Goal: Information Seeking & Learning: Learn about a topic

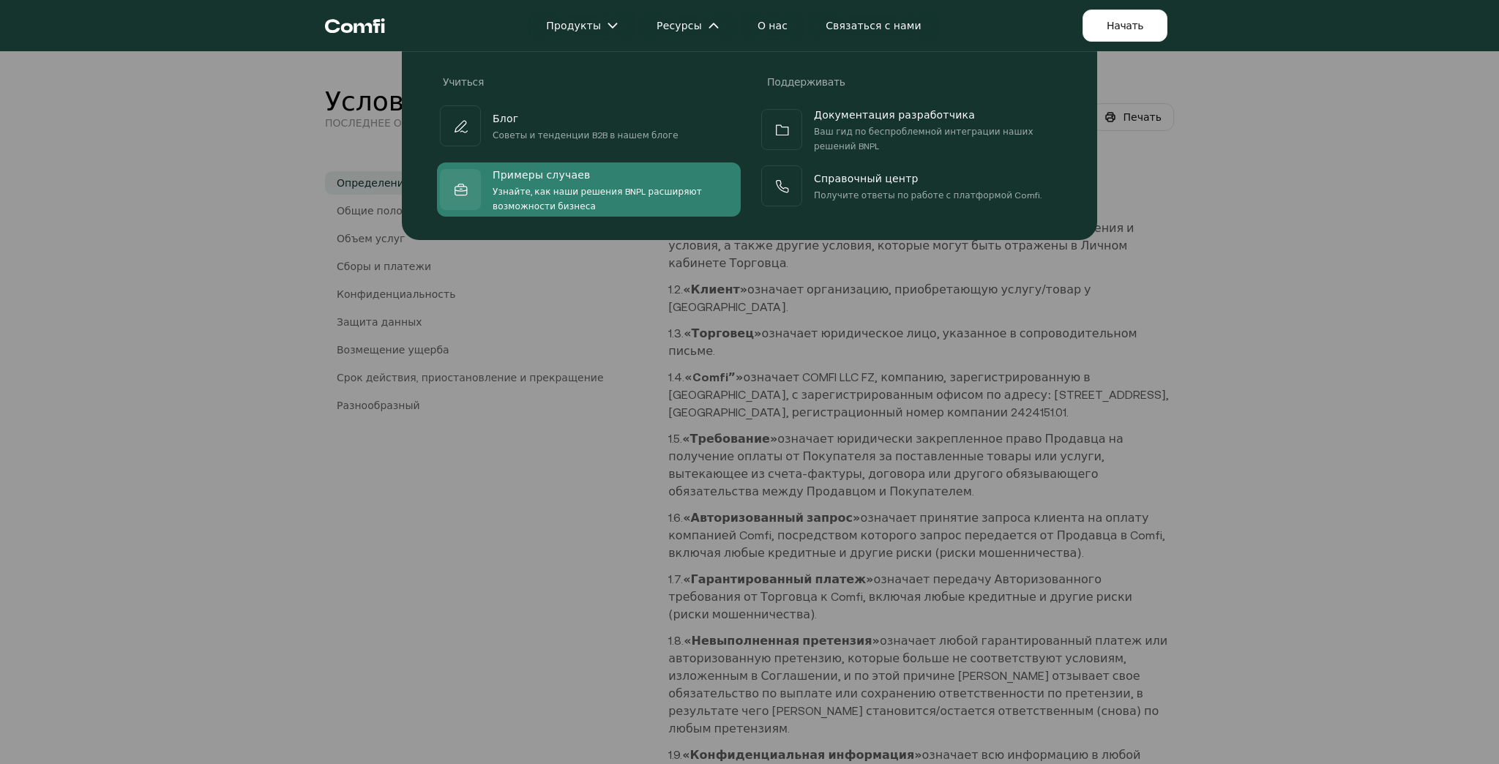
click at [515, 181] on span "Примеры случаев" at bounding box center [542, 174] width 98 height 19
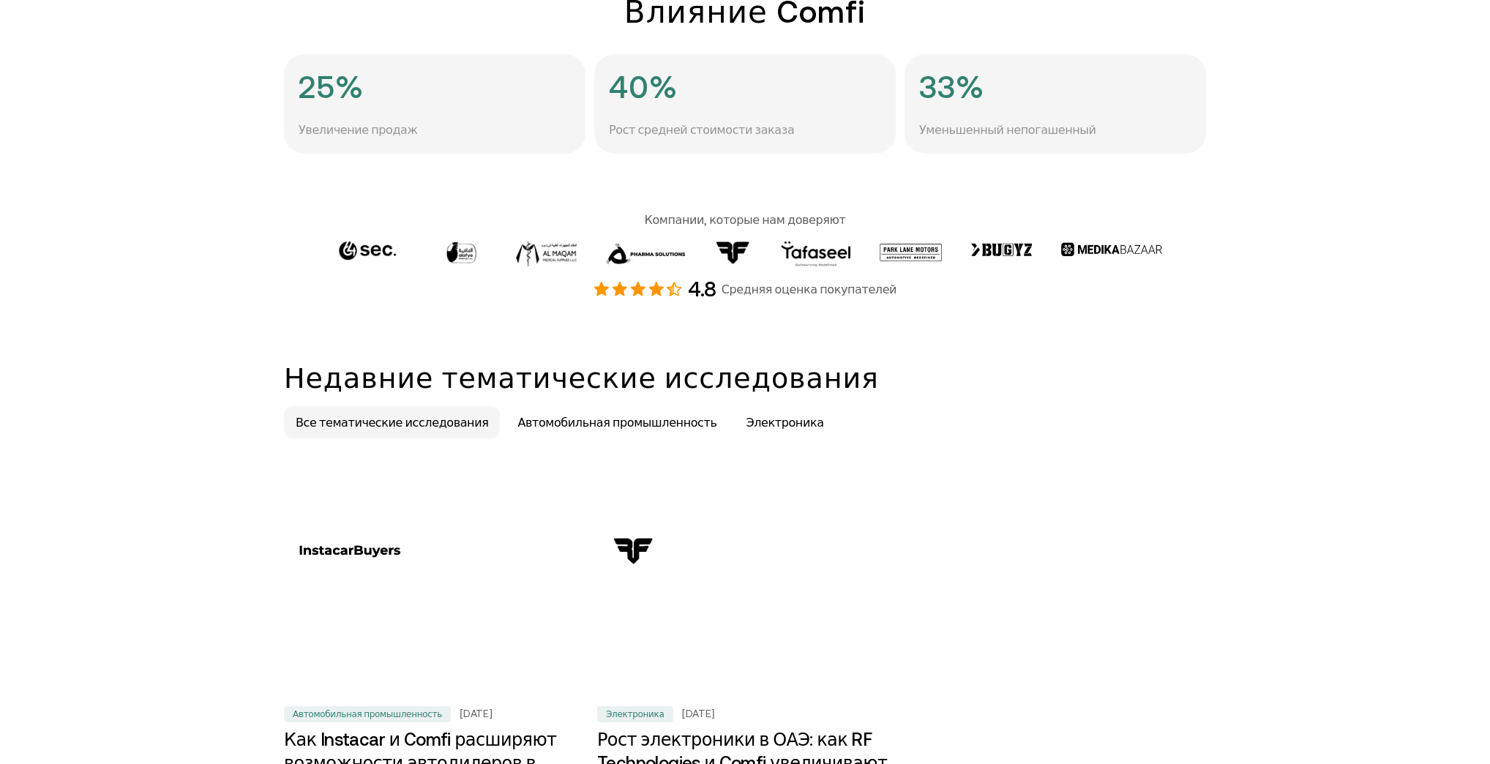
scroll to position [644, 0]
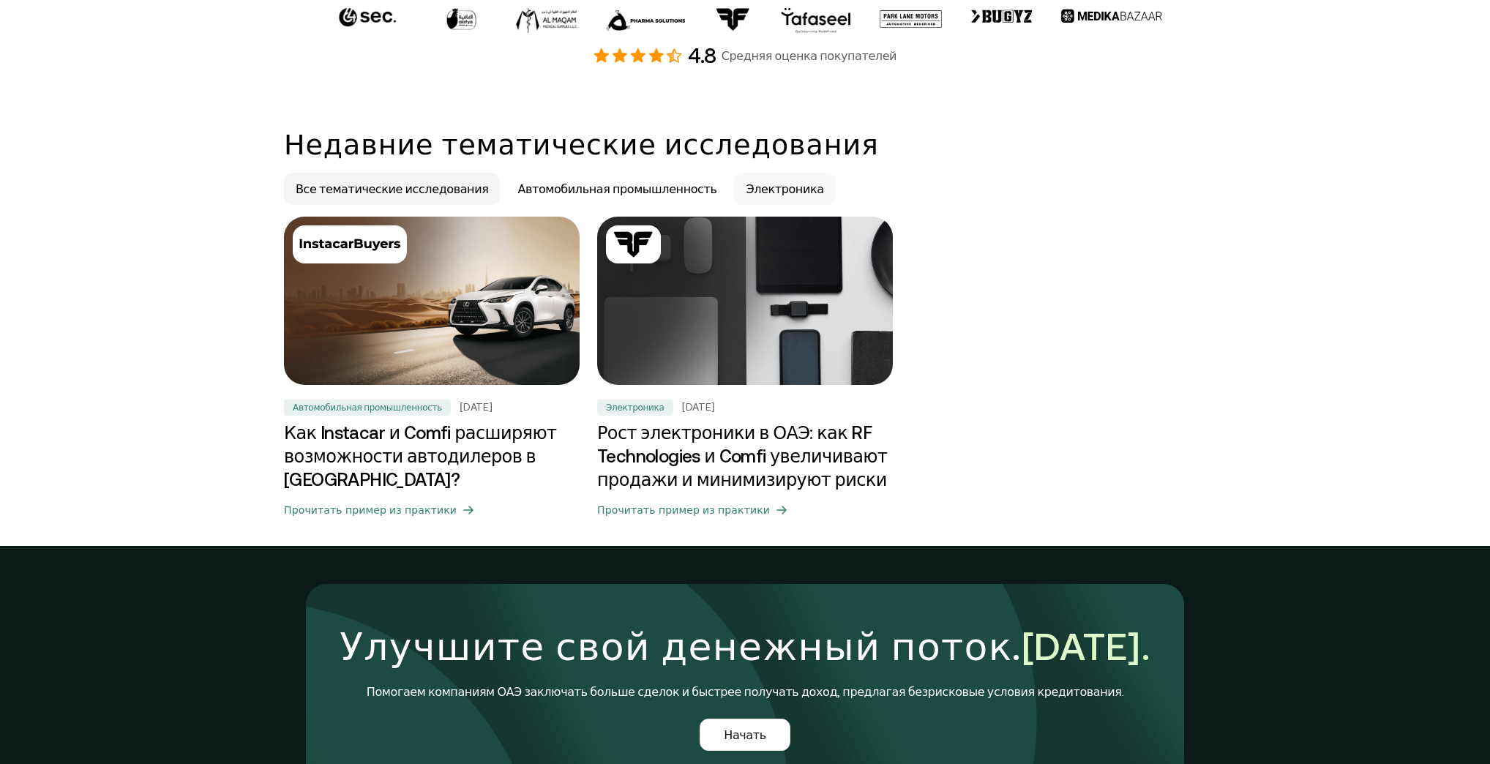
click at [746, 198] on p "Электроника" at bounding box center [785, 189] width 78 height 18
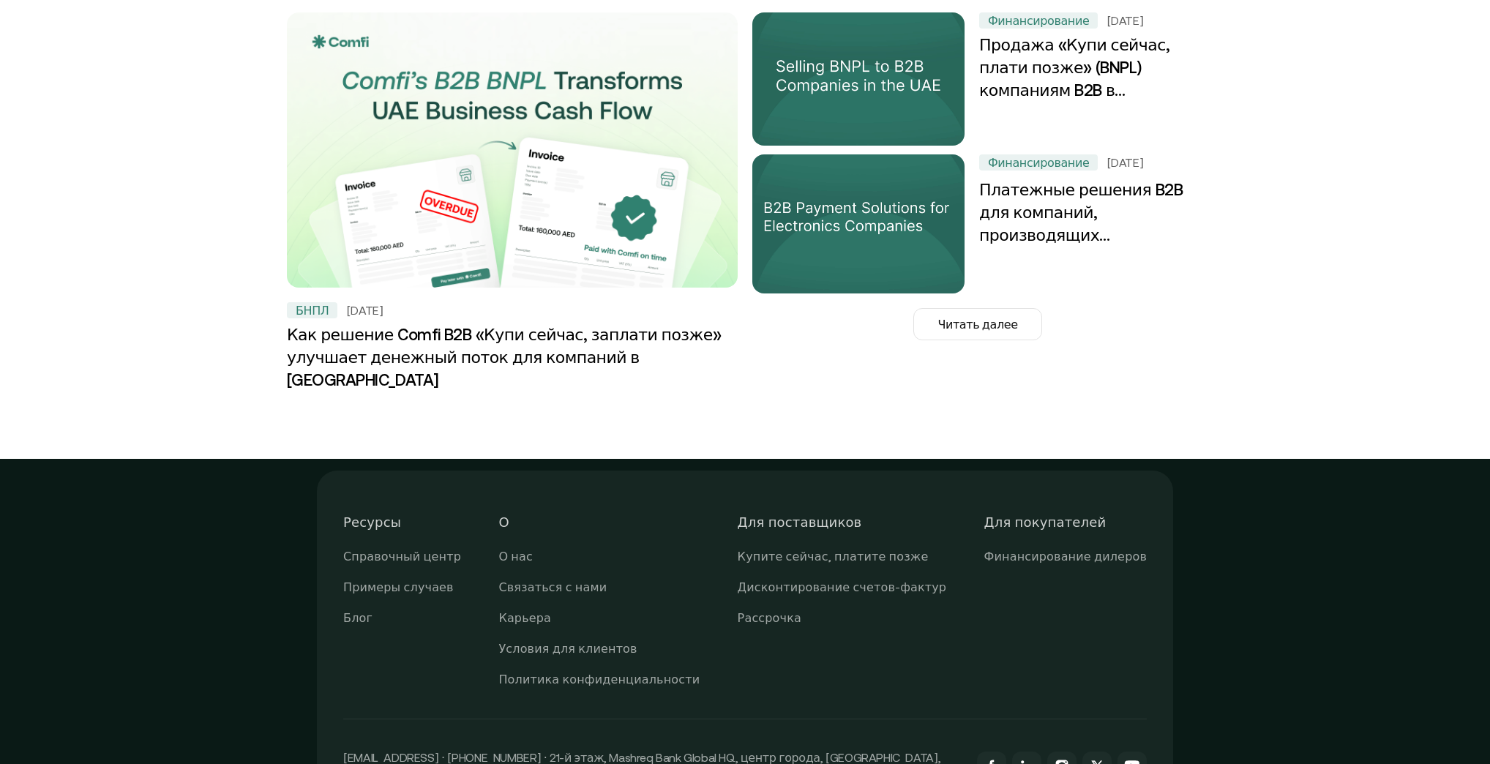
scroll to position [1698, 0]
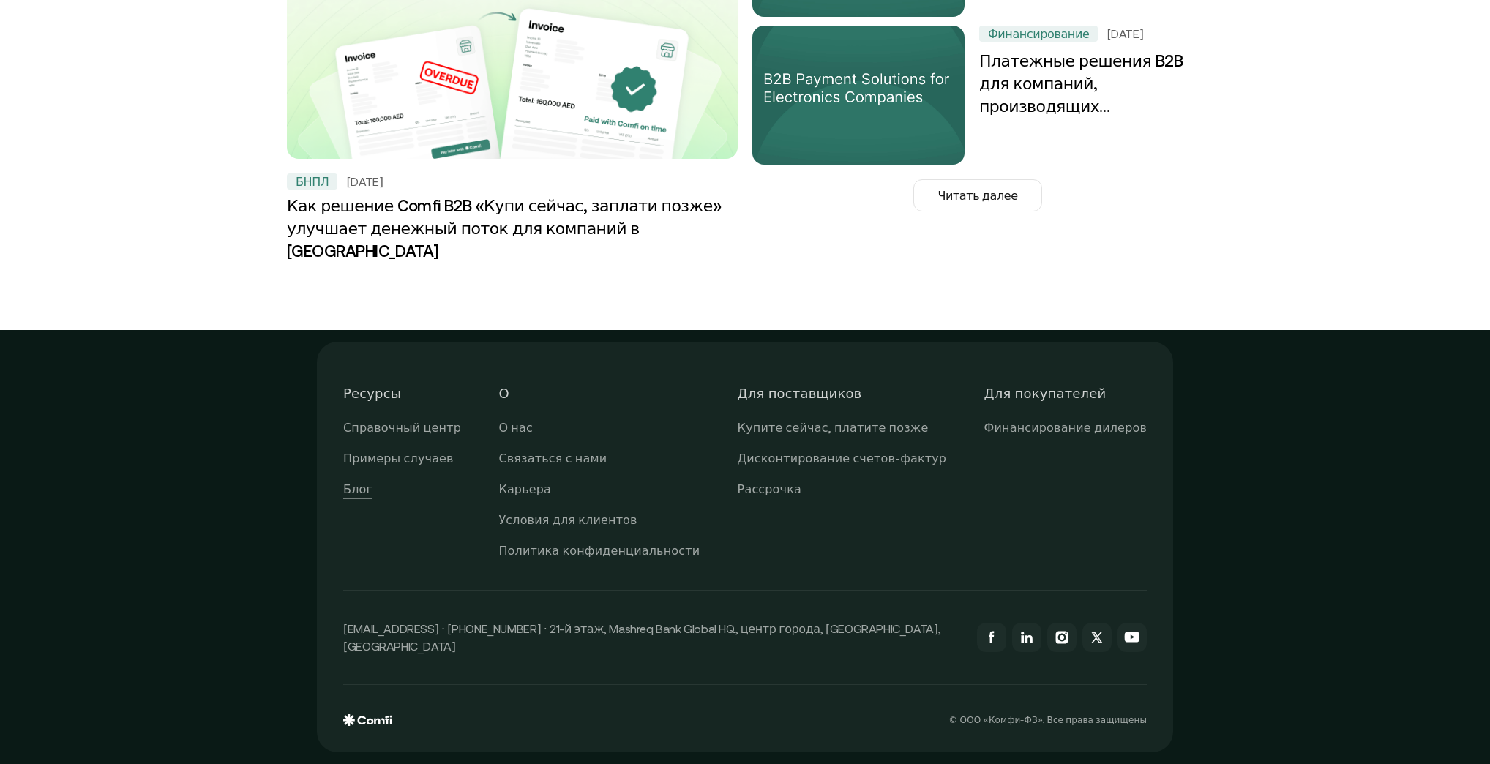
click at [349, 495] on font "Блог" at bounding box center [357, 488] width 29 height 13
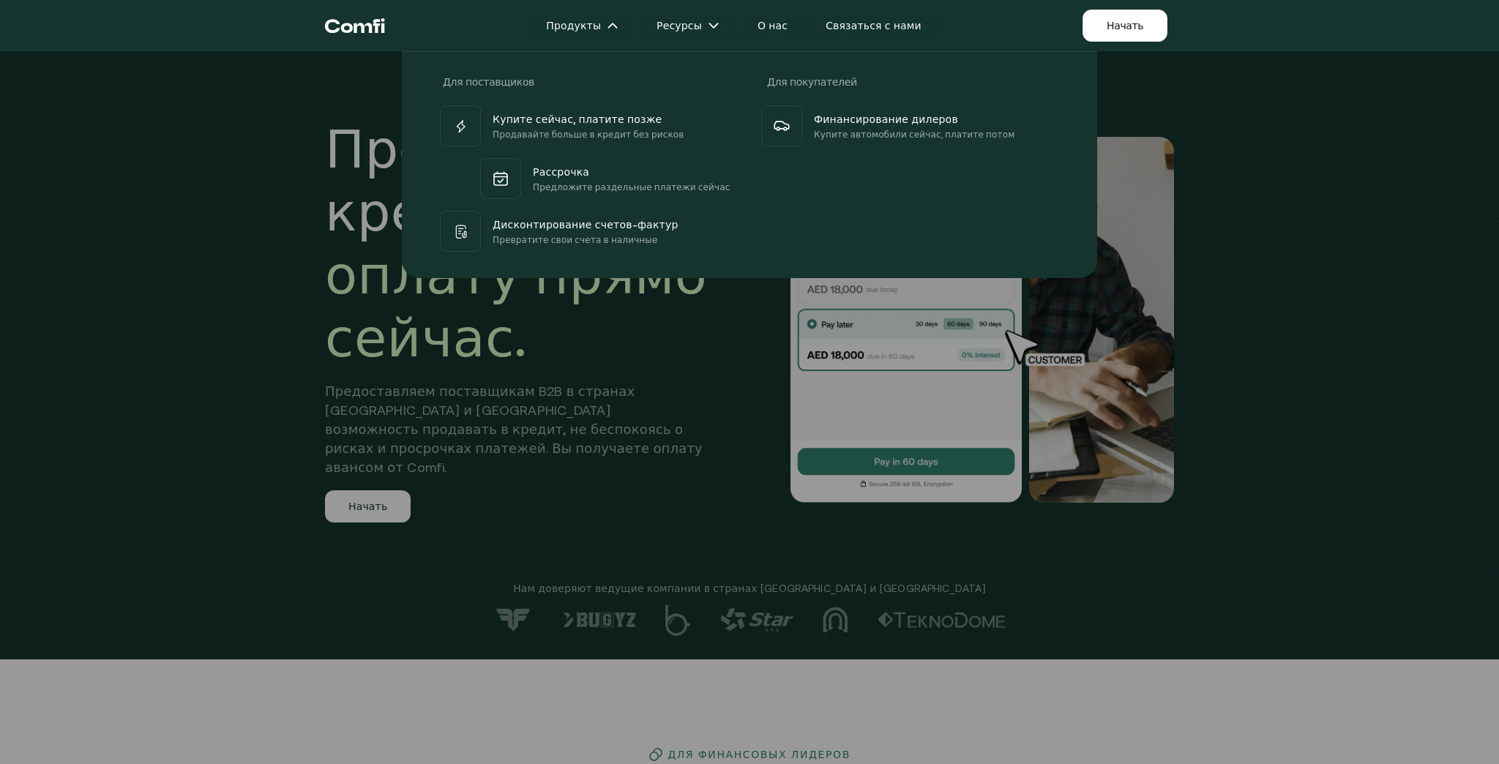
click at [685, 535] on div at bounding box center [749, 433] width 1499 height 764
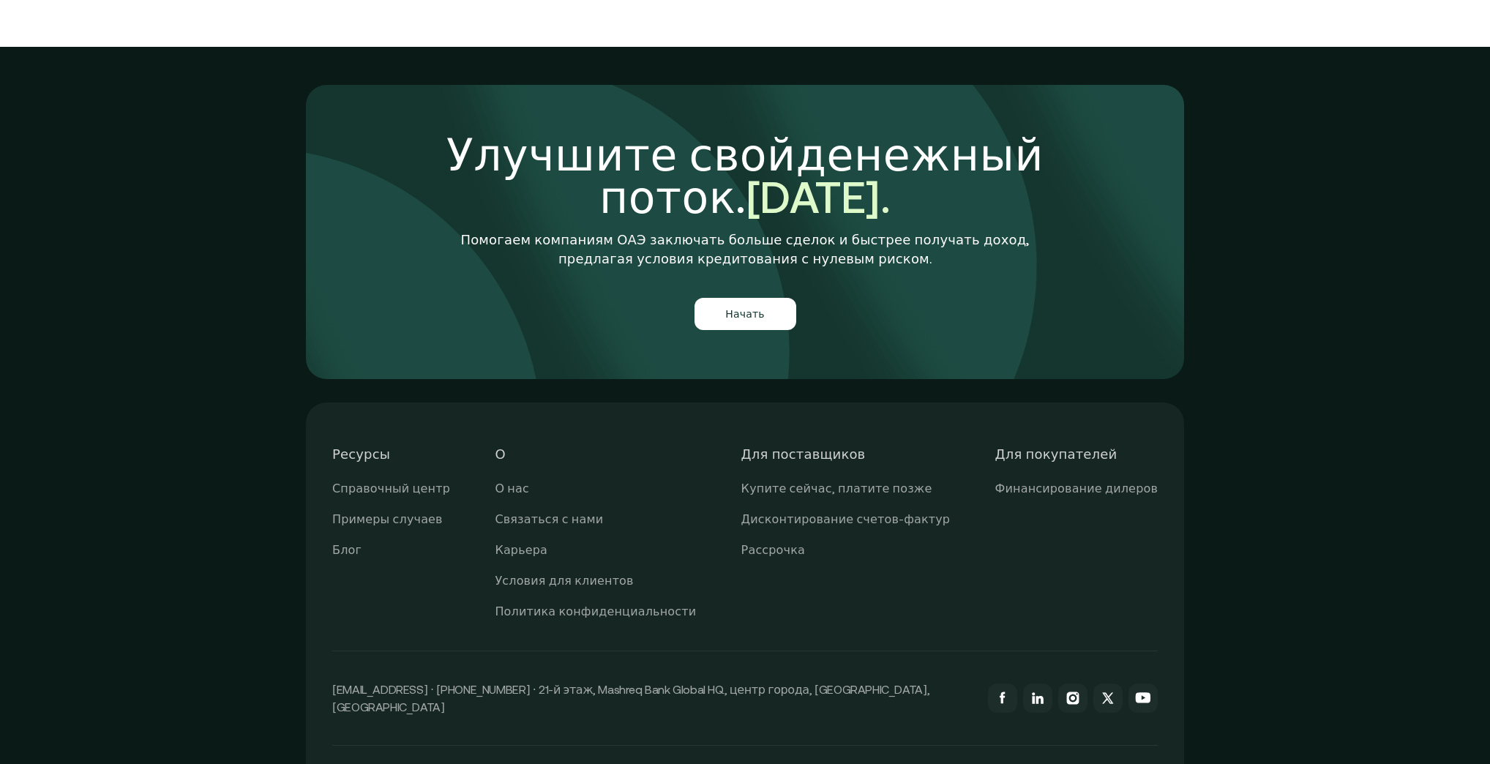
scroll to position [5392, 0]
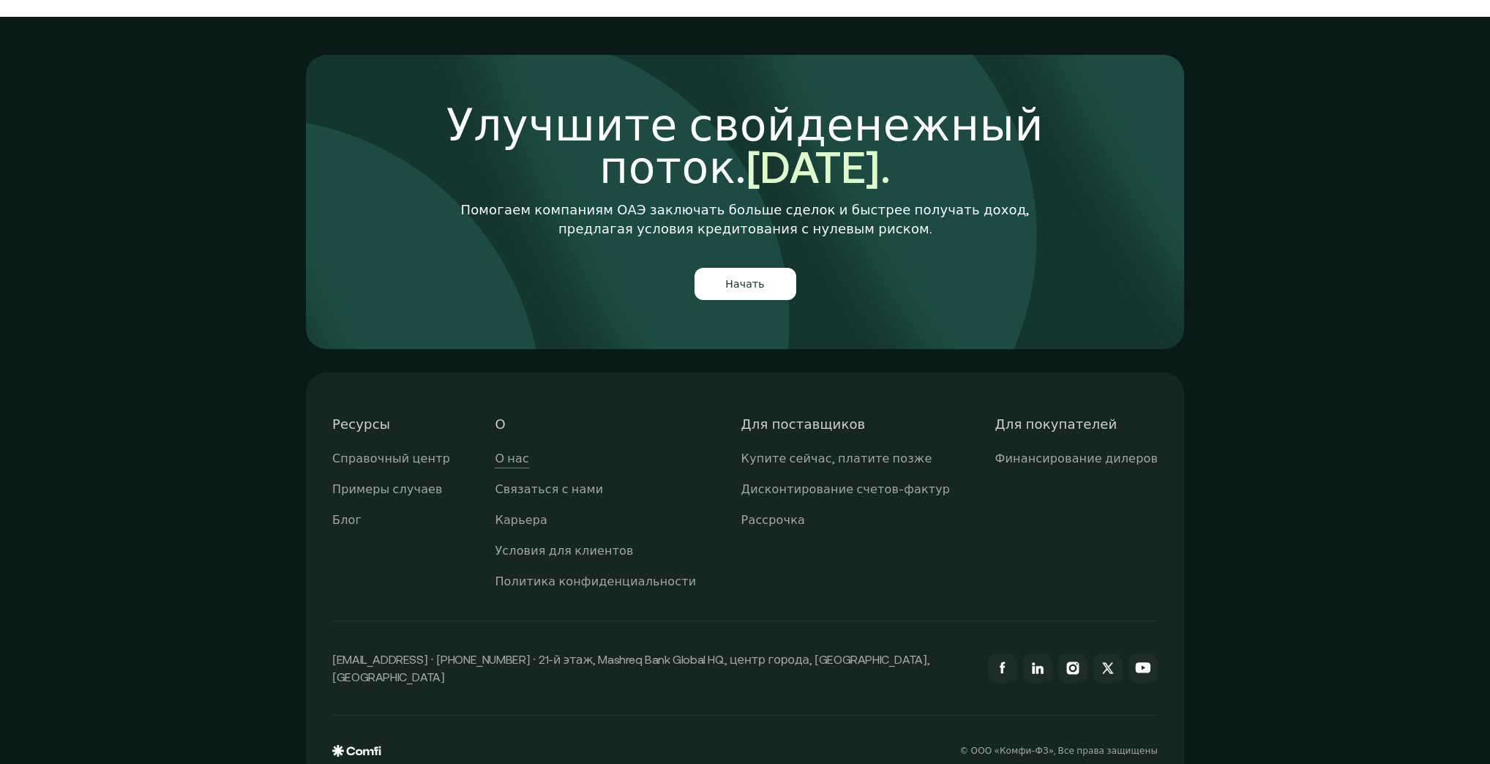
click at [528, 452] on font "О нас" at bounding box center [512, 458] width 34 height 13
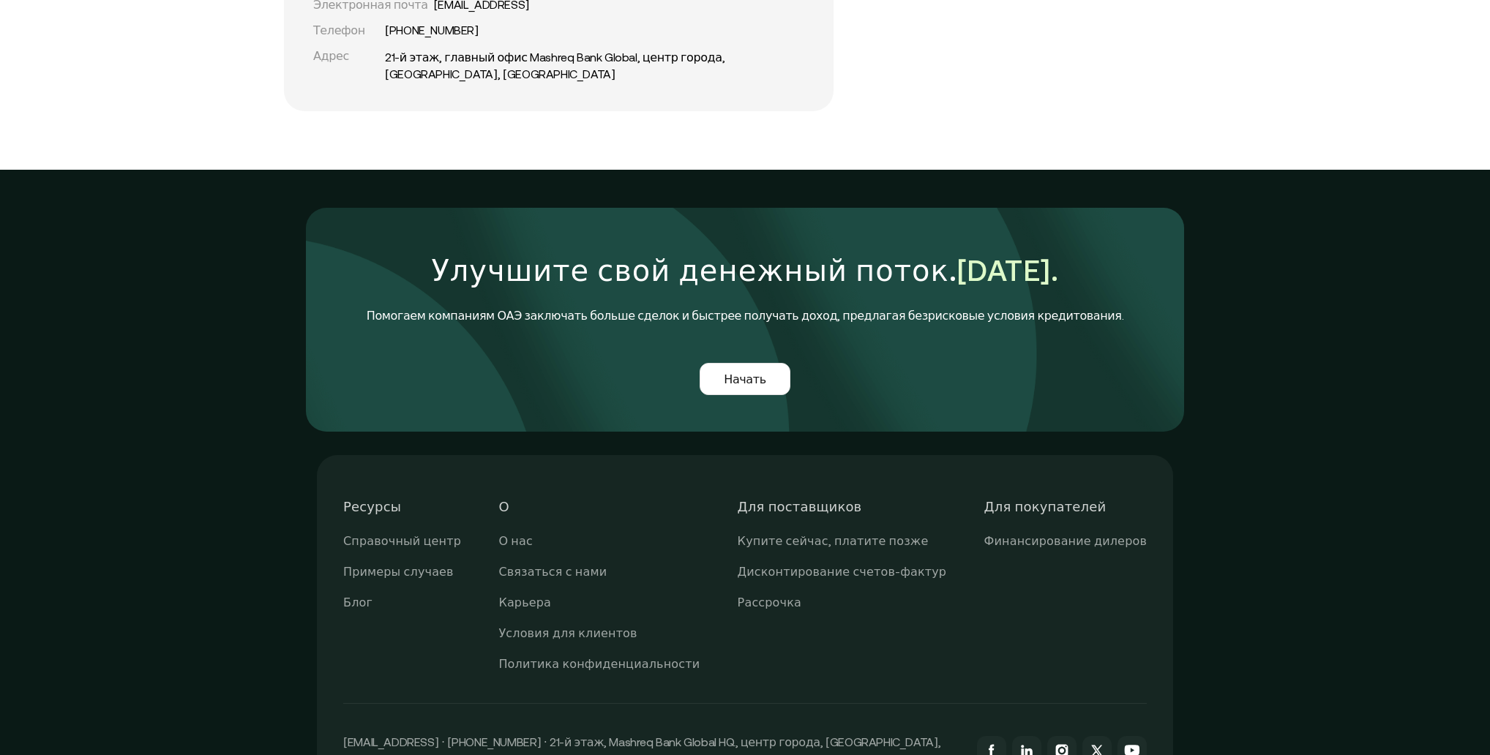
scroll to position [3571, 0]
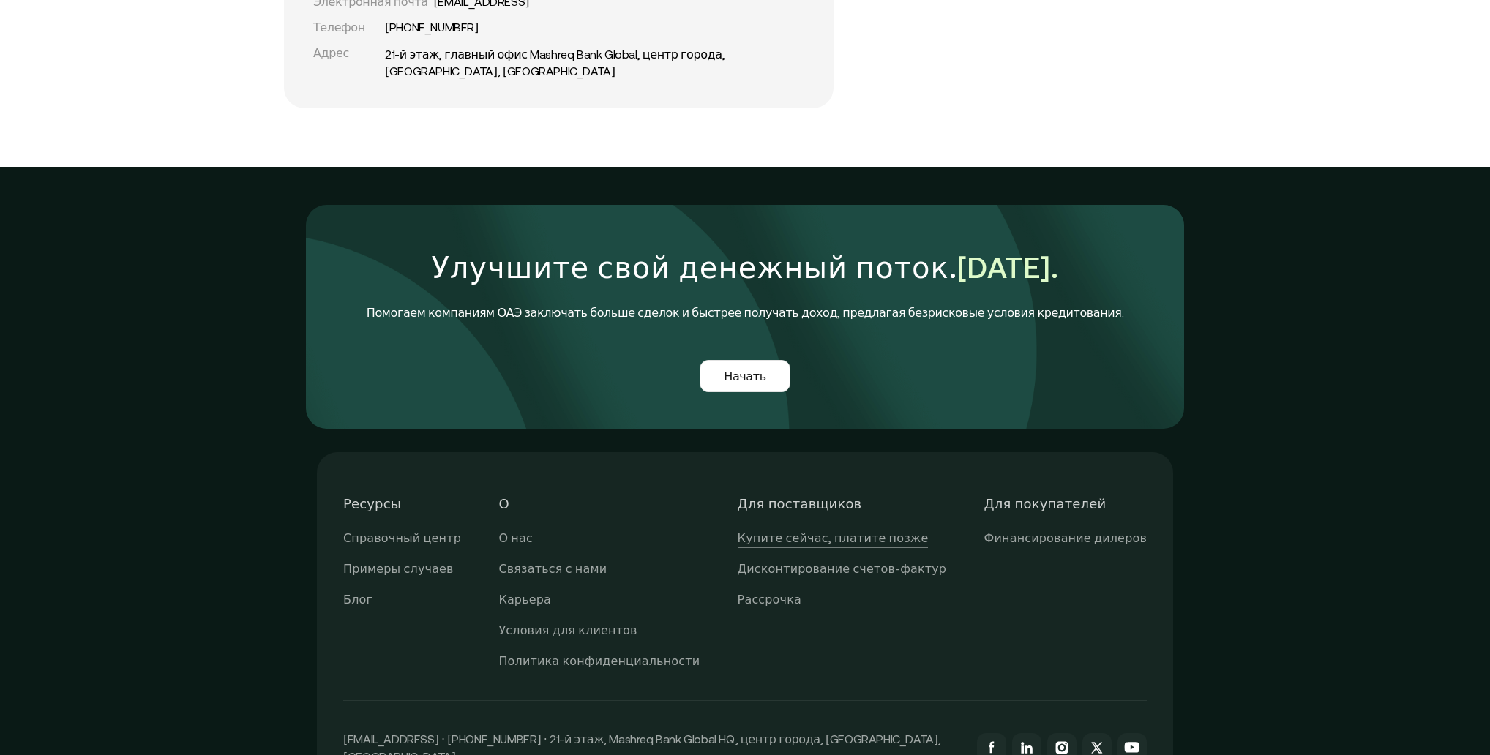
click at [839, 531] on font "Купите сейчас, платите позже" at bounding box center [833, 537] width 191 height 13
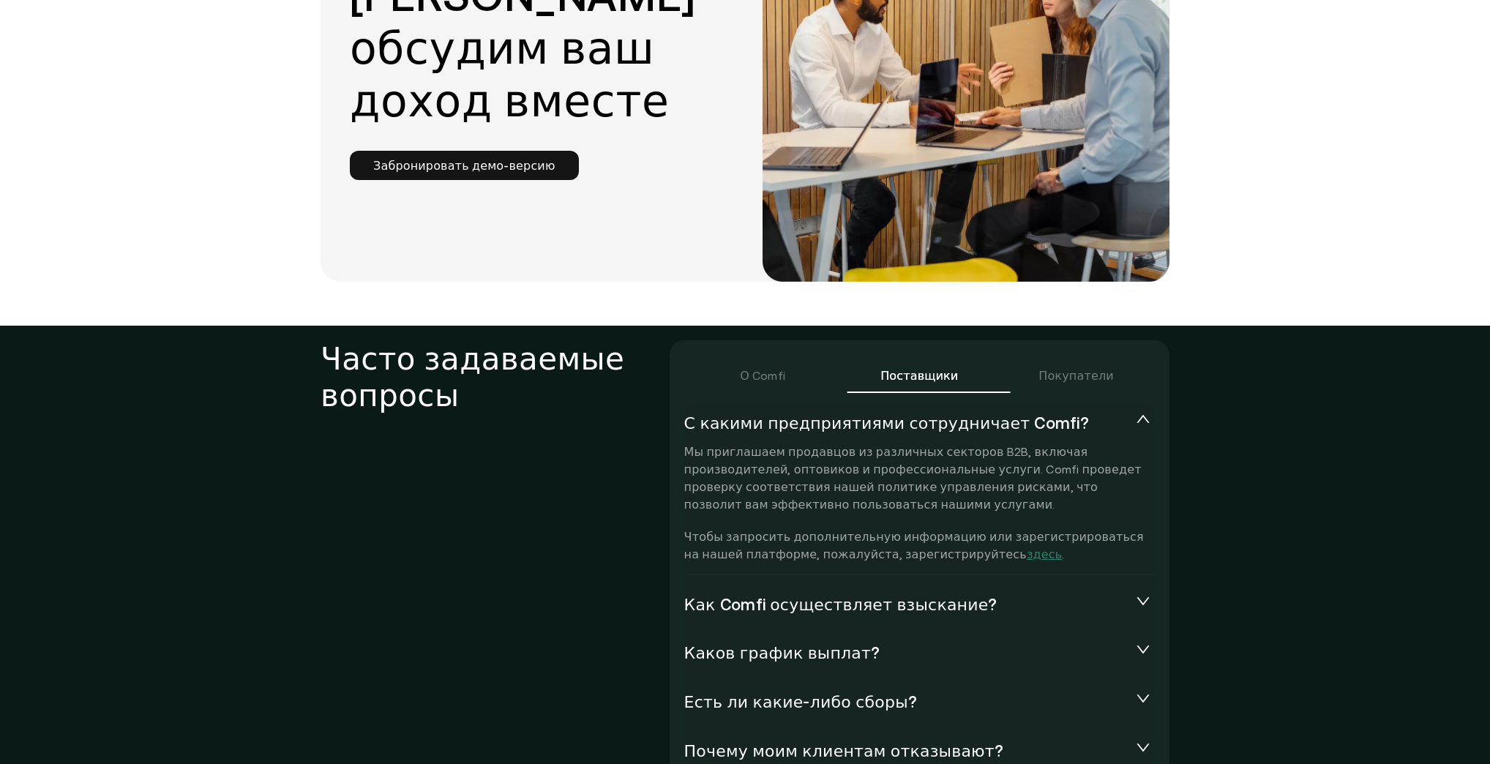
scroll to position [3103, 0]
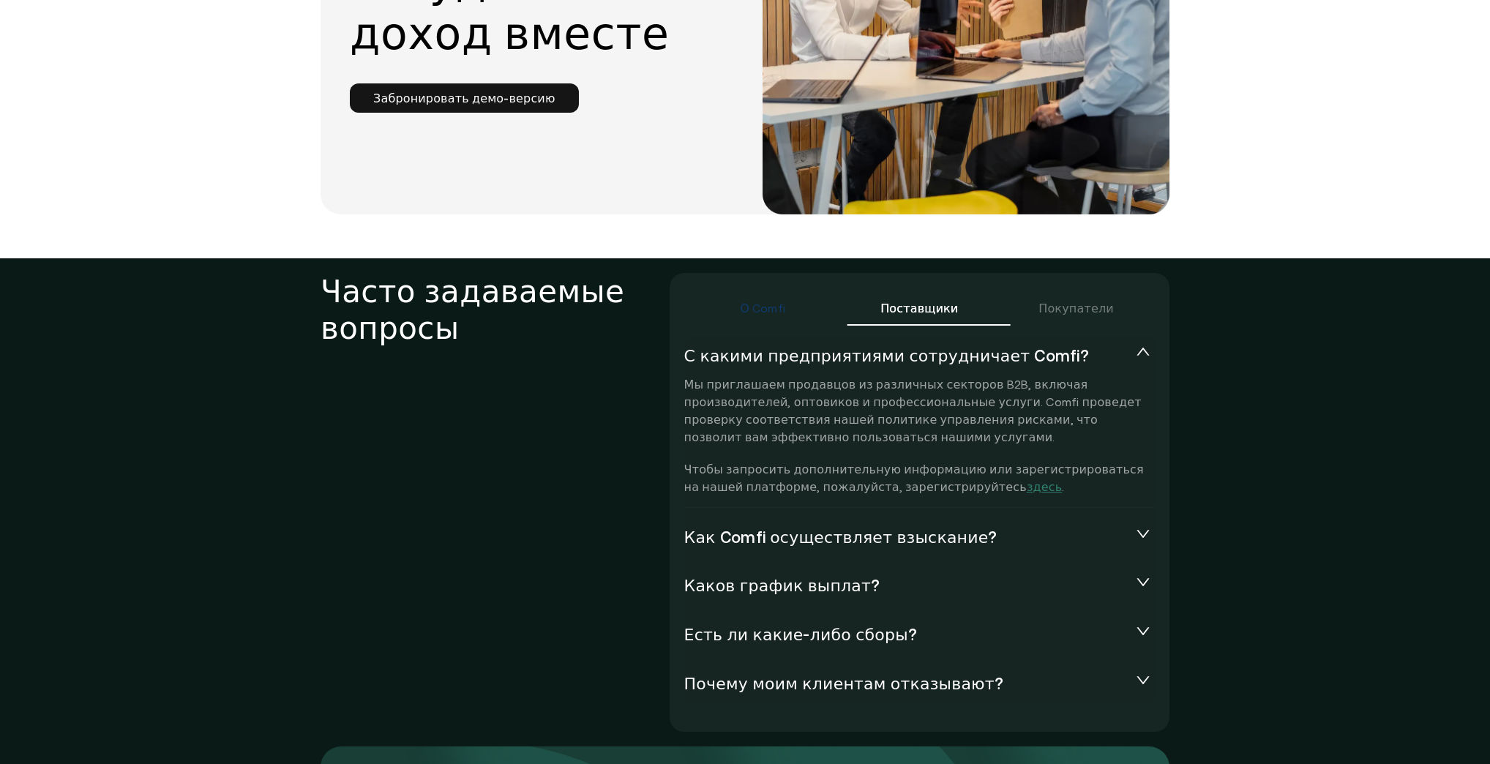
click at [770, 302] on font "О Comfi" at bounding box center [762, 308] width 45 height 13
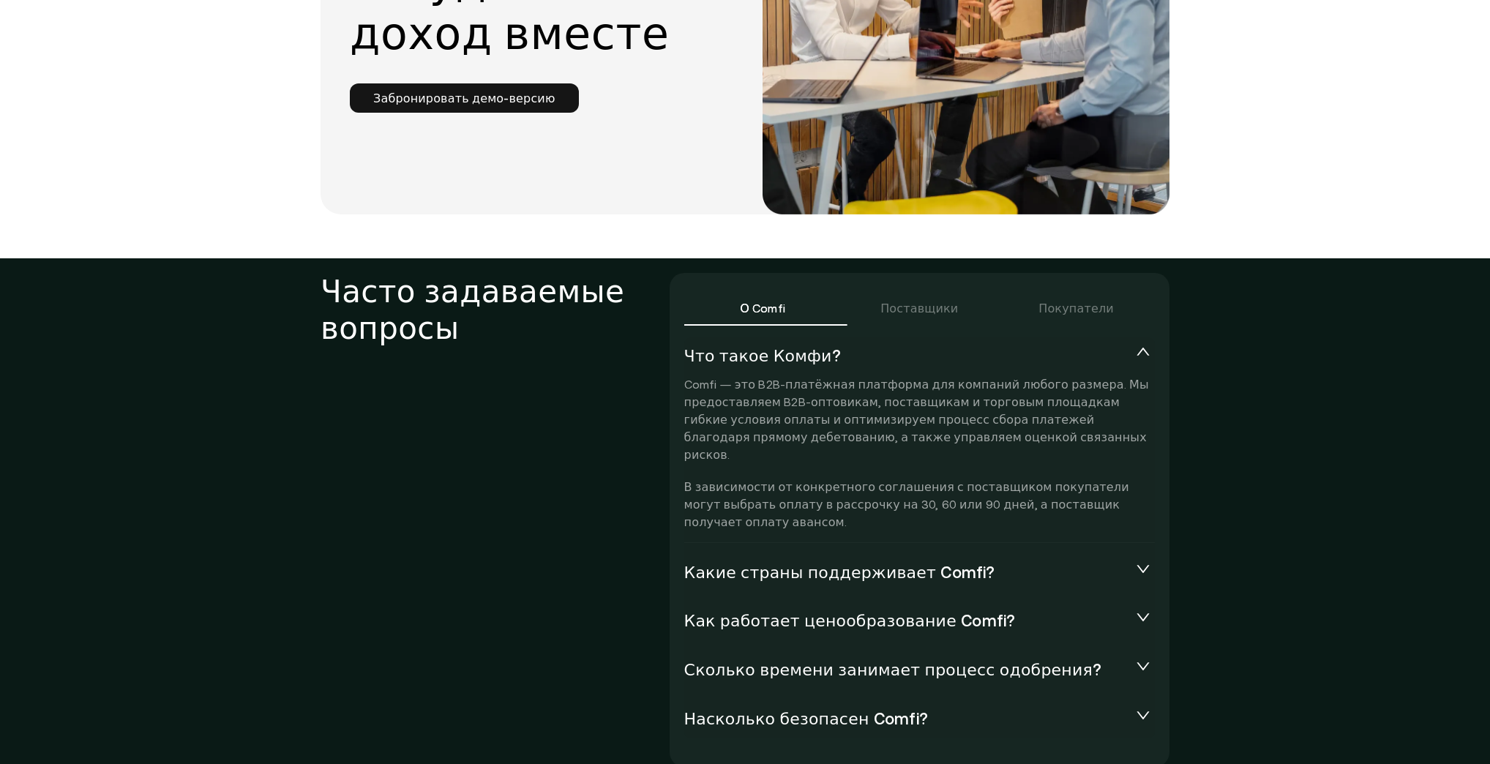
click at [820, 563] on font "Какие страны поддерживает Comfi?" at bounding box center [839, 572] width 311 height 18
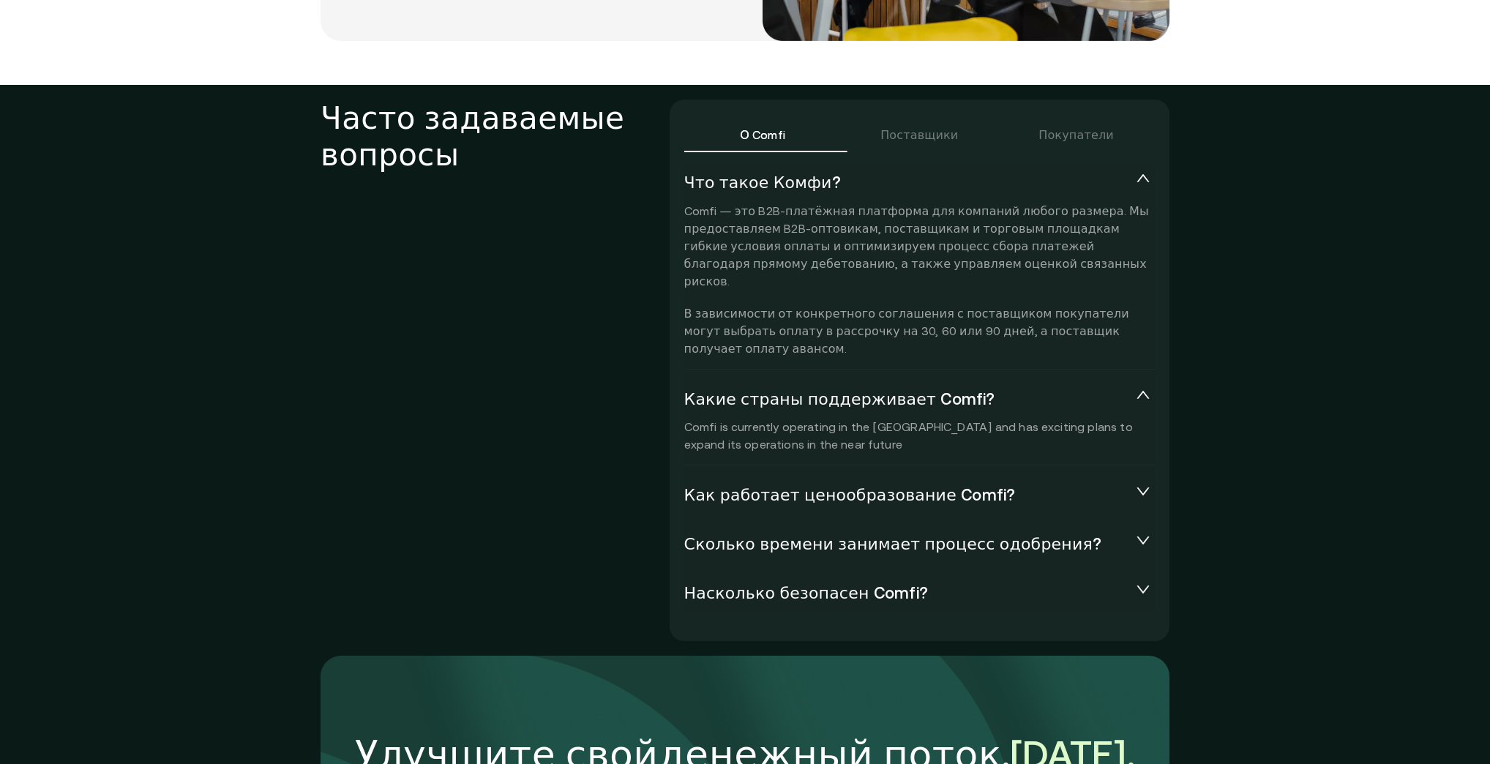
scroll to position [3279, 0]
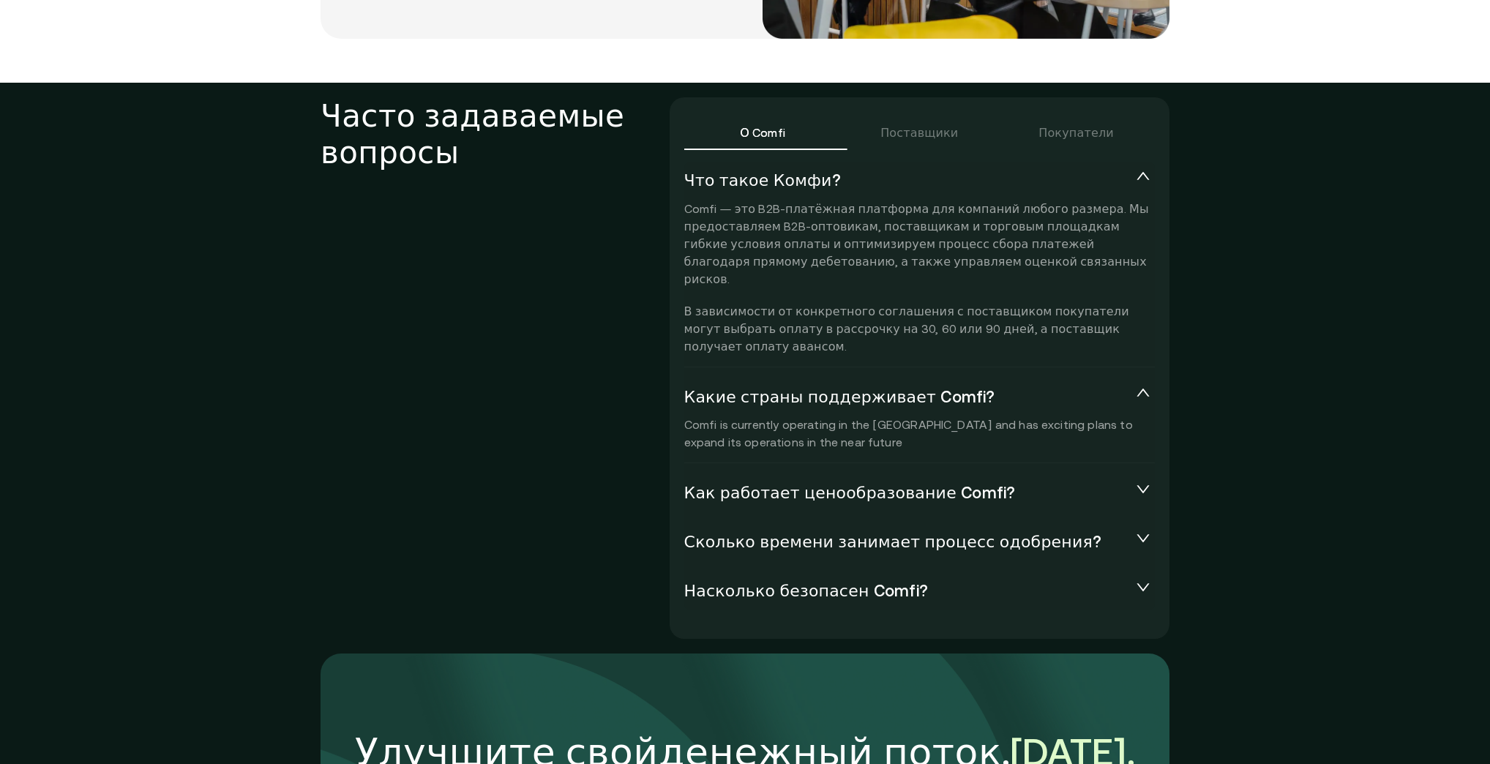
click at [808, 484] on font "Как работает ценообразование Comfi?" at bounding box center [850, 493] width 332 height 18
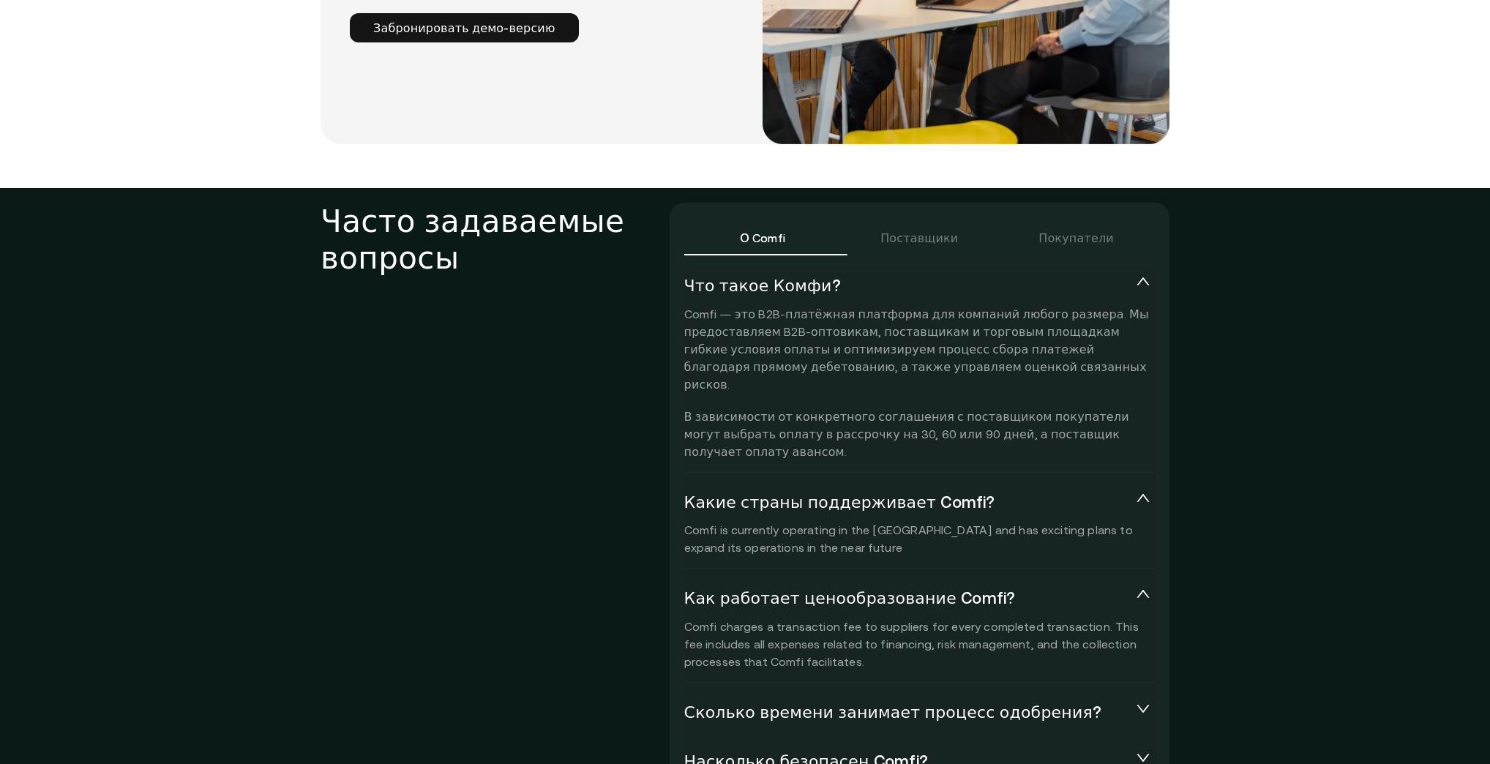
scroll to position [3161, 0]
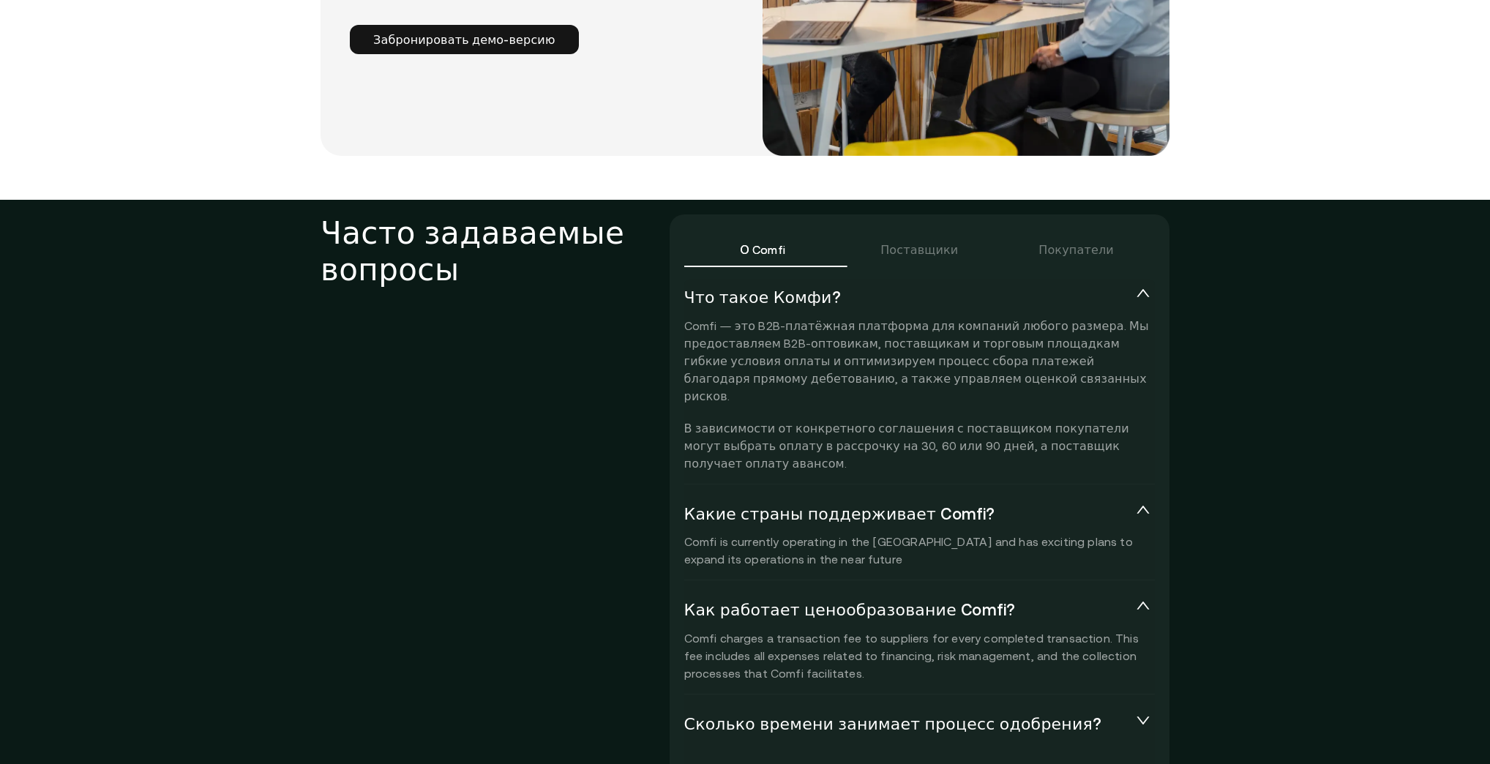
click at [888, 715] on font "Сколько времени занимает процесс одобрения?" at bounding box center [893, 724] width 418 height 18
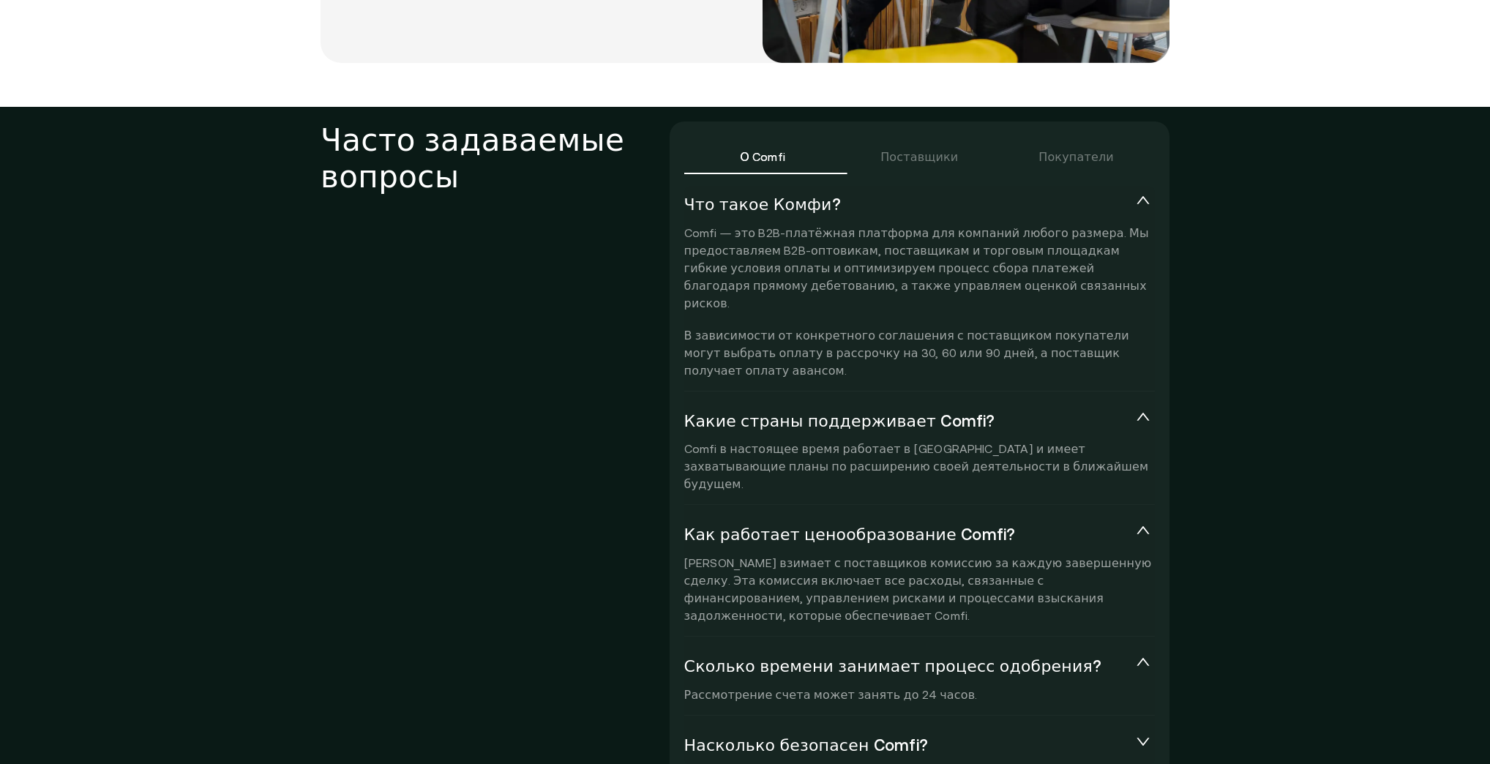
scroll to position [3219, 0]
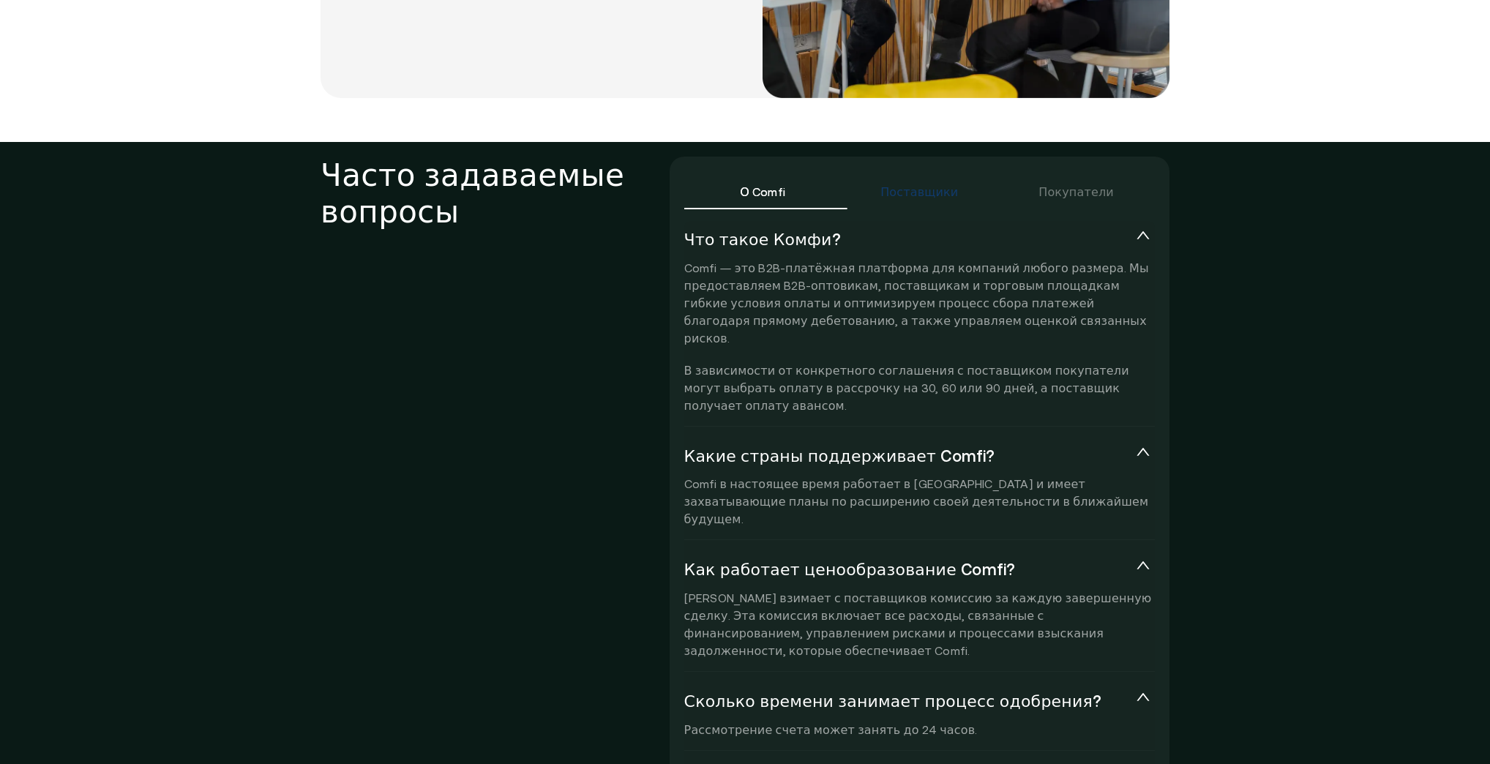
click at [919, 185] on font "Поставщики" at bounding box center [919, 191] width 78 height 13
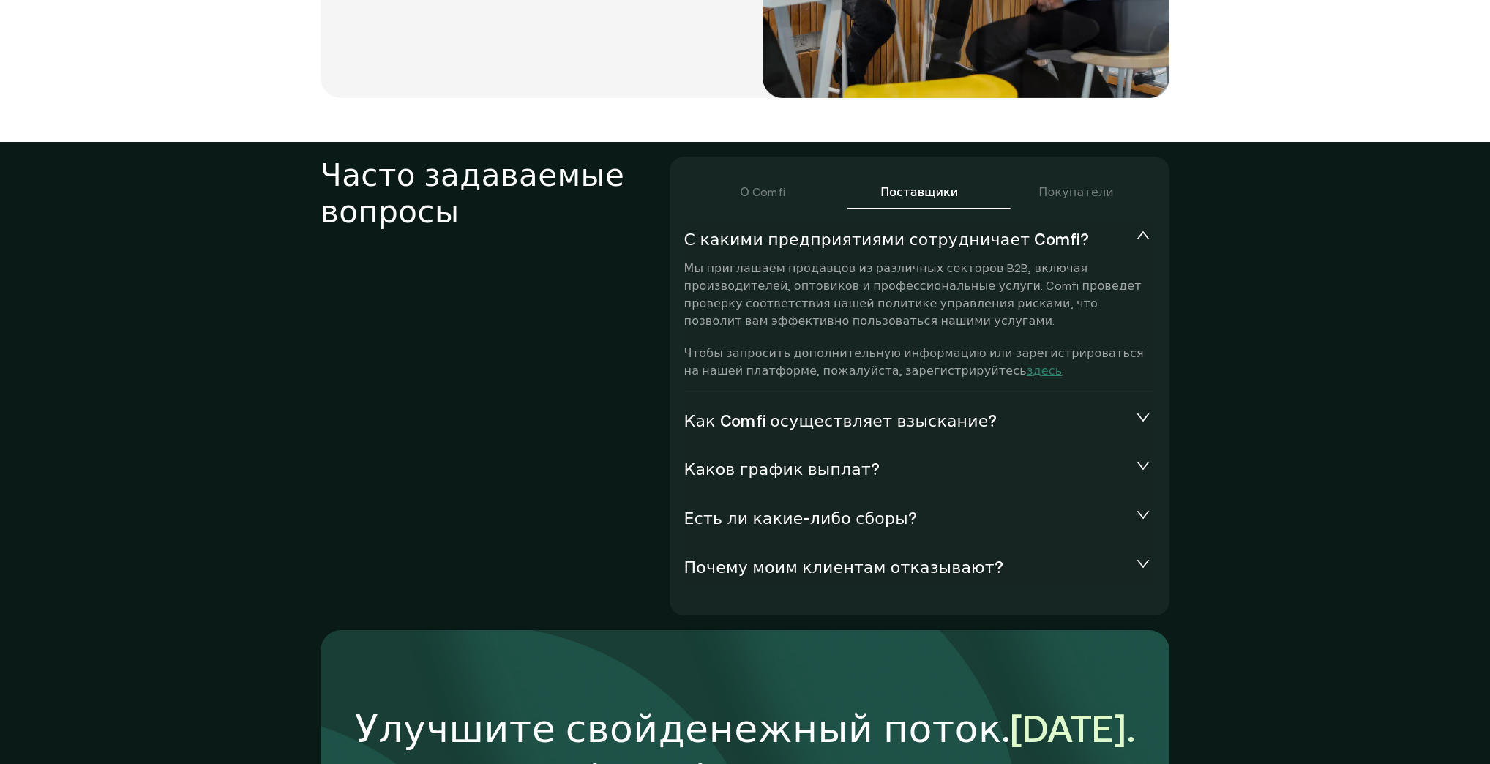
click at [861, 412] on font "Как Comfi осуществляет взыскание?" at bounding box center [840, 421] width 313 height 18
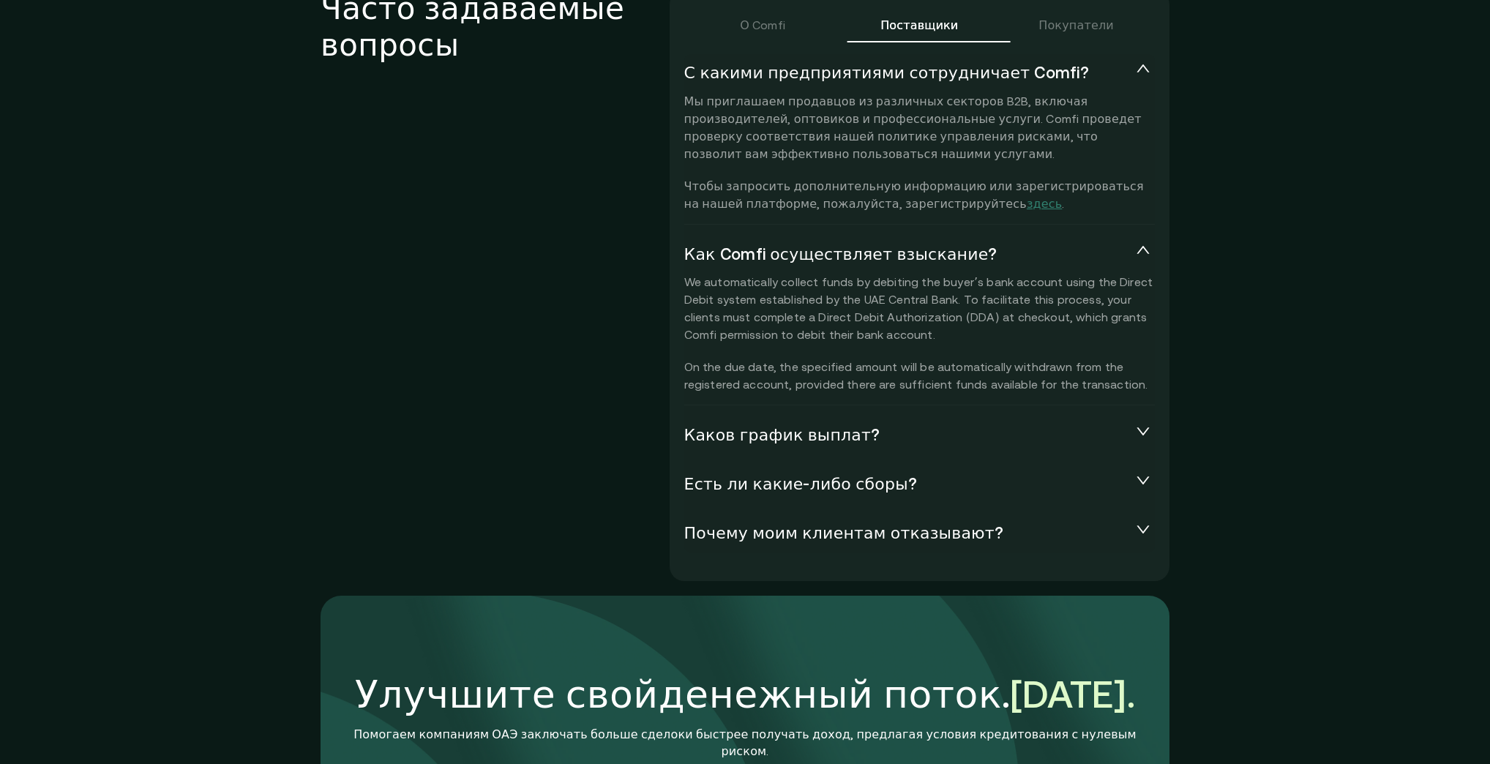
scroll to position [3395, 0]
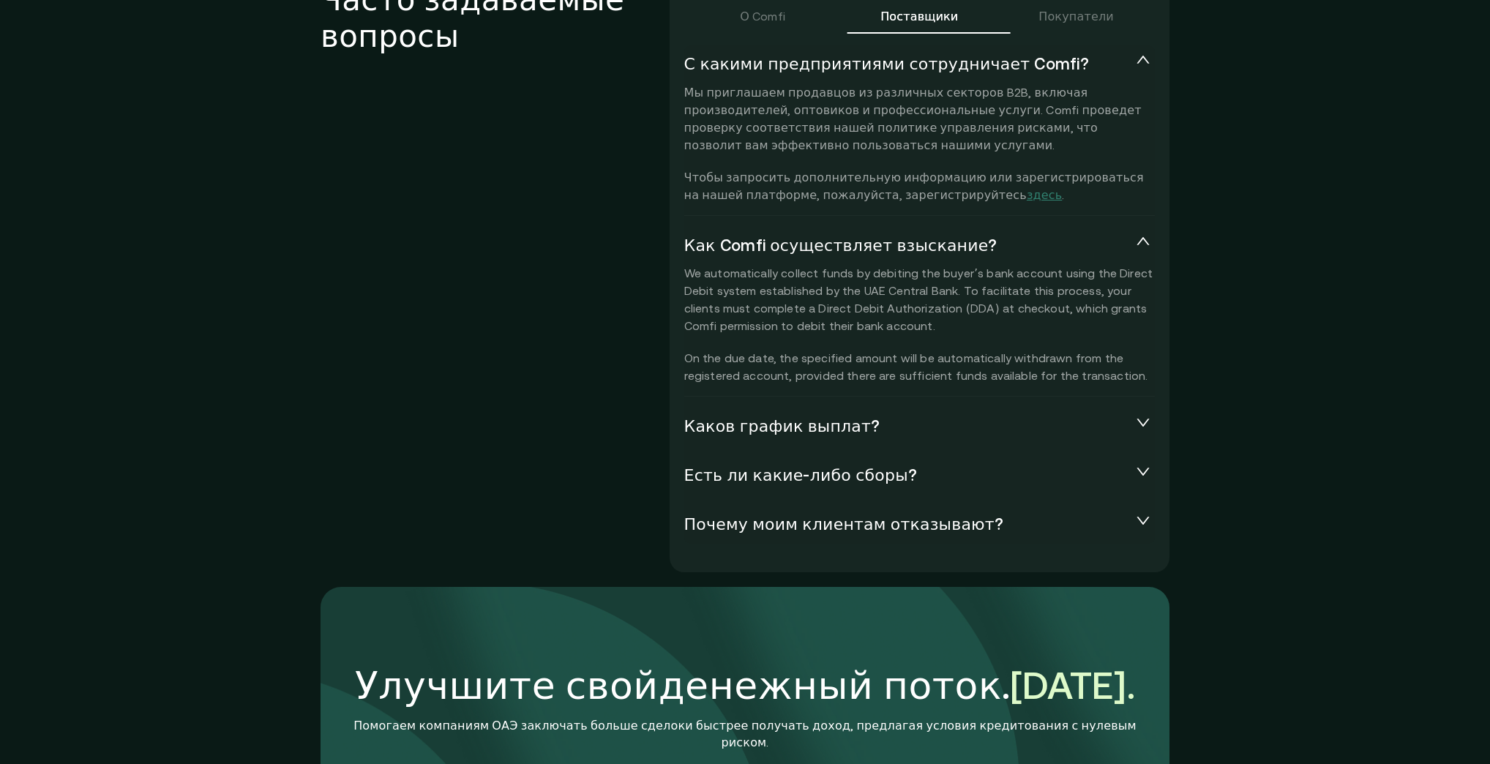
click at [454, 369] on h2 "Часто задаваемые вопросы" at bounding box center [495, 274] width 349 height 586
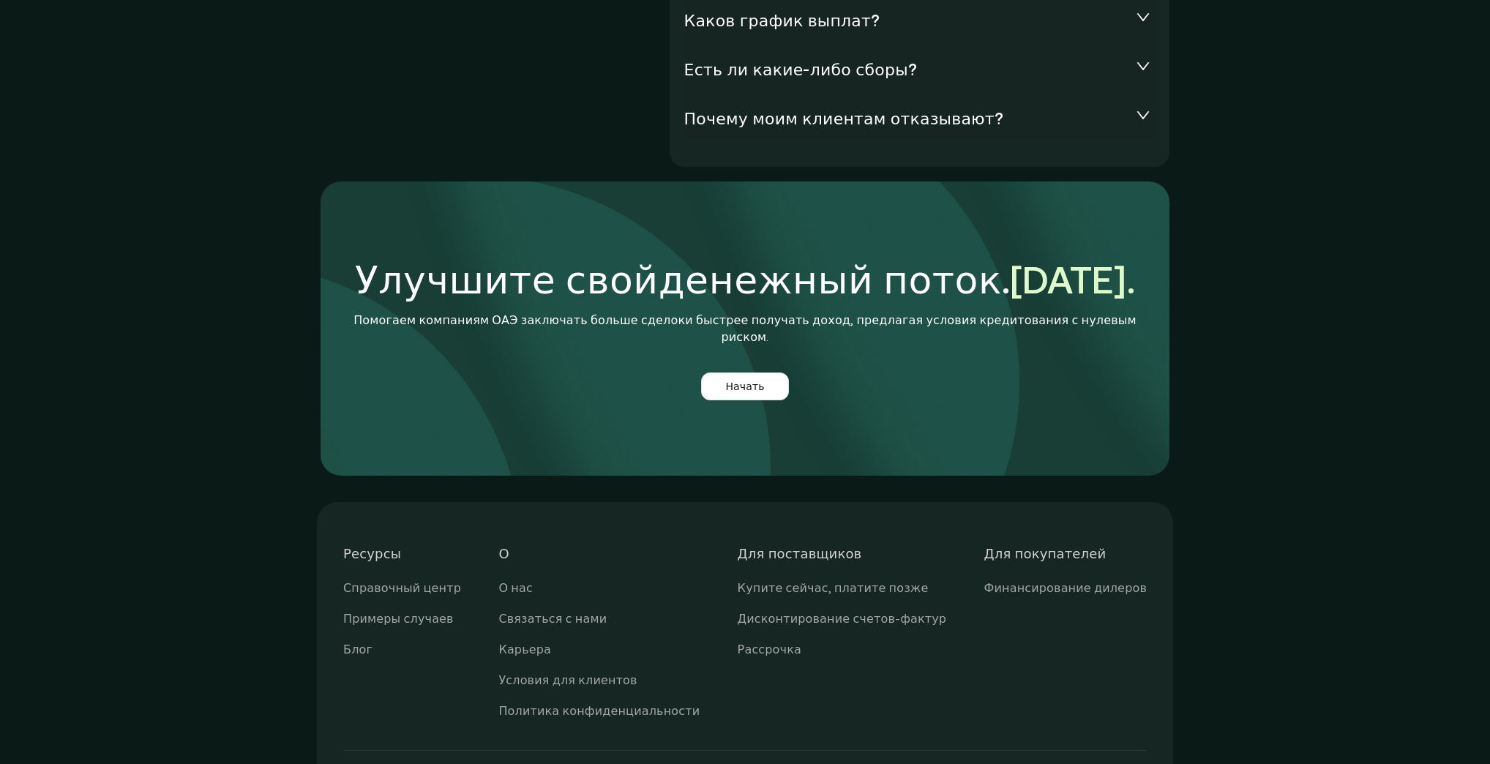
scroll to position [3805, 0]
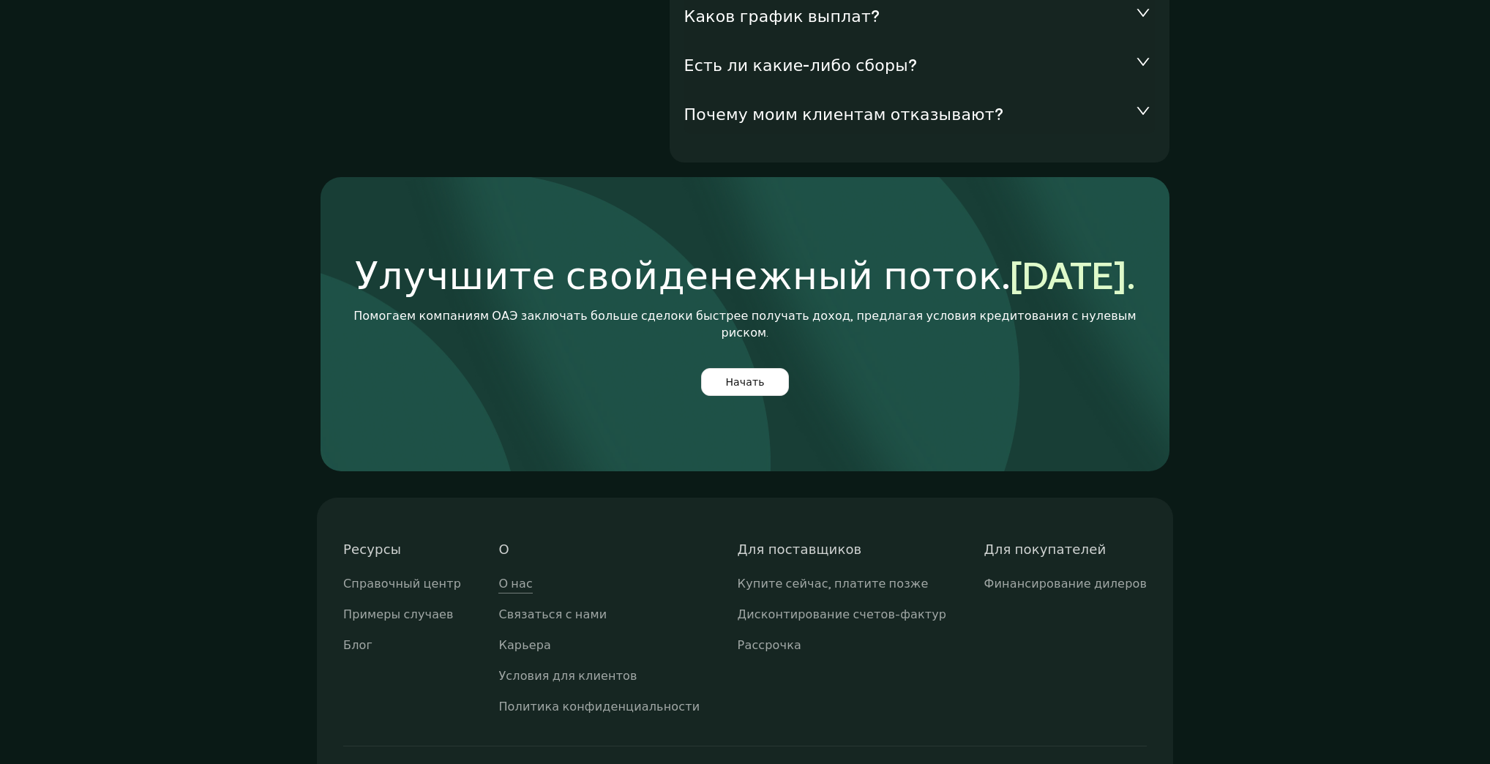
click at [529, 577] on font "О нас" at bounding box center [515, 583] width 34 height 13
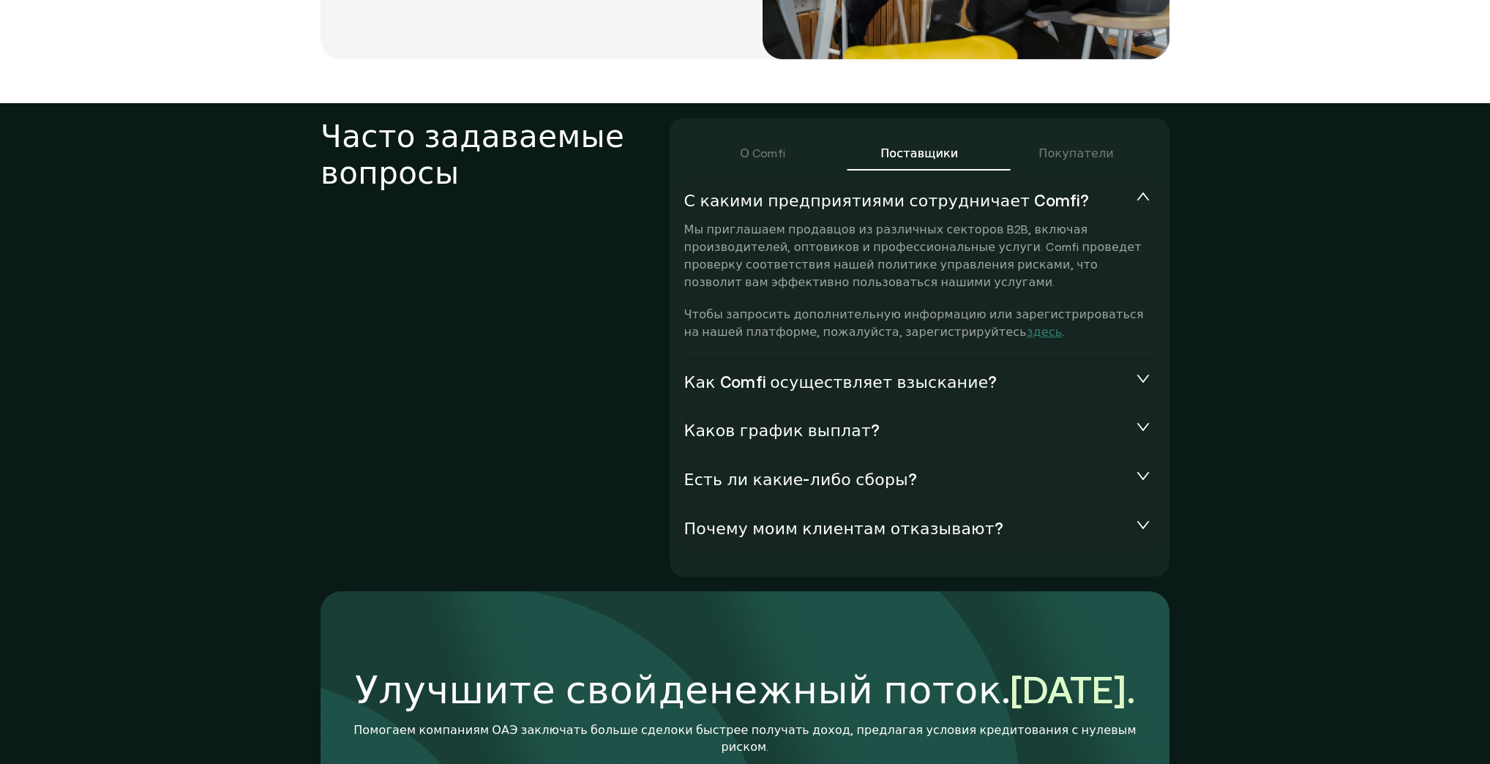
scroll to position [3247, 0]
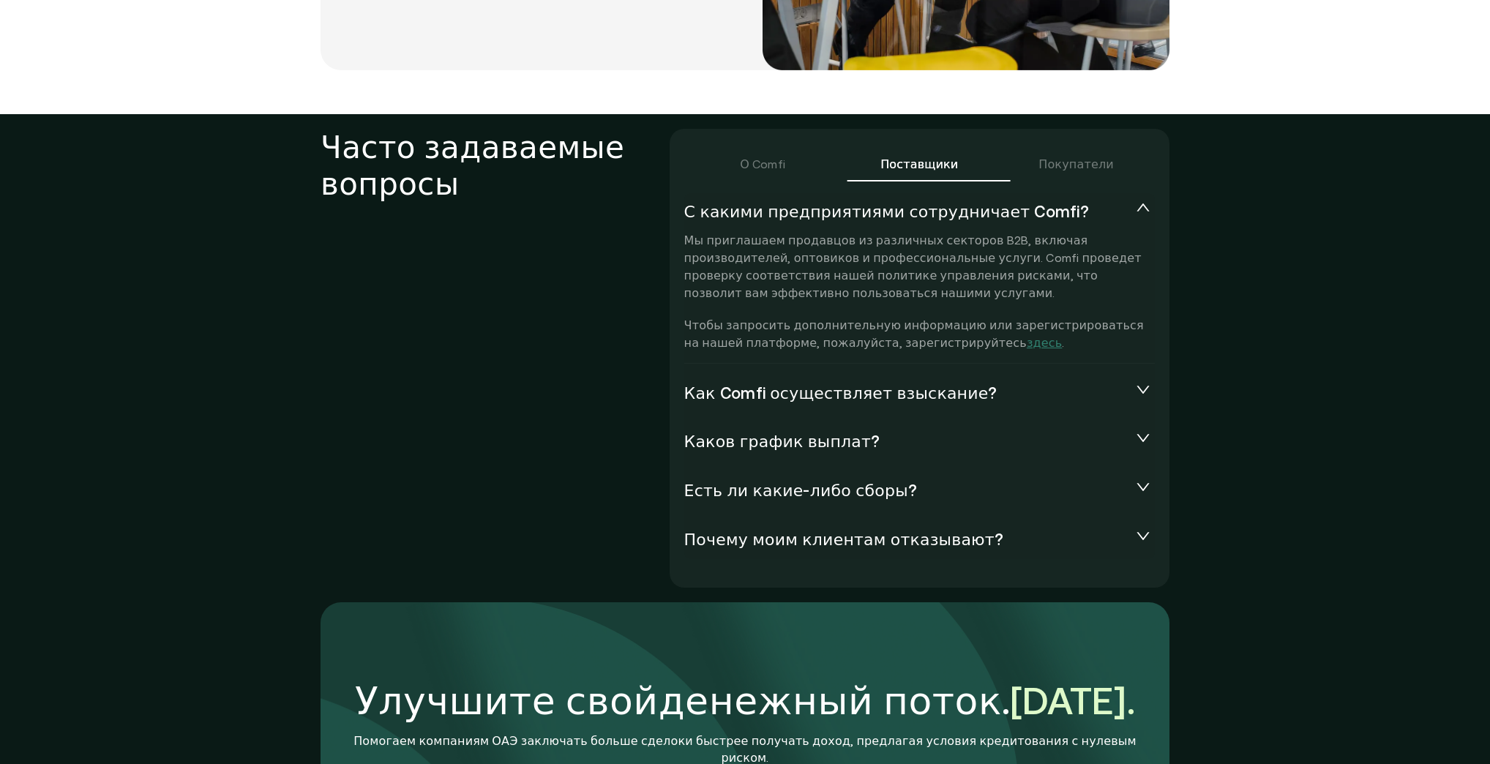
click at [940, 384] on font "Как Comfi осуществляет взыскание?" at bounding box center [840, 393] width 313 height 18
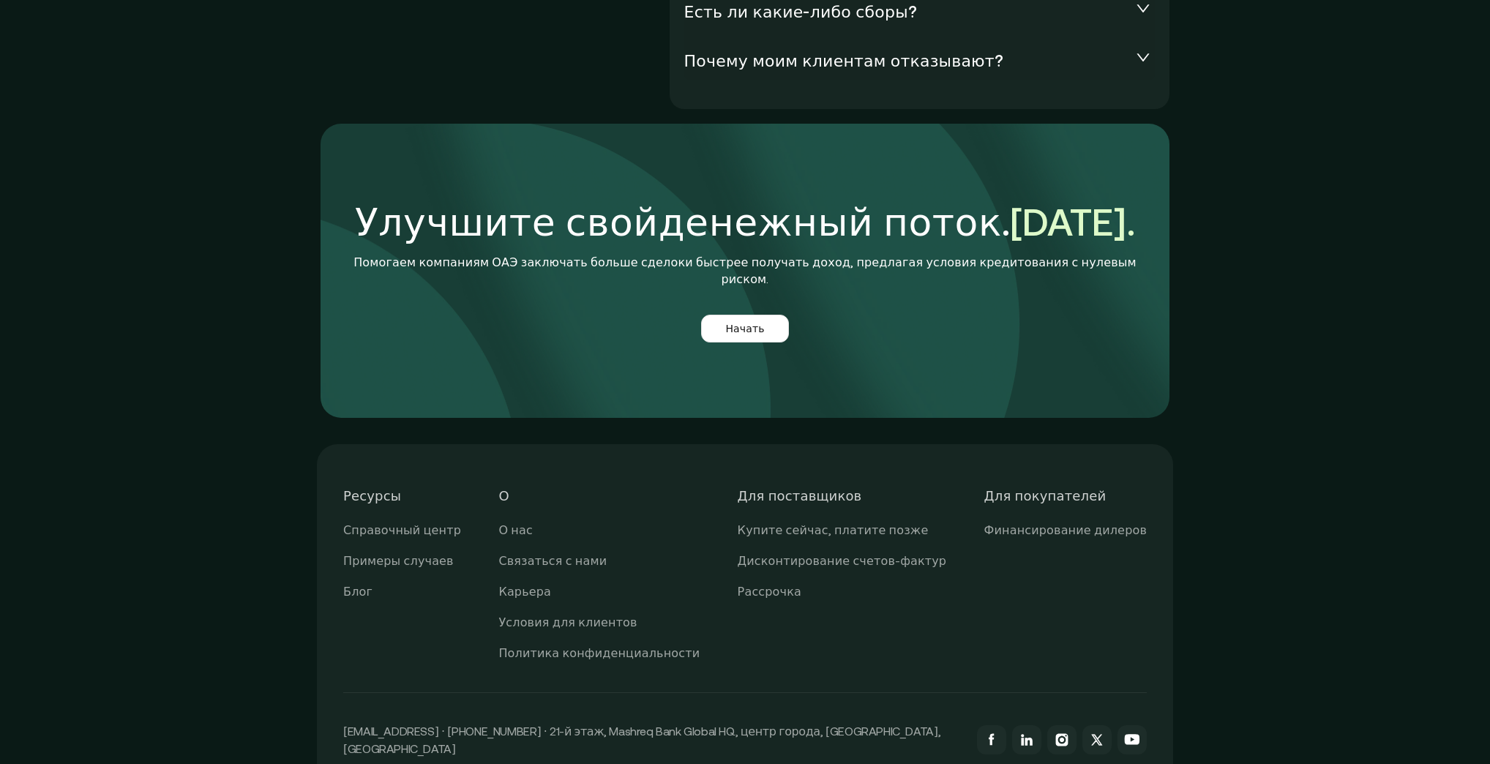
scroll to position [3891, 0]
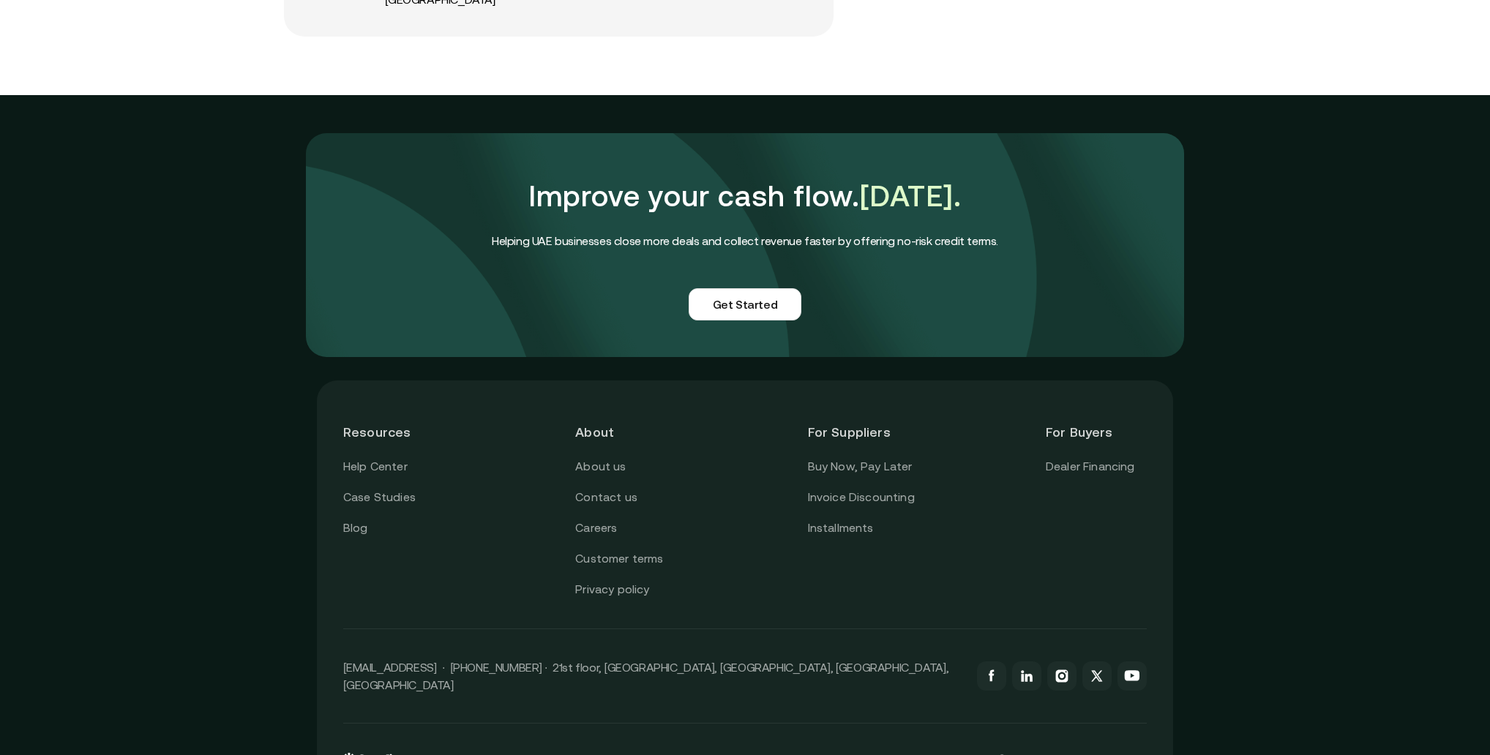
scroll to position [3471, 0]
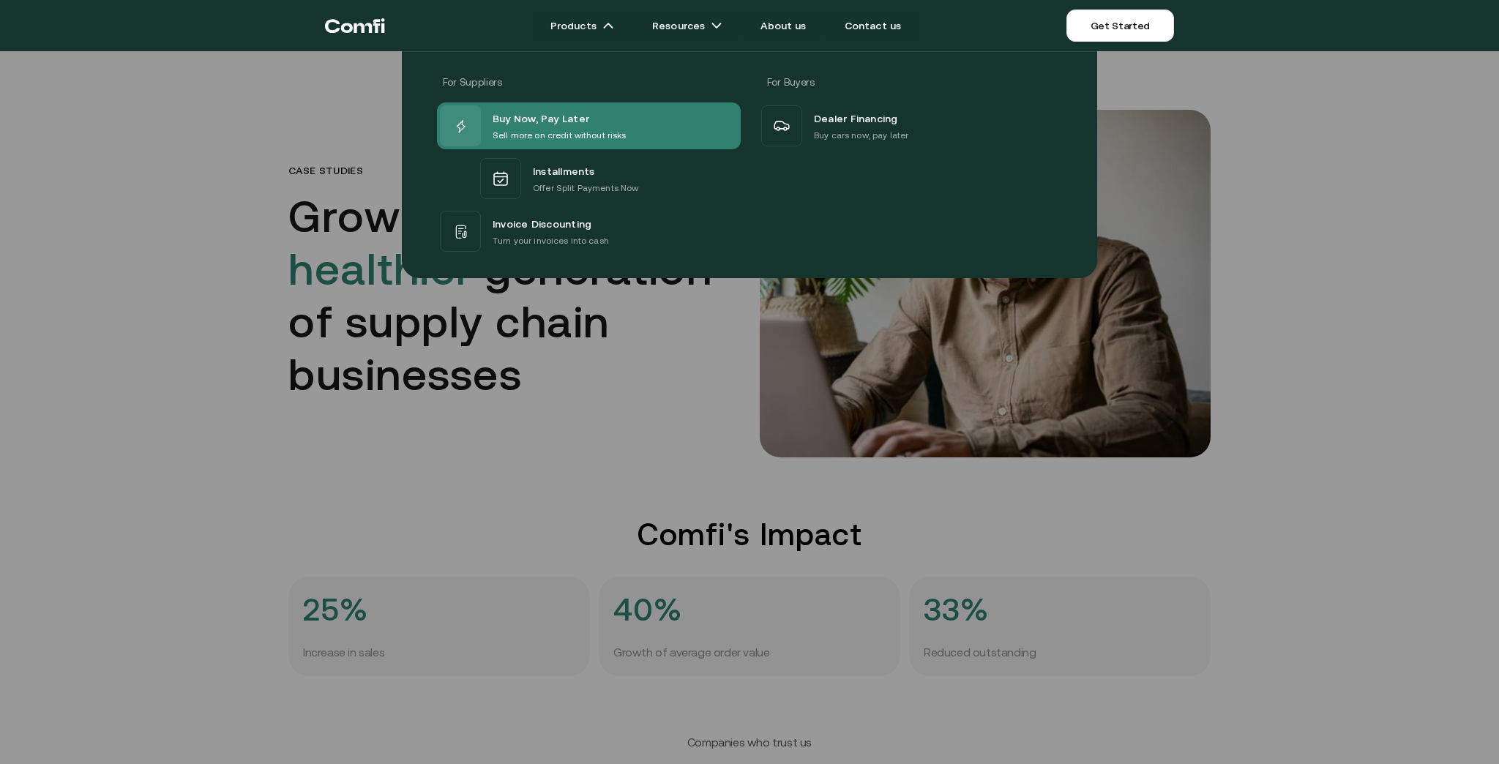
click at [564, 109] on span "Buy Now, Pay Later" at bounding box center [541, 118] width 97 height 19
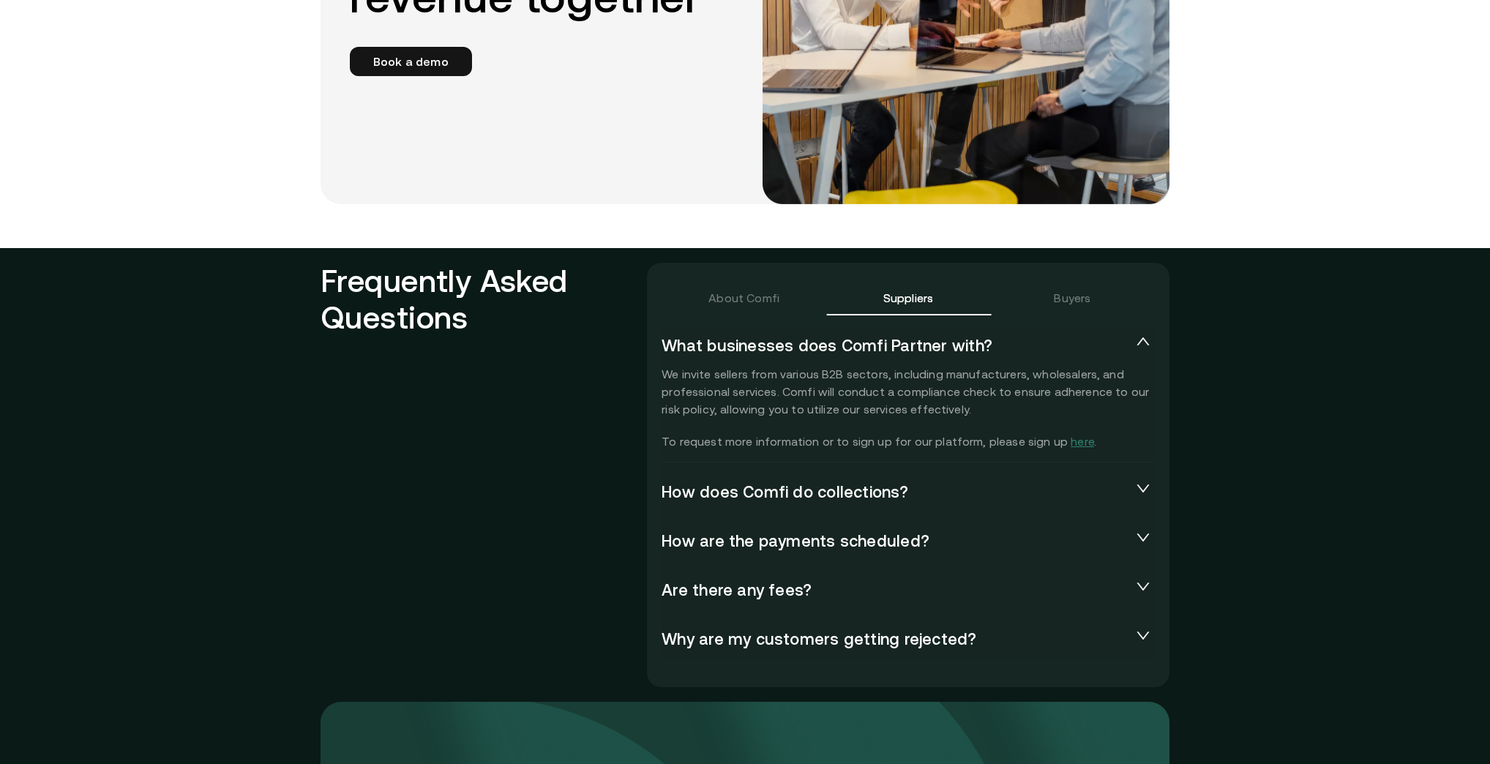
scroll to position [2986, 0]
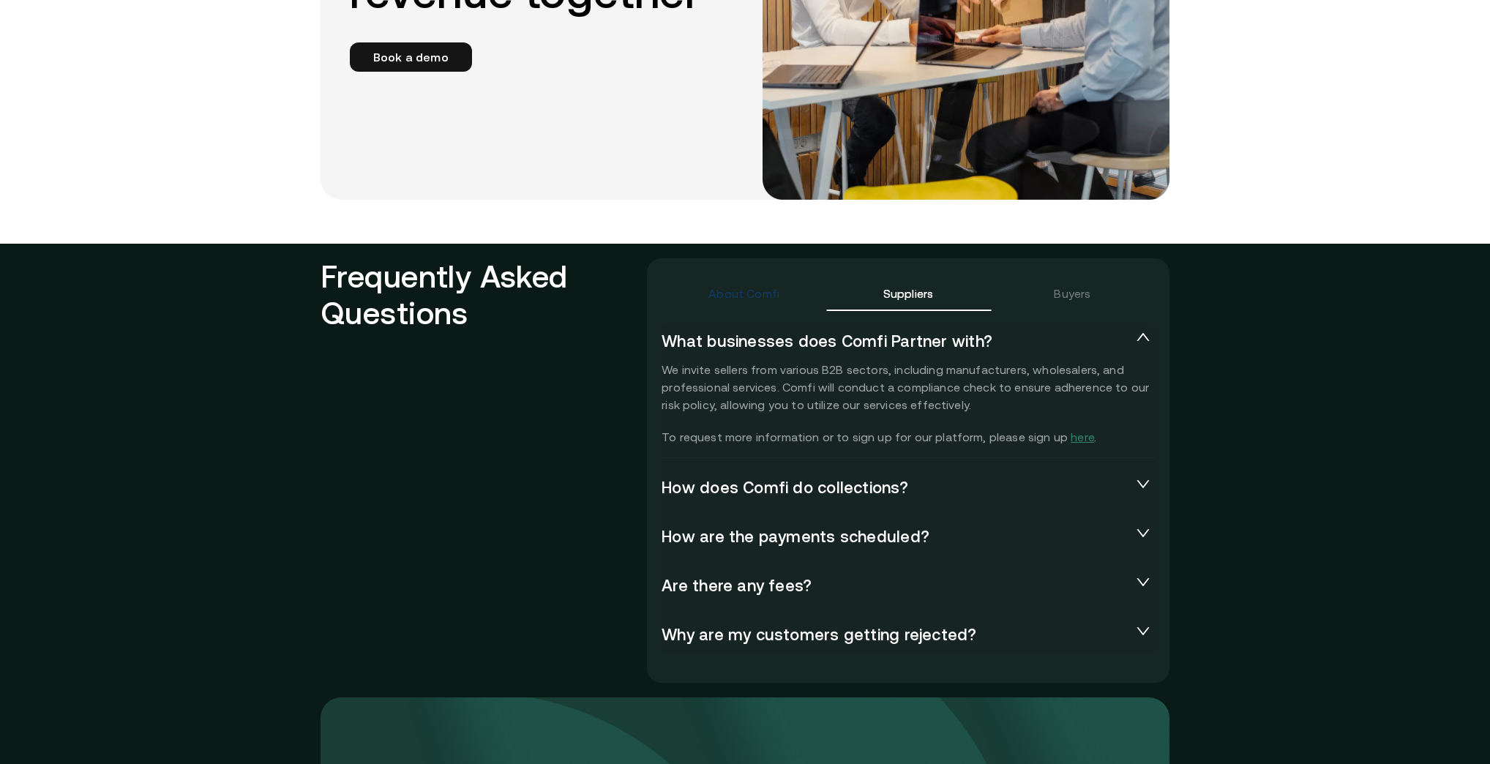
click at [720, 302] on div "About Comfi" at bounding box center [743, 294] width 71 height 18
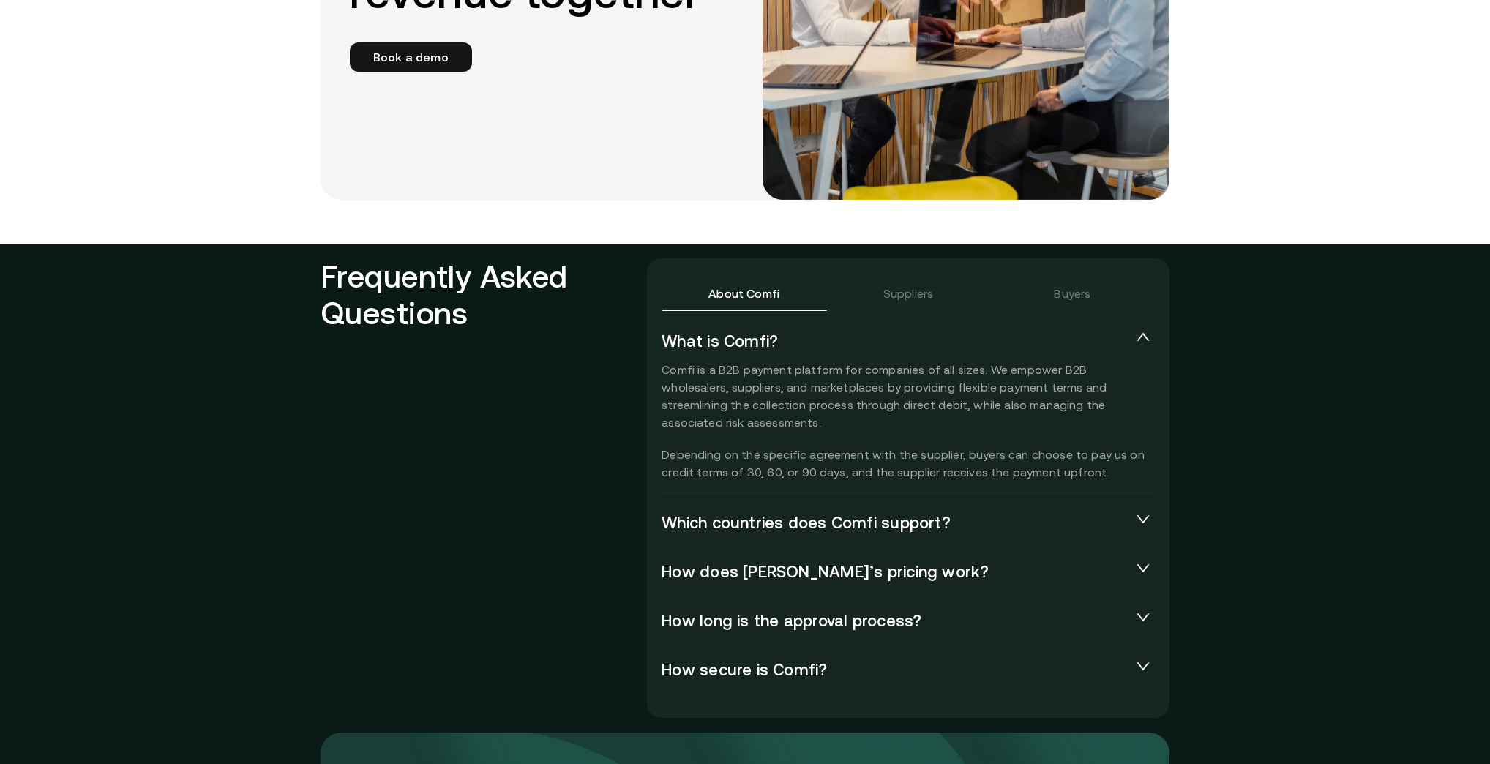
click at [864, 529] on span "Which countries does Comfi support?" at bounding box center [897, 523] width 470 height 20
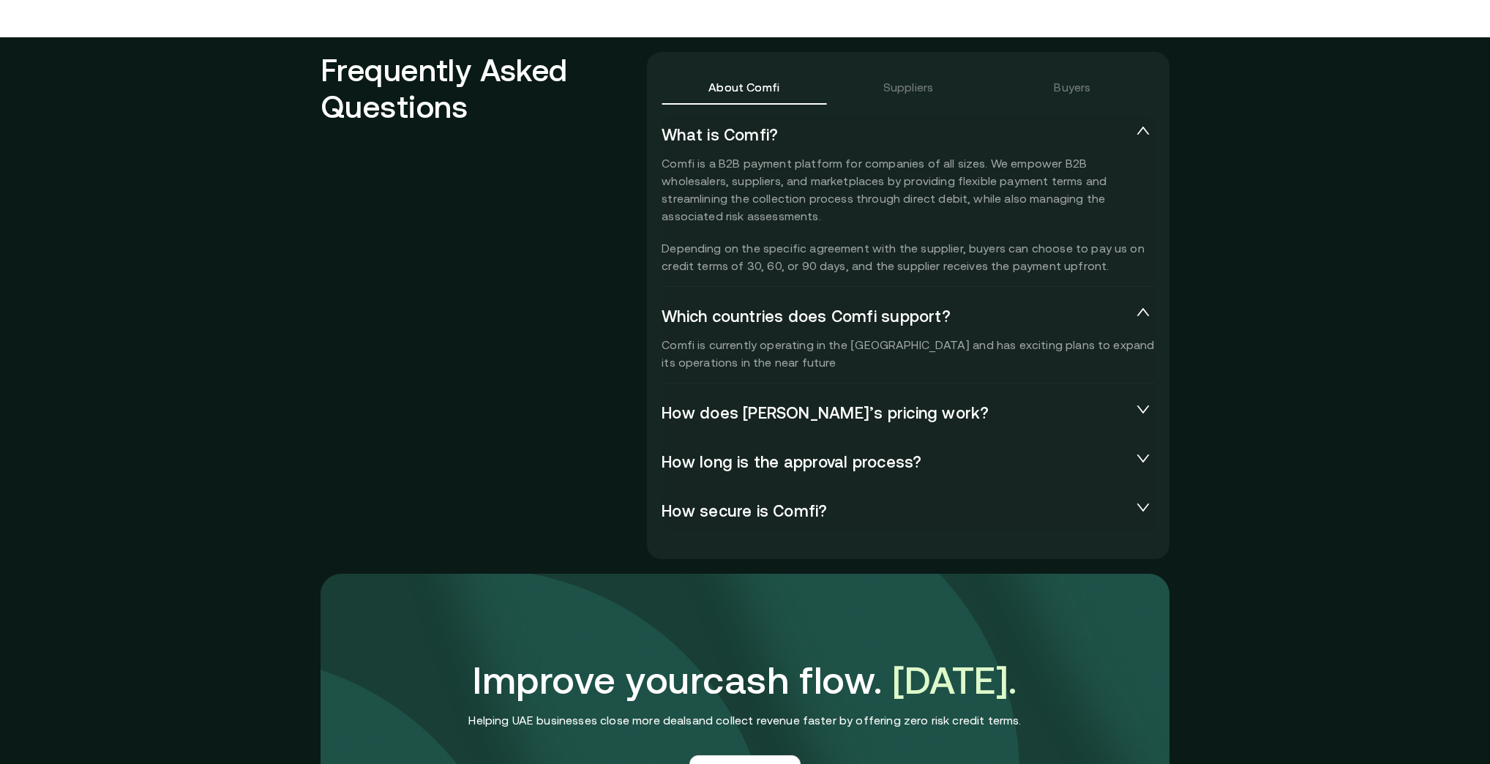
scroll to position [3220, 0]
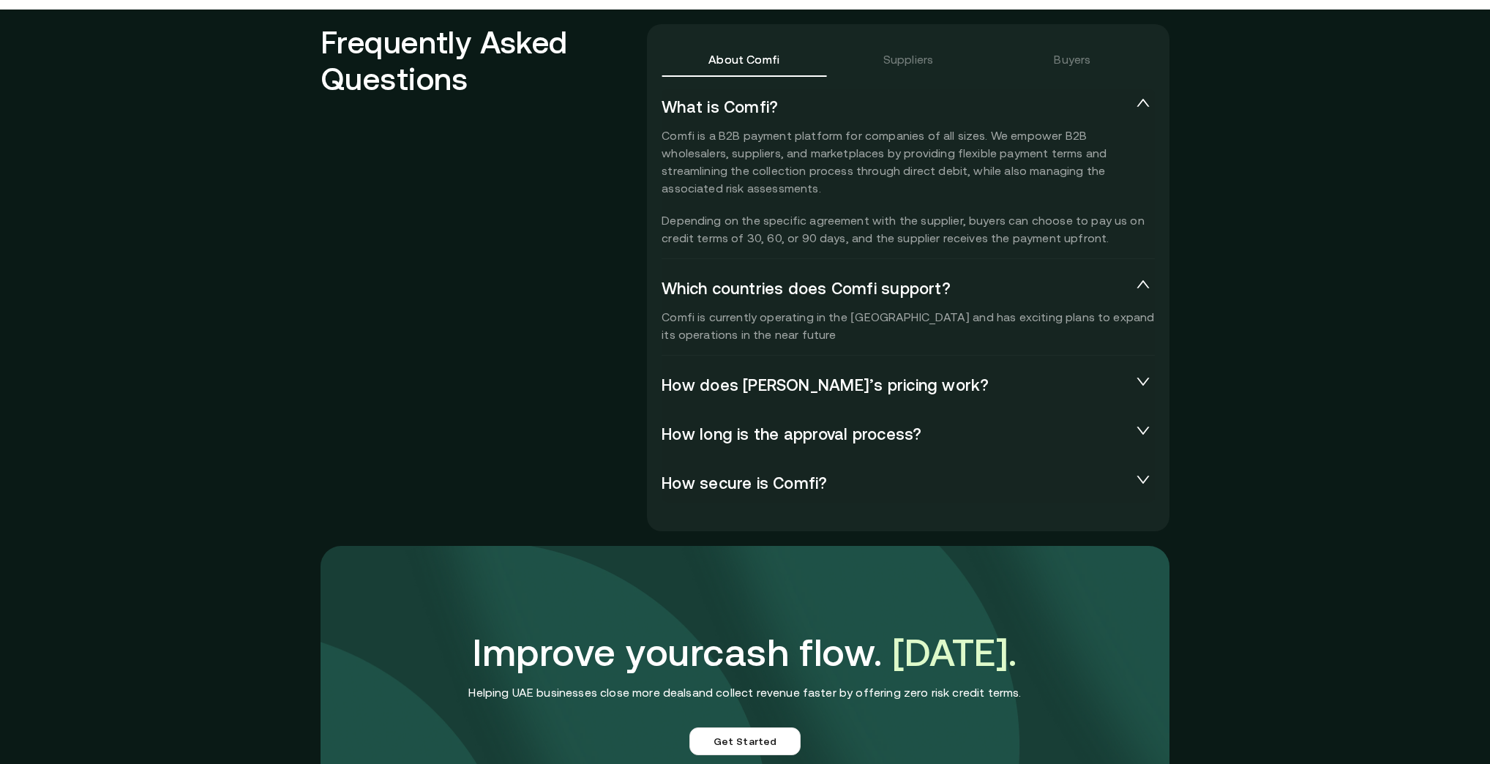
click at [825, 390] on span "How does Comfi’s pricing work?" at bounding box center [897, 385] width 470 height 20
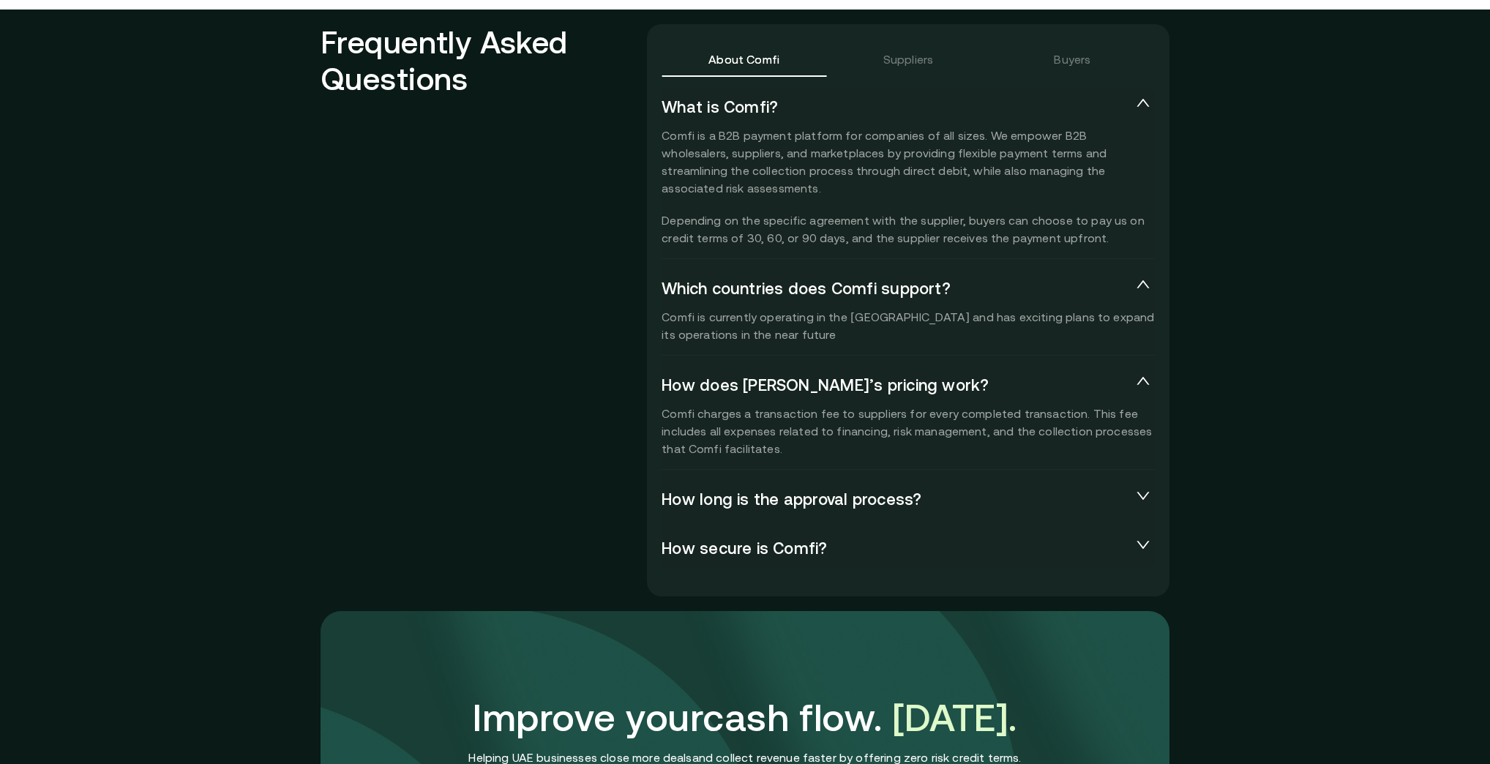
click at [808, 498] on span "How long is the approval process?" at bounding box center [897, 500] width 470 height 20
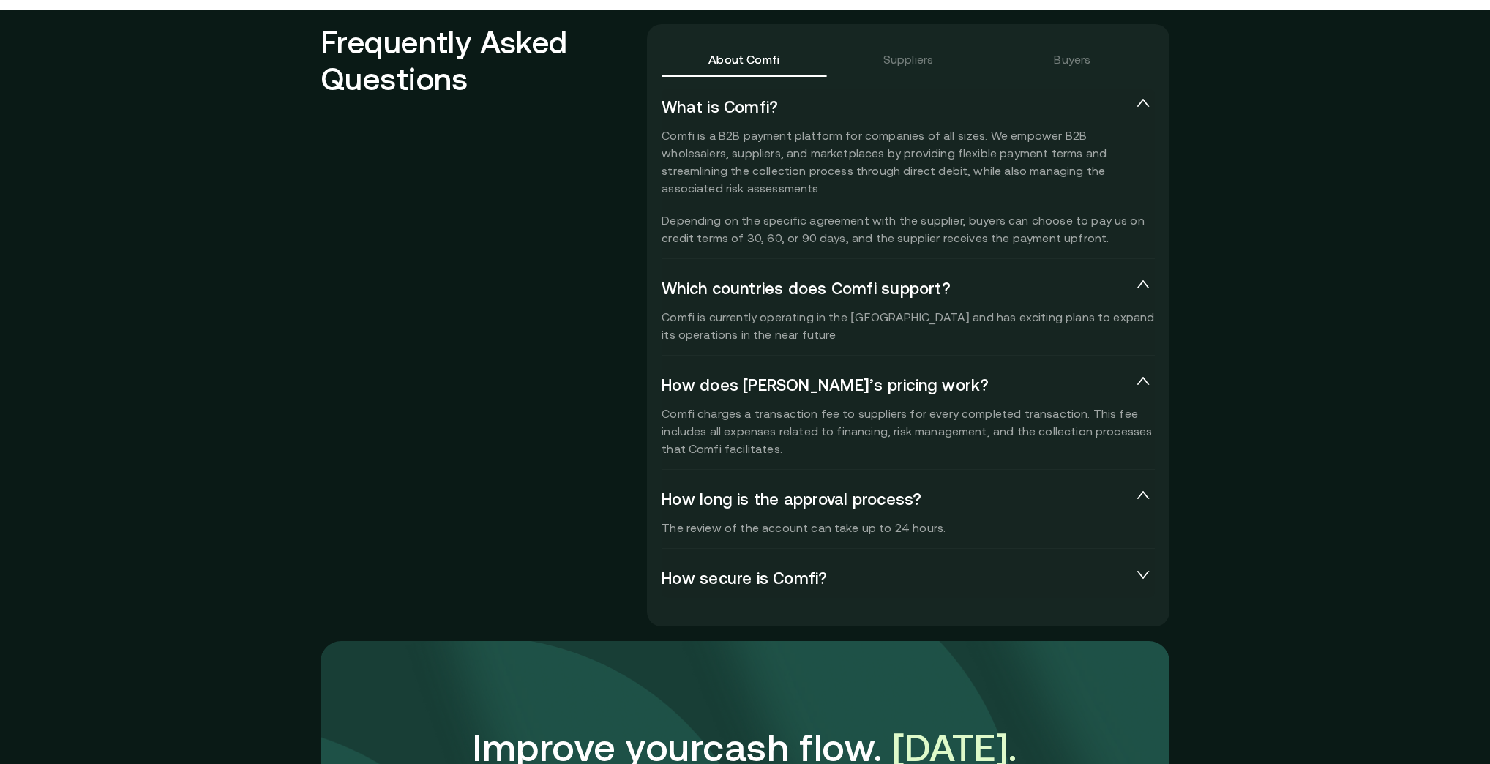
click at [836, 570] on span "How secure is Comfi?" at bounding box center [897, 579] width 470 height 20
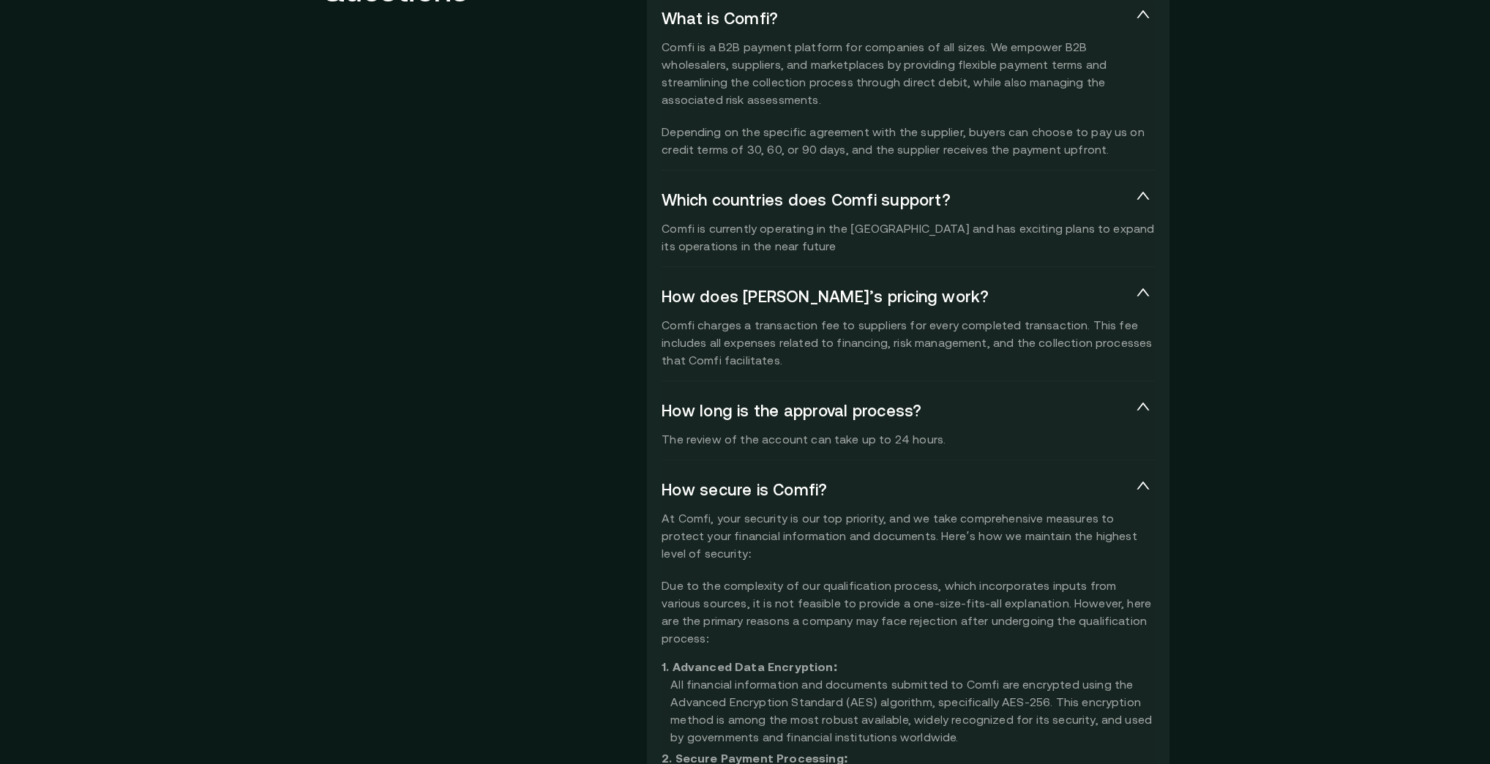
scroll to position [3103, 0]
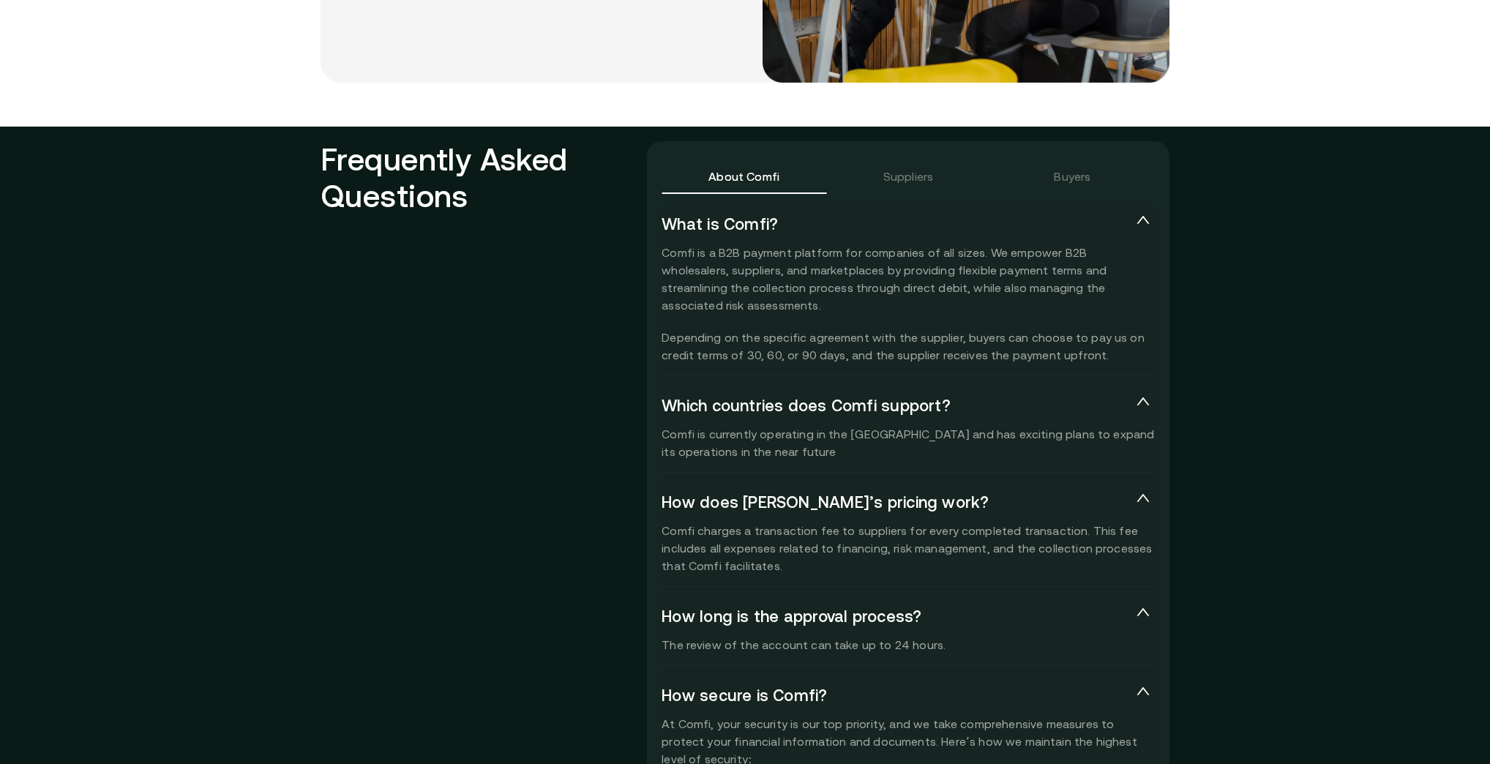
click at [885, 179] on div "Suppliers" at bounding box center [908, 176] width 164 height 35
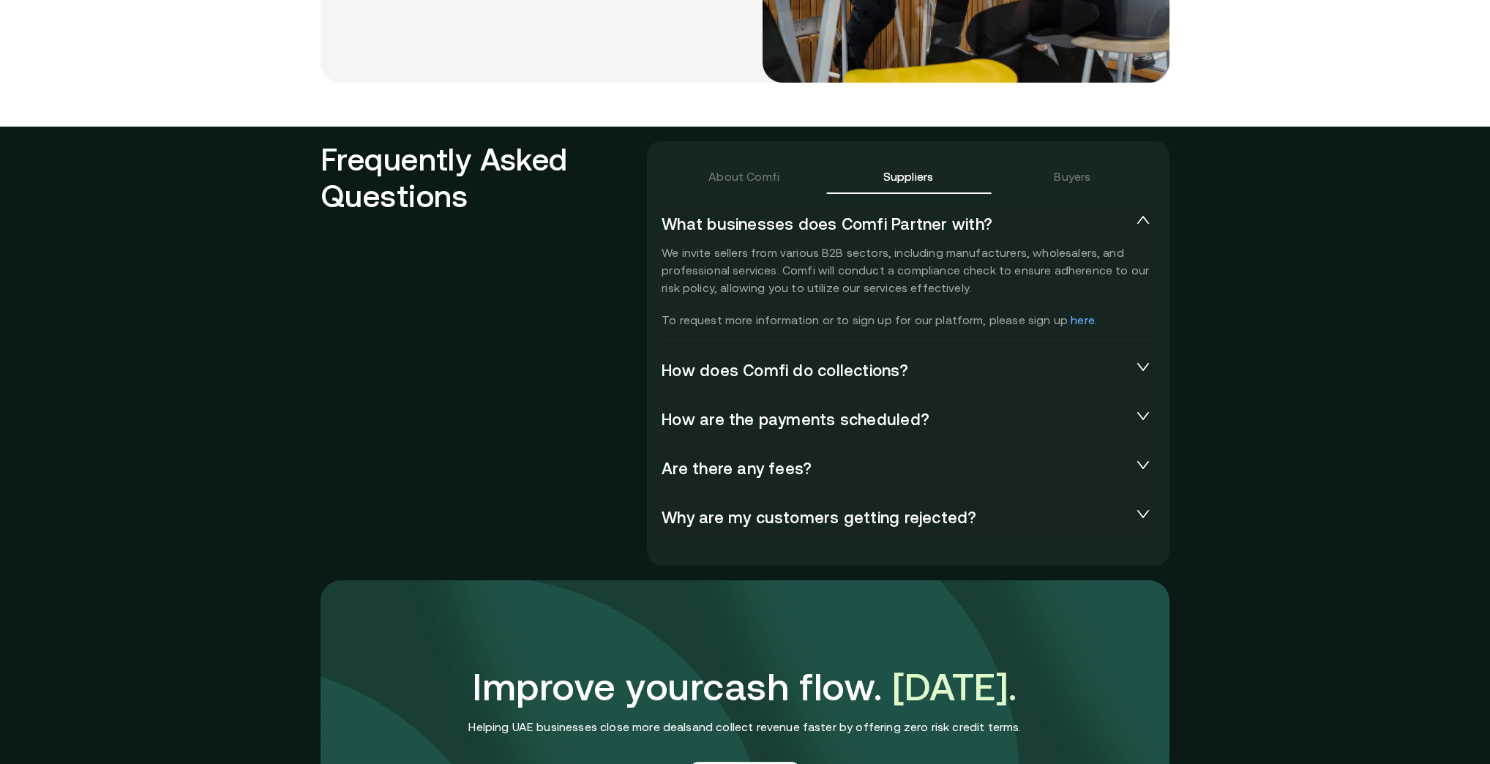
click at [1071, 318] on link "here" at bounding box center [1082, 319] width 23 height 13
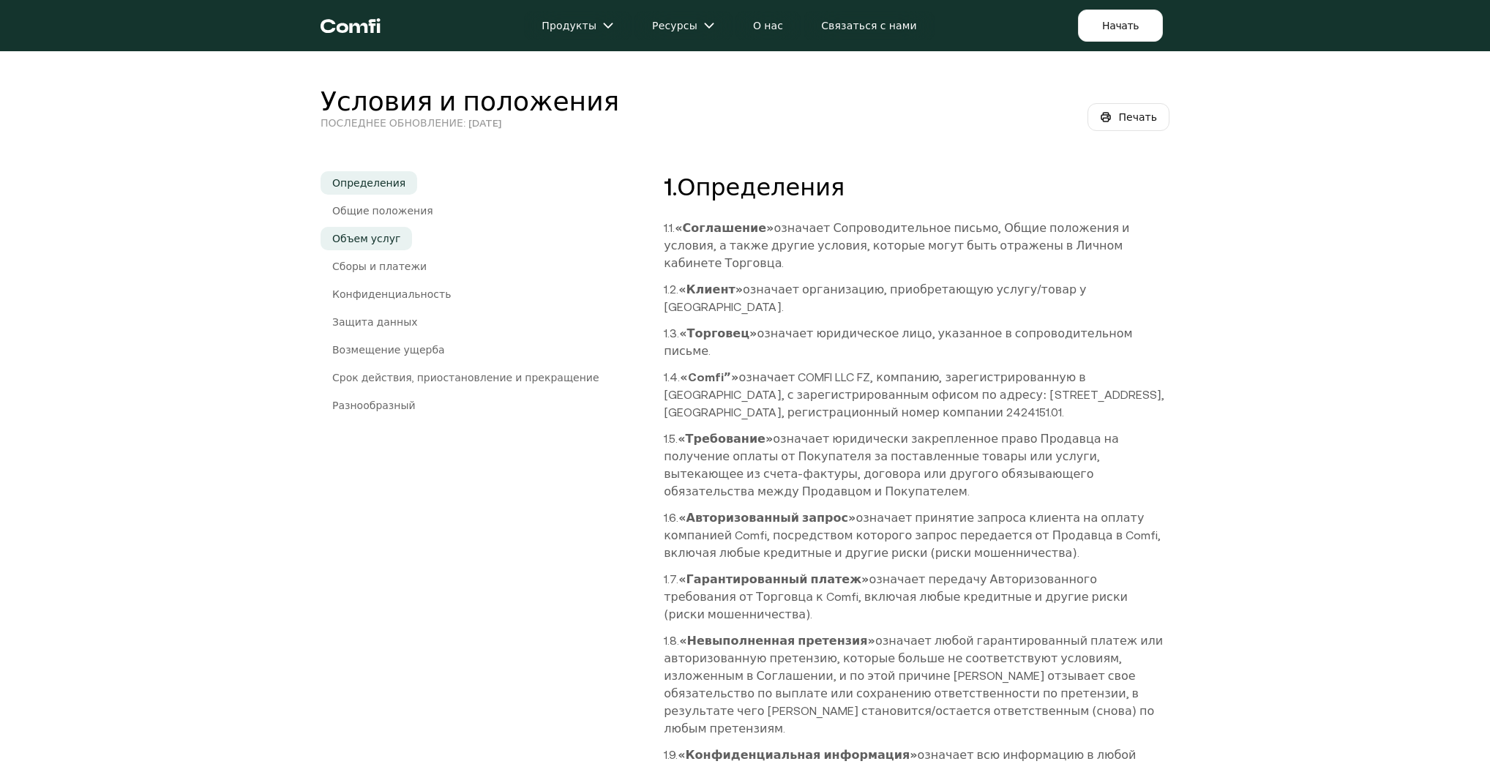
click at [377, 233] on font "Объем услуг" at bounding box center [366, 239] width 68 height 12
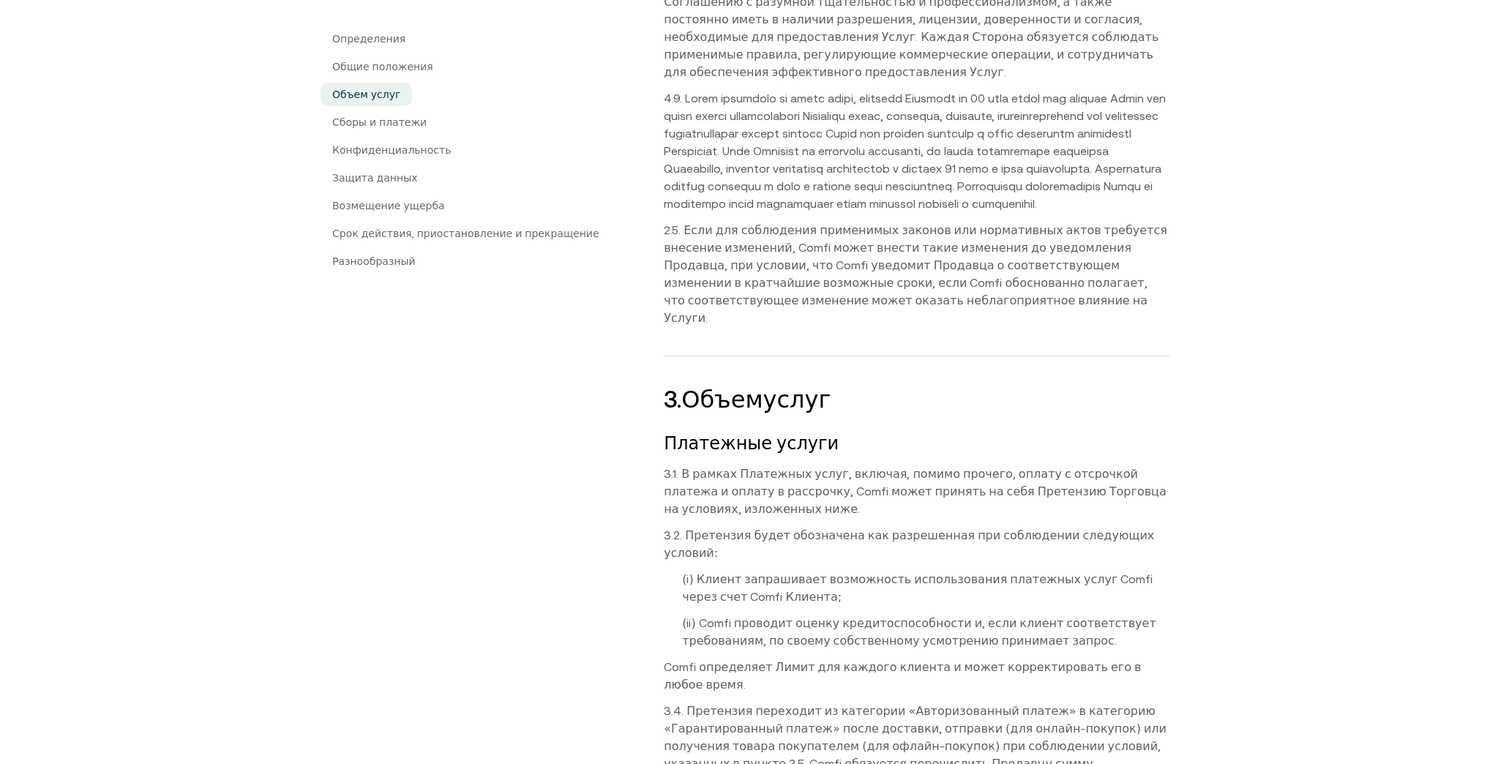
scroll to position [2378, 0]
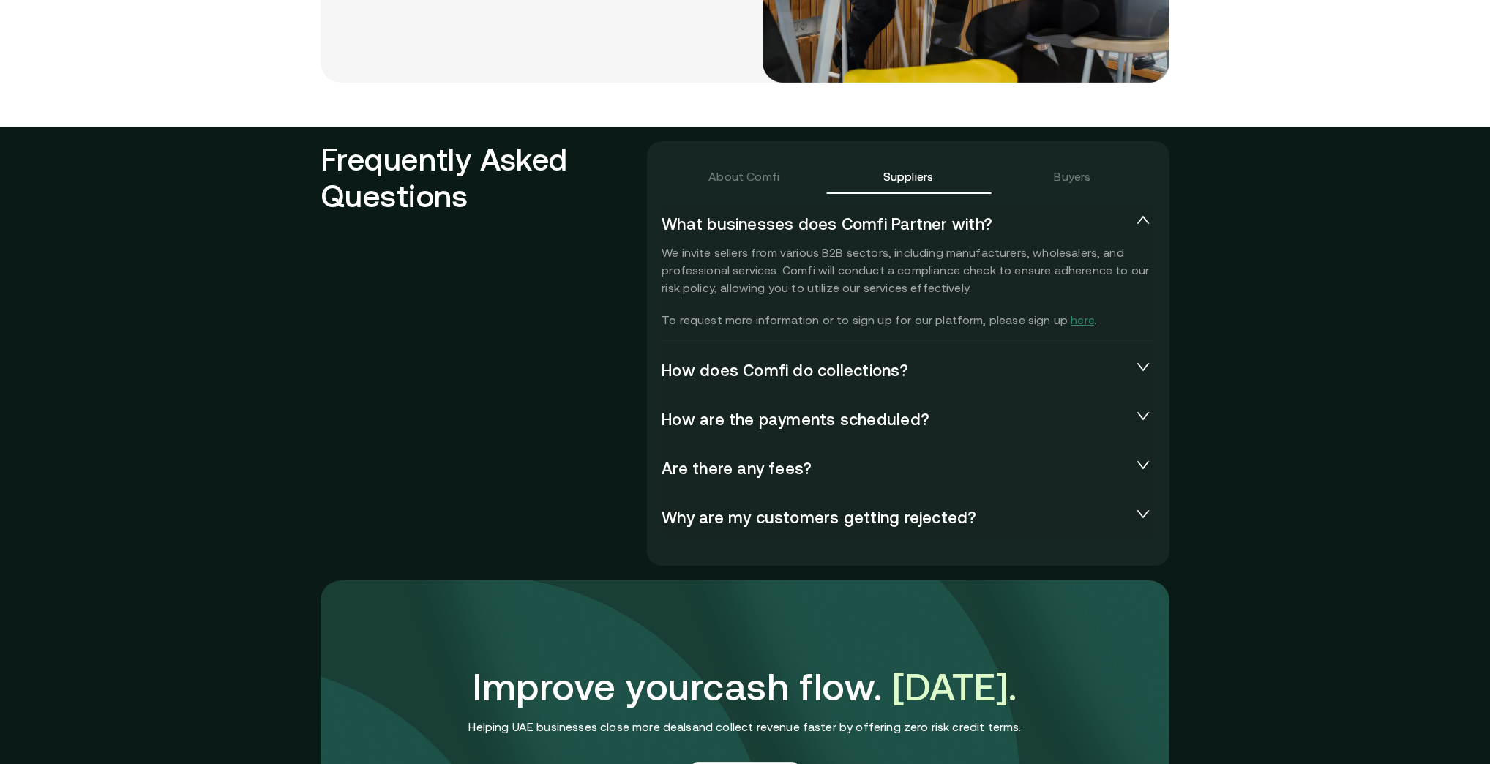
scroll to position [3191, 0]
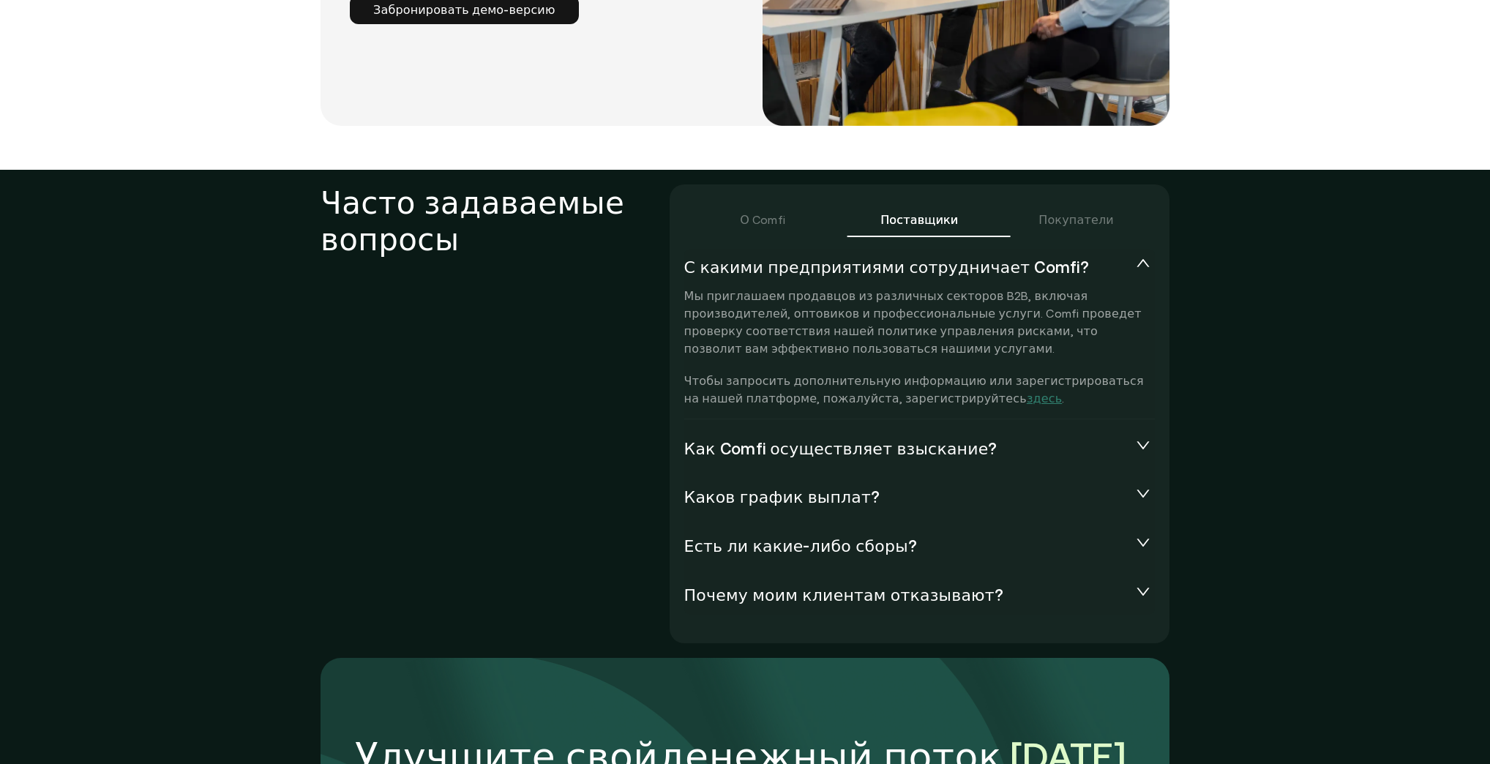
click at [802, 440] on font "Как Comfi осуществляет взыскание?" at bounding box center [840, 449] width 313 height 18
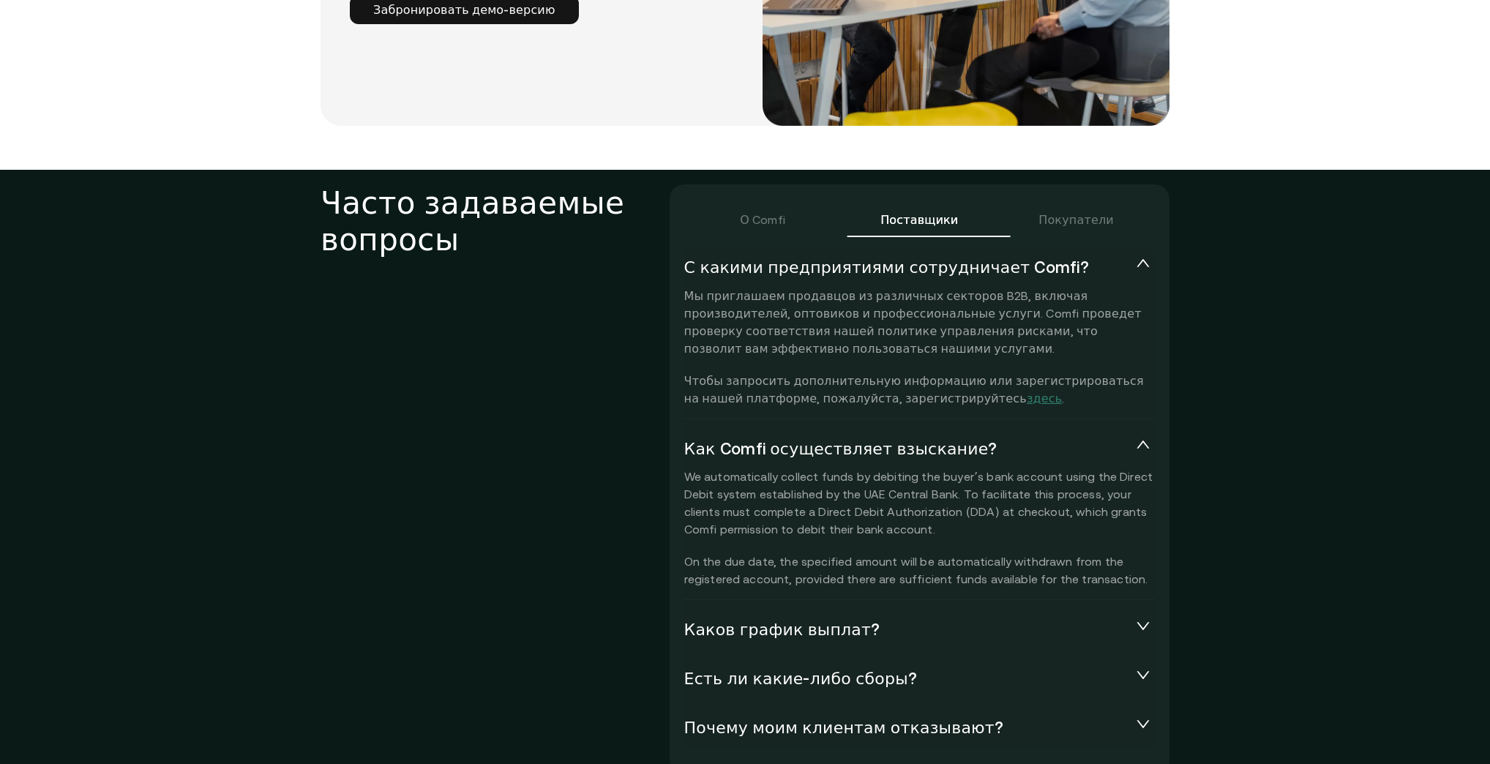
click at [840, 621] on font "Каков график выплат?" at bounding box center [782, 630] width 196 height 18
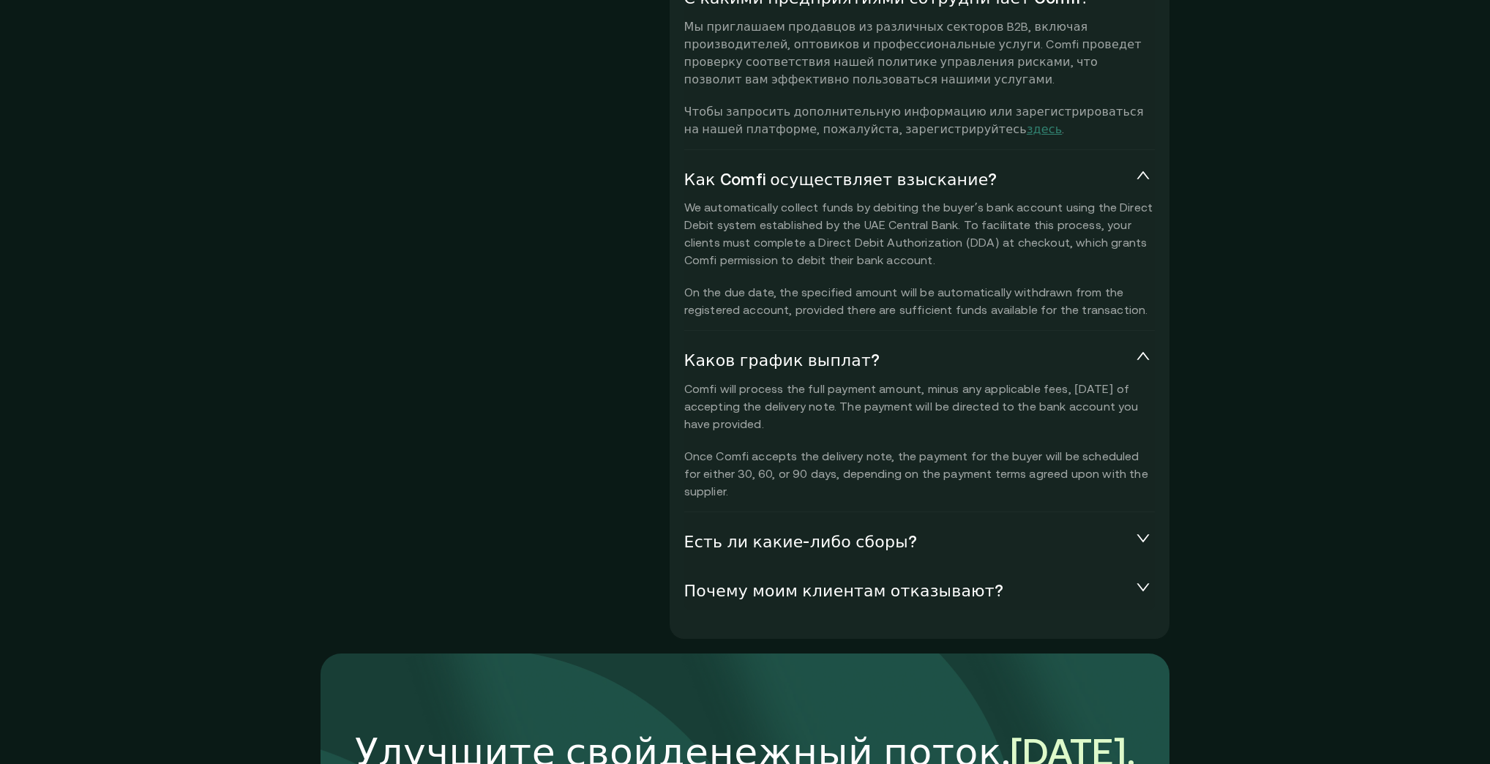
scroll to position [3484, 0]
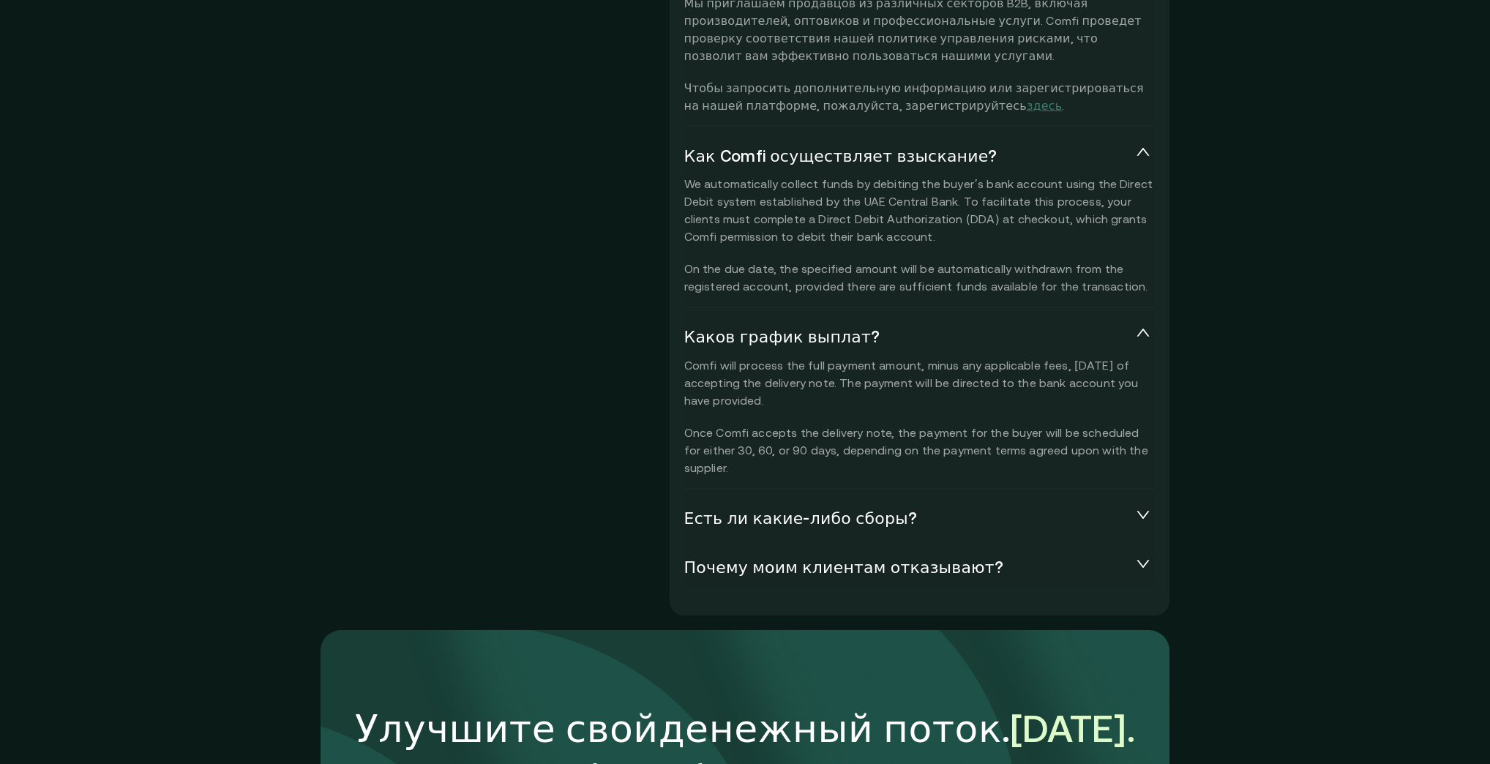
click at [773, 500] on div "Есть ли какие-либо сборы?" at bounding box center [919, 519] width 471 height 38
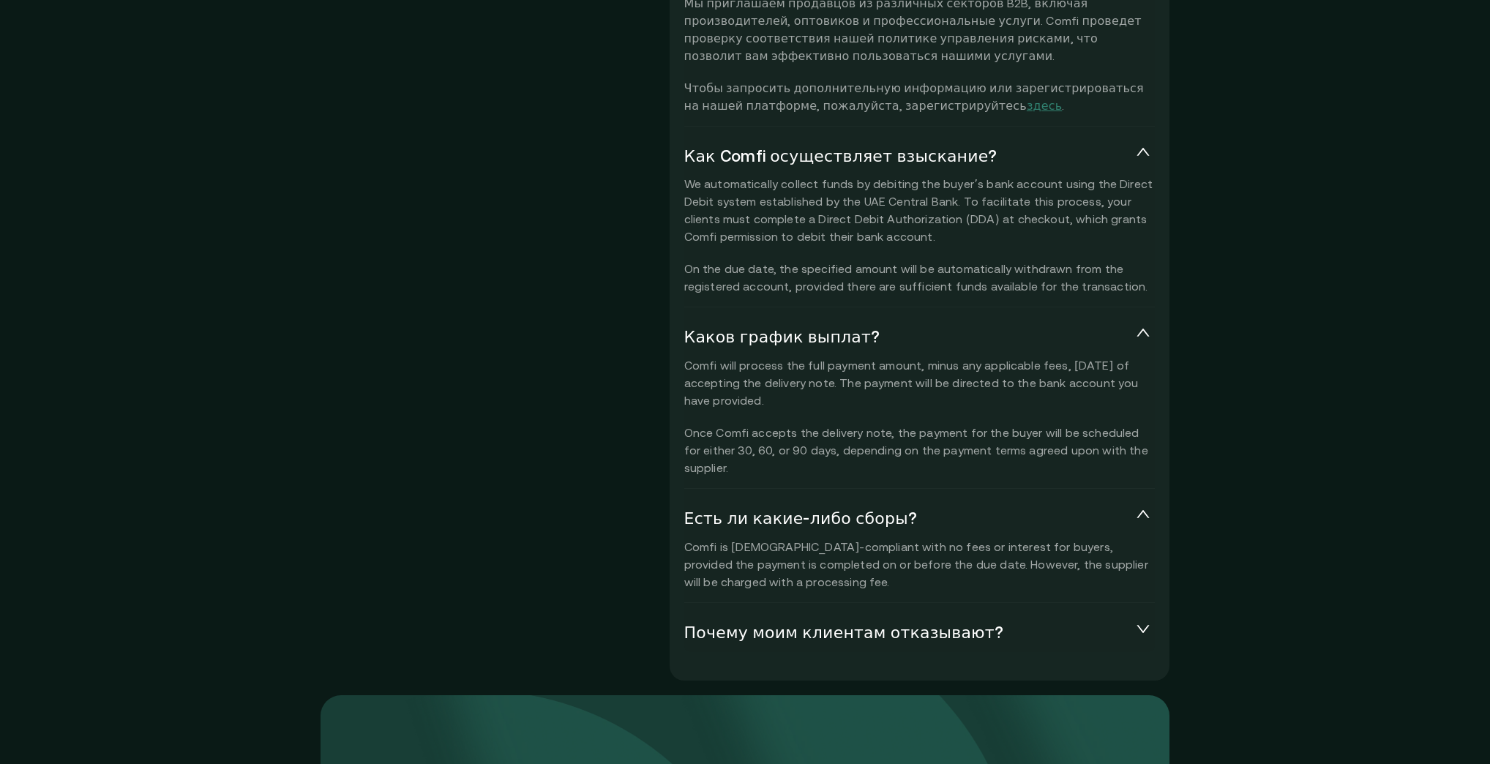
click at [779, 624] on font "Почему моим клиентам отказывают?" at bounding box center [844, 633] width 320 height 18
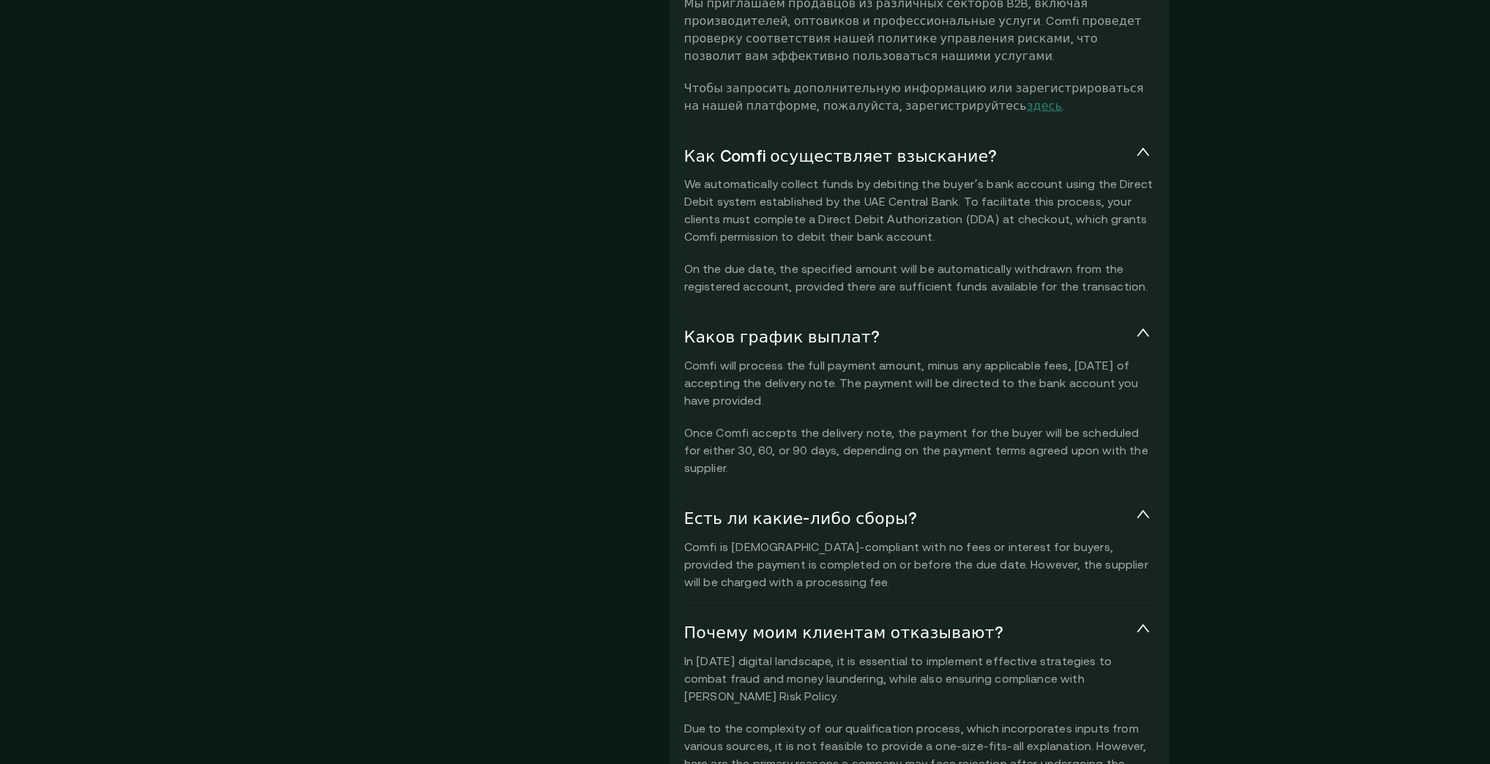
click at [779, 624] on font "Почему моим клиентам отказывают?" at bounding box center [844, 633] width 320 height 18
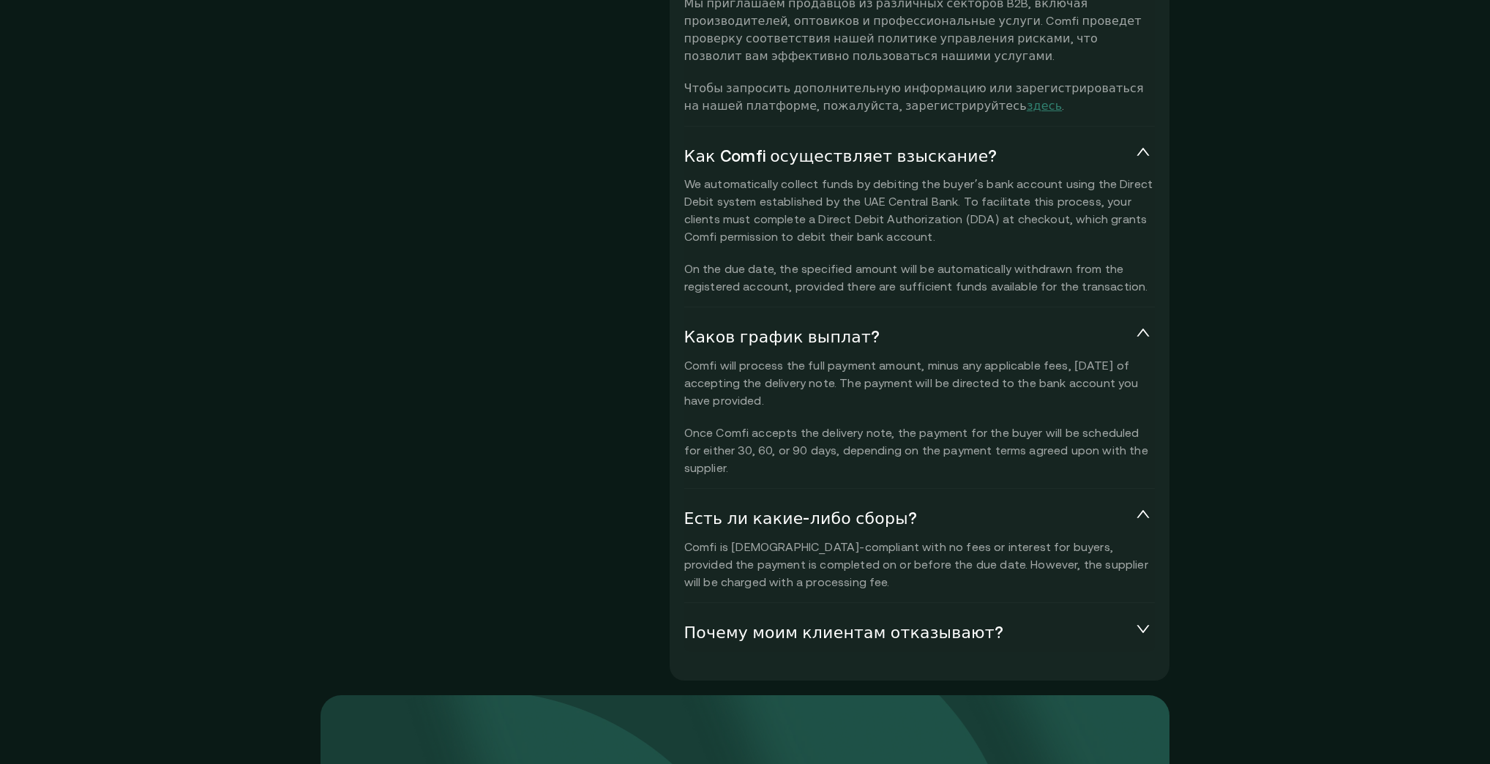
click at [779, 624] on font "Почему моим клиентам отказывают?" at bounding box center [844, 633] width 320 height 18
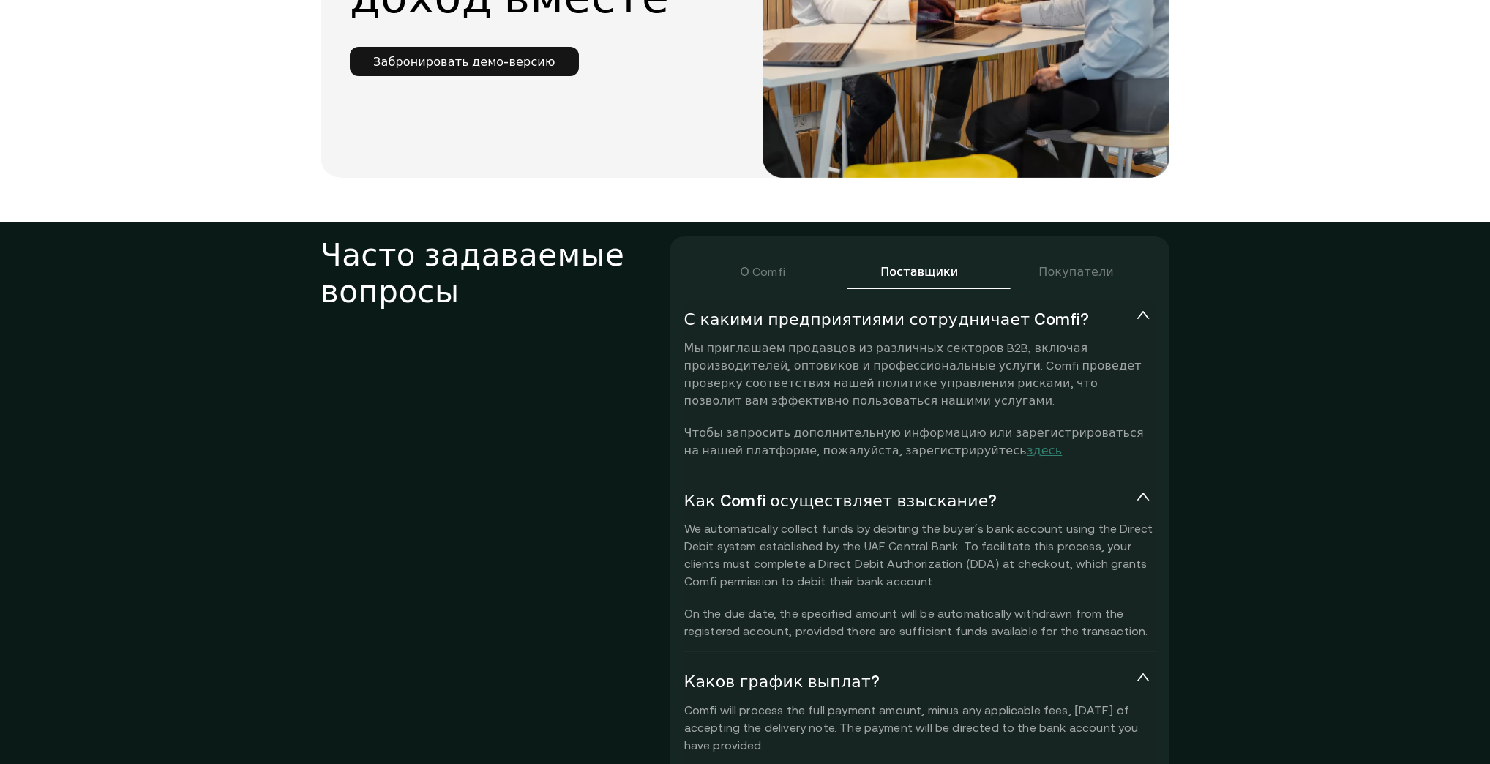
scroll to position [3133, 0]
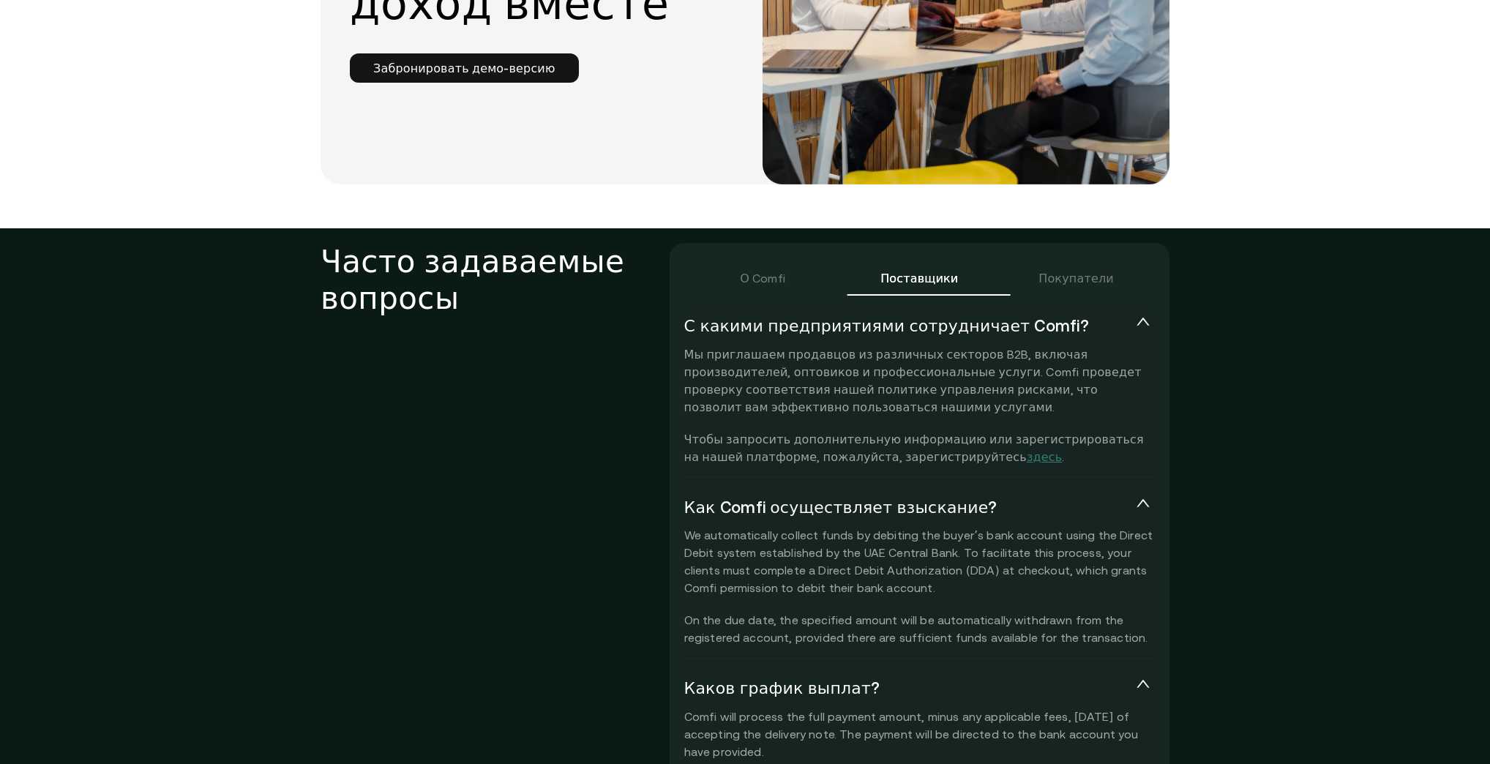
click at [1068, 261] on div "Покупатели" at bounding box center [1075, 278] width 157 height 35
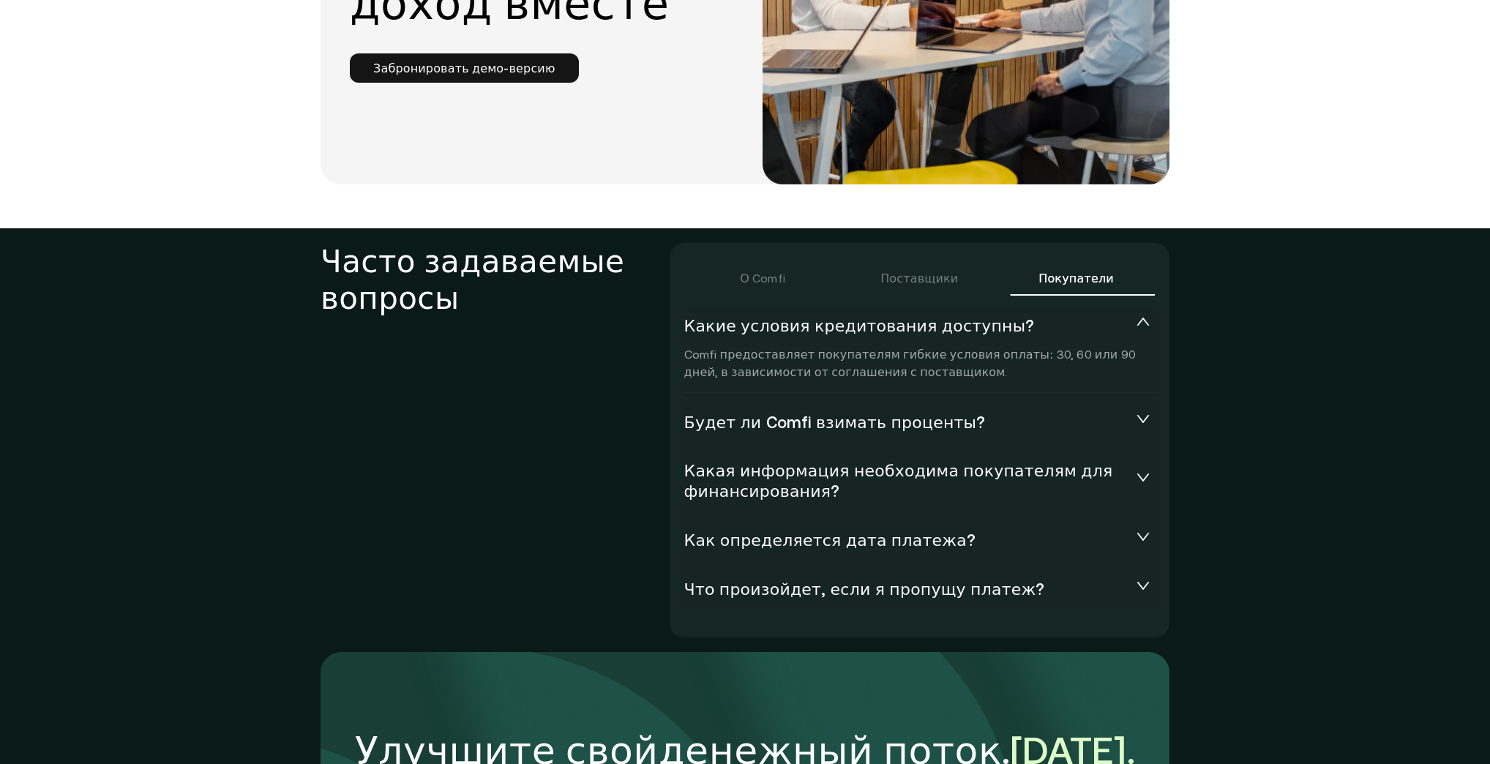
click at [898, 413] on font "Будет ли Comfi взимать проценты?" at bounding box center [835, 422] width 302 height 18
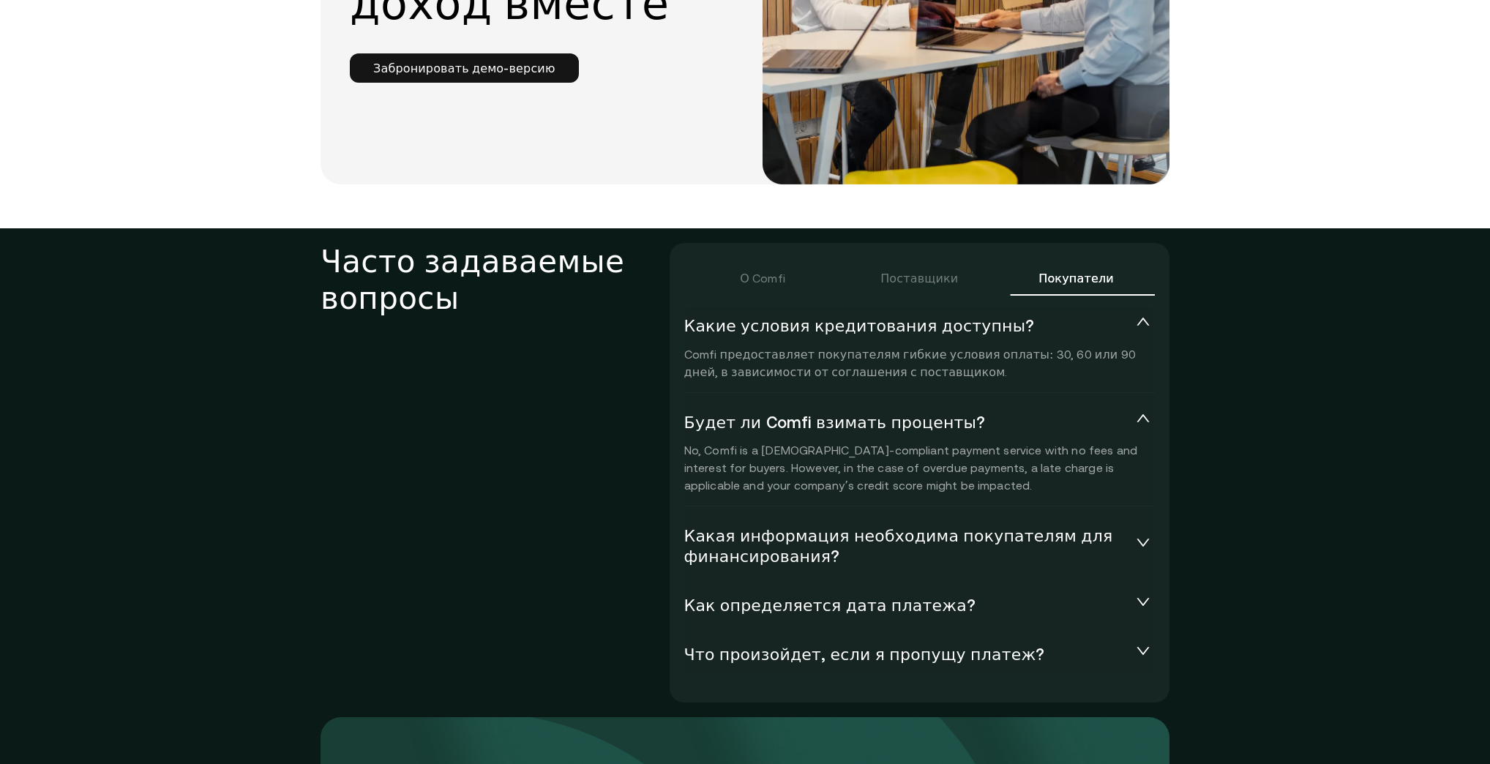
click at [809, 526] on span "Какая информация необходима покупателям для финансирования?" at bounding box center [907, 546] width 447 height 41
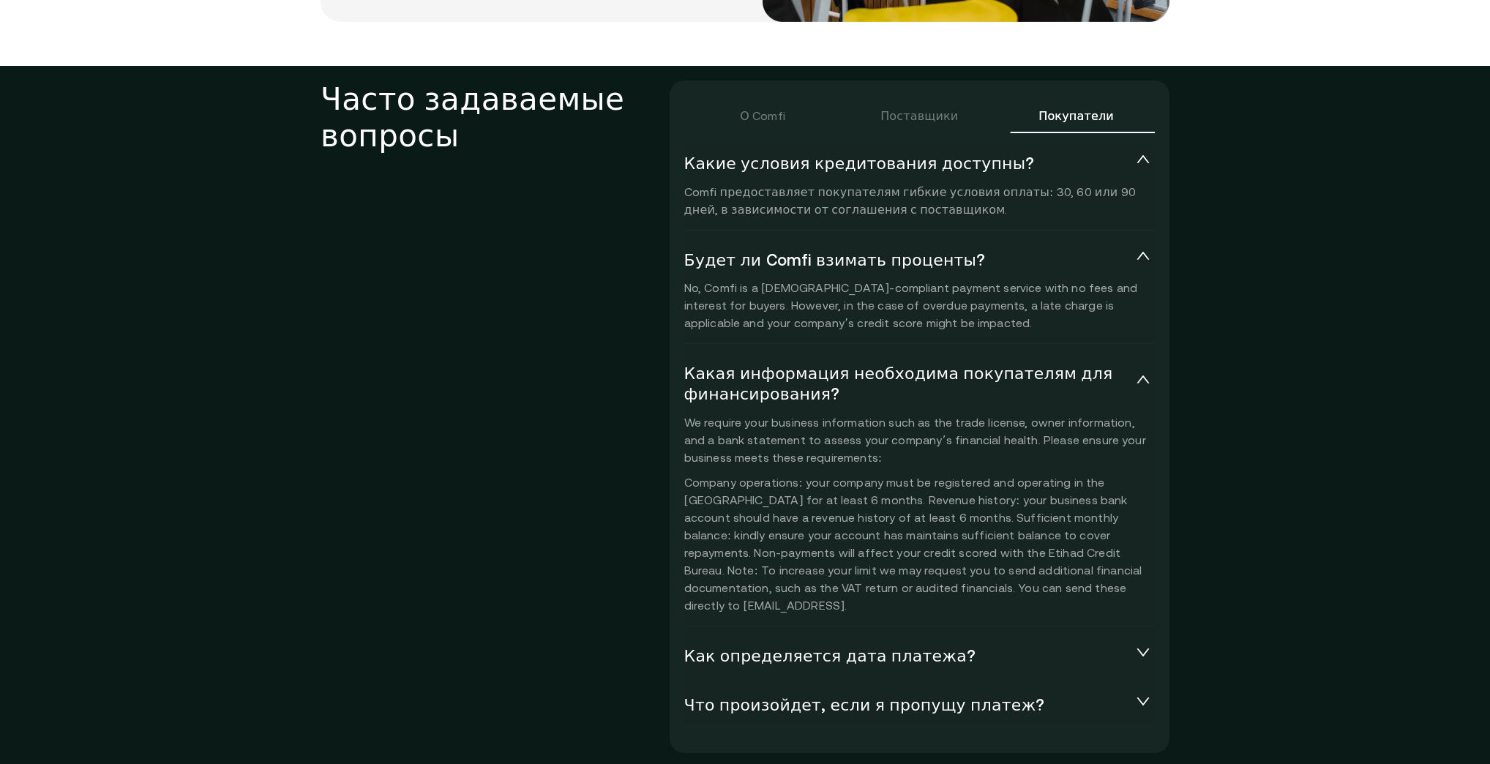
scroll to position [3309, 0]
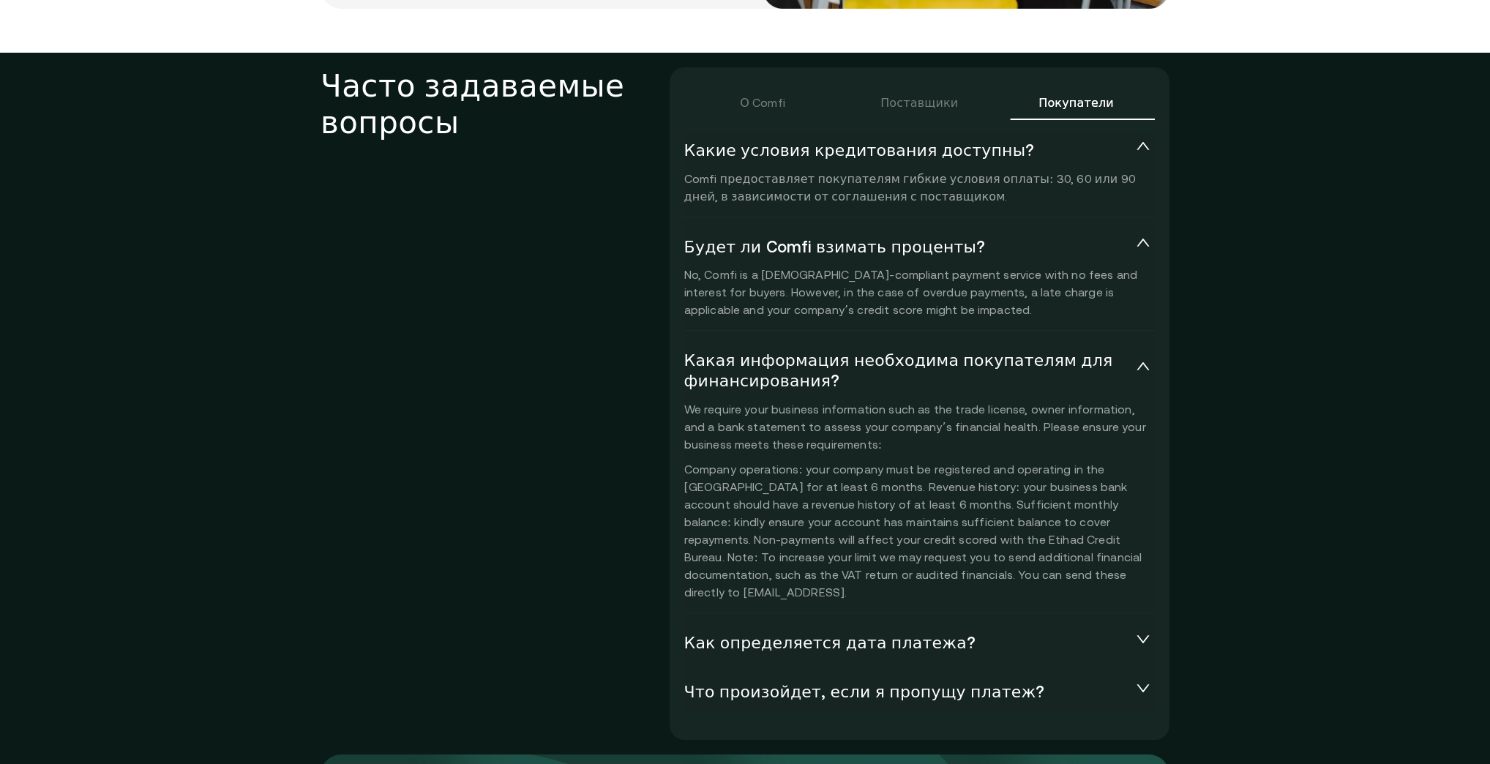
click at [820, 683] on font "Что произойдет, если я пропущу платеж?" at bounding box center [864, 692] width 361 height 18
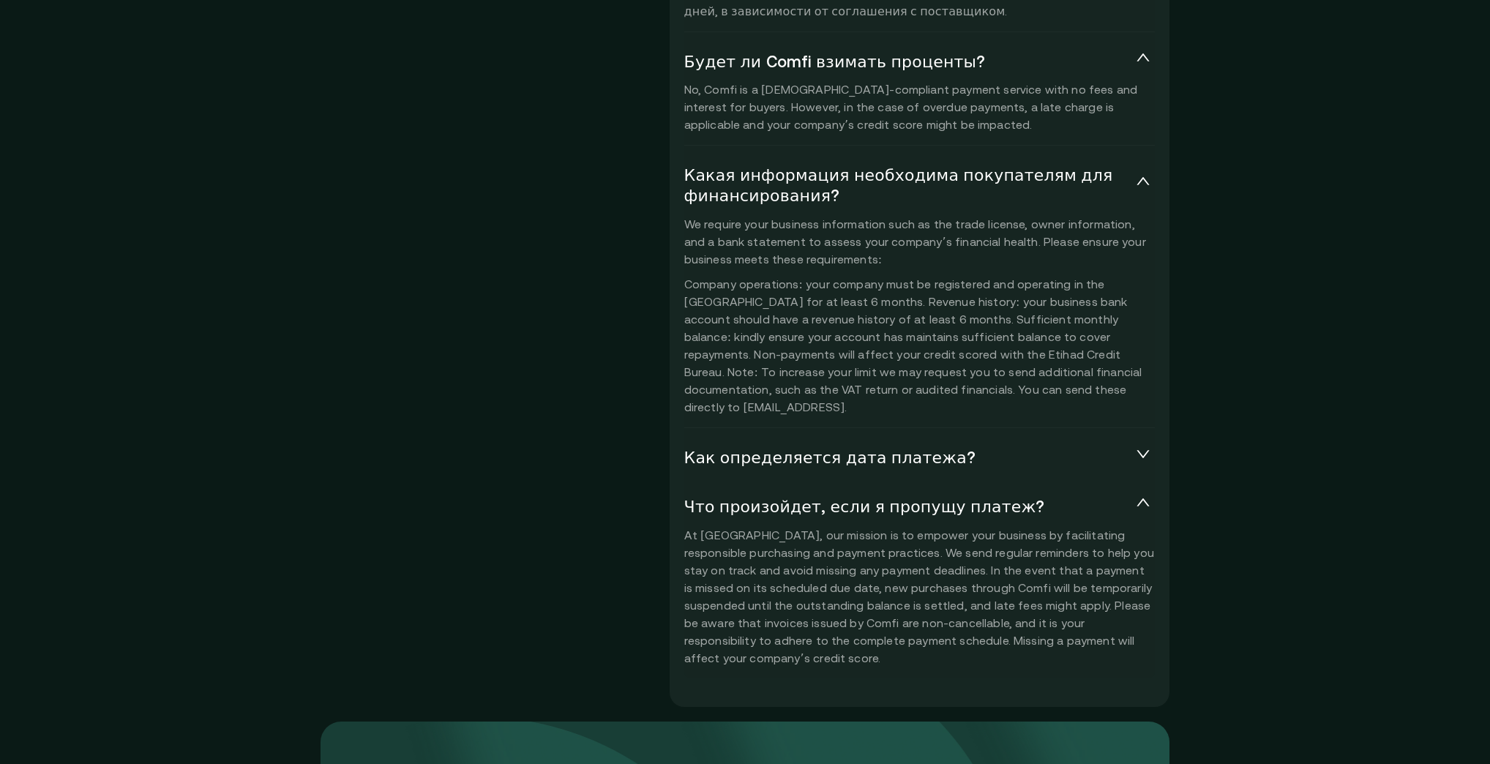
scroll to position [3543, 0]
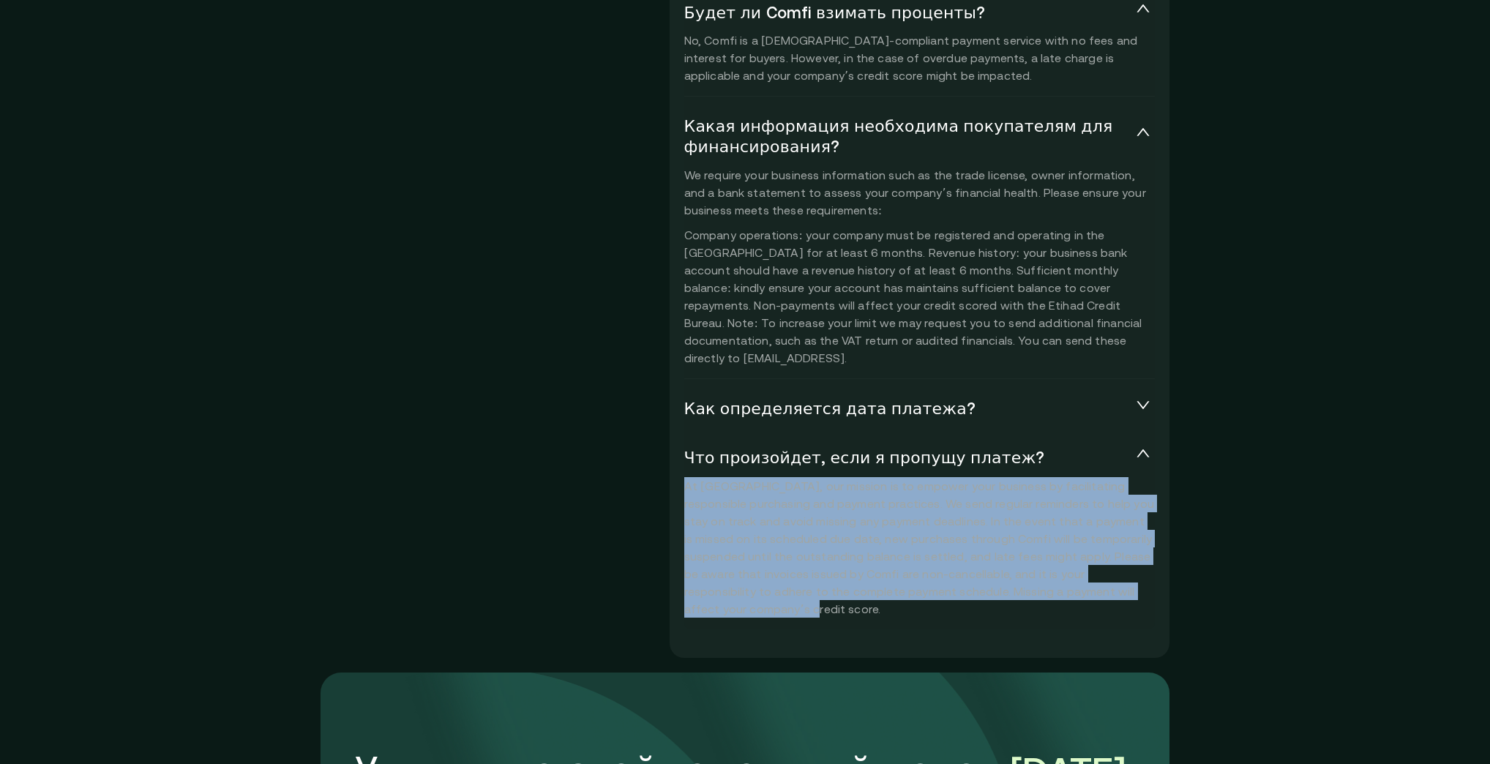
drag, startPoint x: 1045, startPoint y: 528, endPoint x: 671, endPoint y: 424, distance: 388.3
click at [684, 477] on p "At Comfi, our mission is to empower your business by facilitating responsible p…" at bounding box center [919, 547] width 471 height 141
copy p "At Comfi, our mission is to empower your business by facilitating responsible p…"
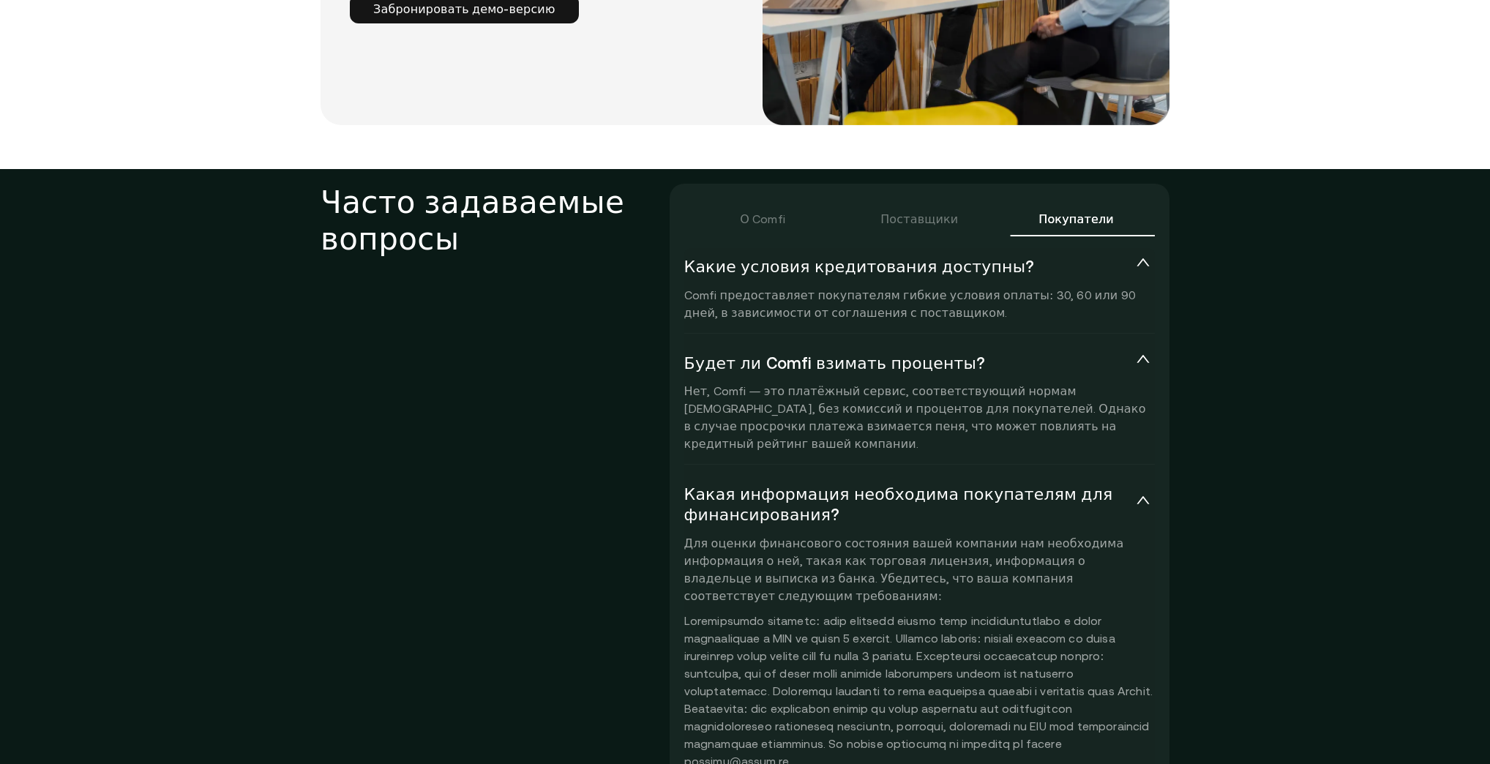
scroll to position [3191, 0]
click at [888, 213] on font "Поставщики" at bounding box center [919, 219] width 78 height 13
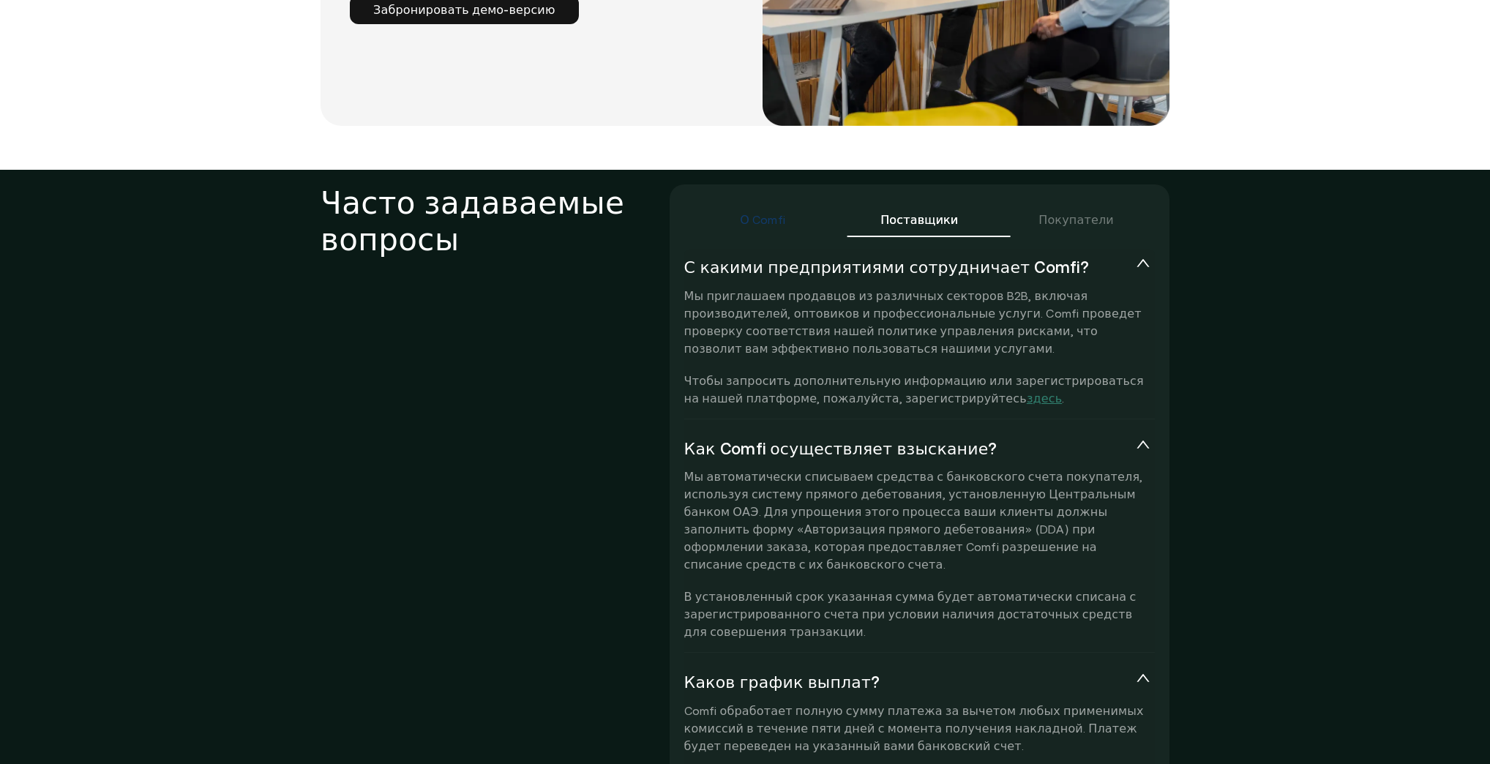
click at [763, 213] on font "О Comfi" at bounding box center [762, 219] width 45 height 13
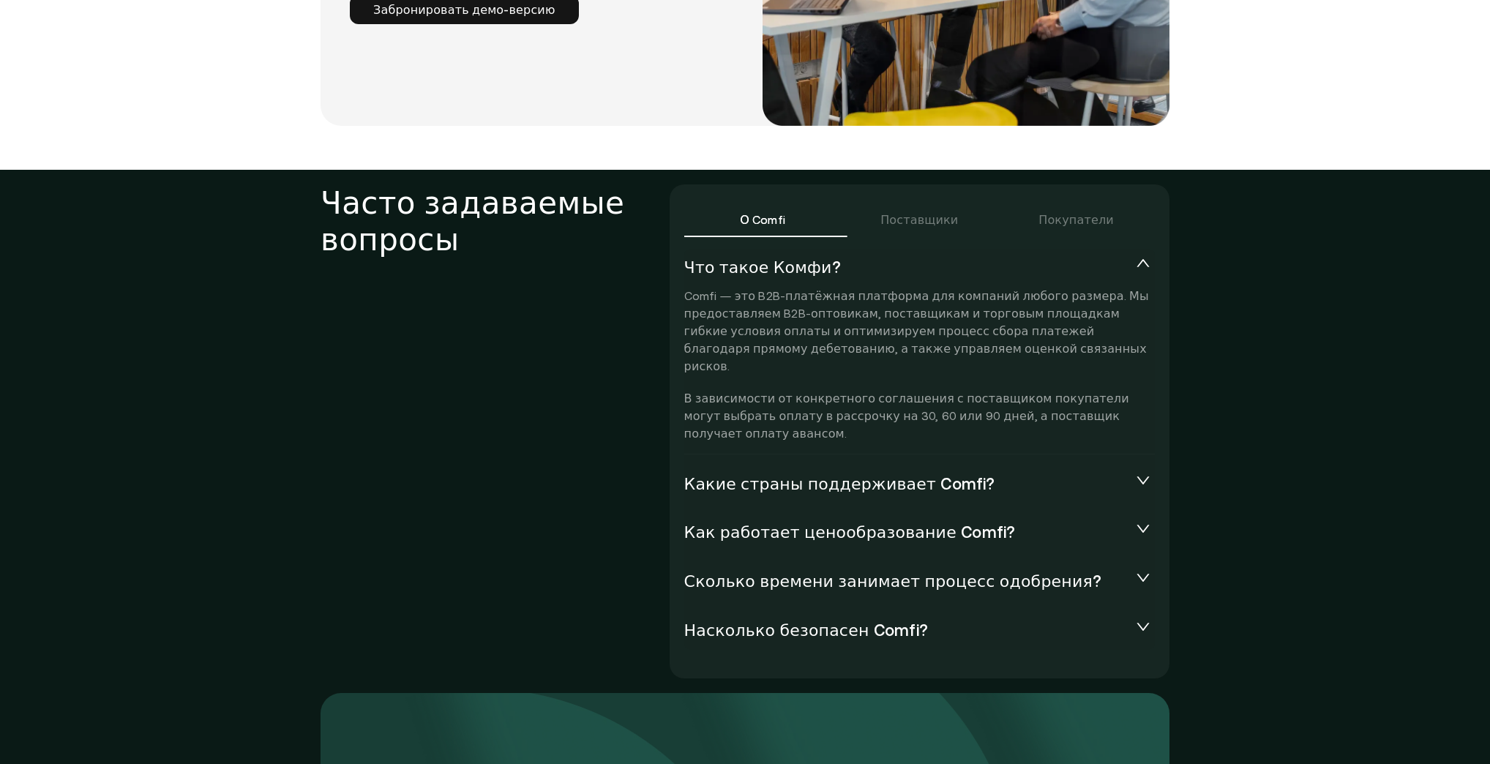
click at [855, 523] on font "Как работает ценообразование Comfi?" at bounding box center [850, 532] width 332 height 18
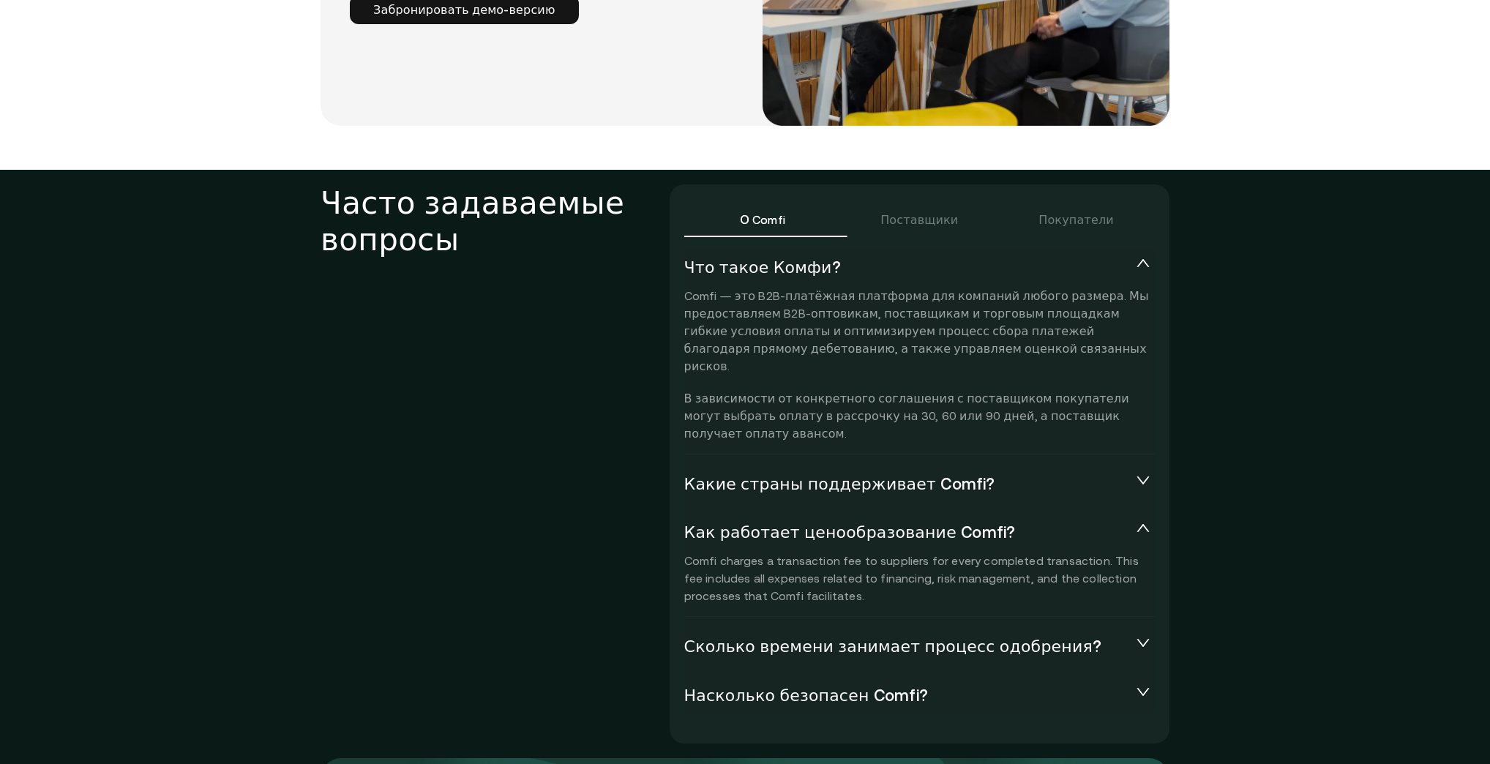
click at [790, 637] on font "Сколько времени занимает процесс одобрения?" at bounding box center [893, 646] width 418 height 18
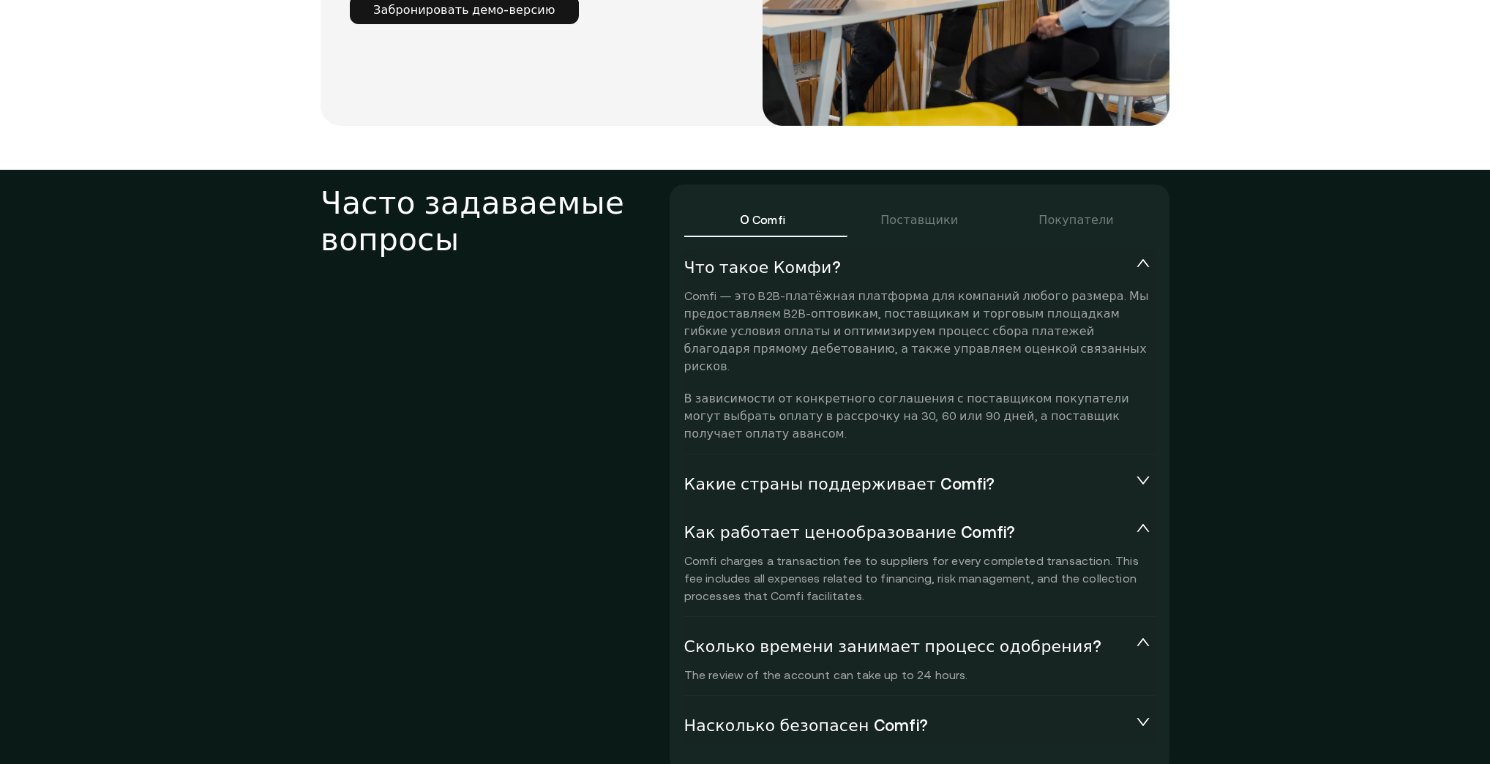
click at [797, 475] on font "Какие страны поддерживает Comfi?" at bounding box center [839, 484] width 311 height 18
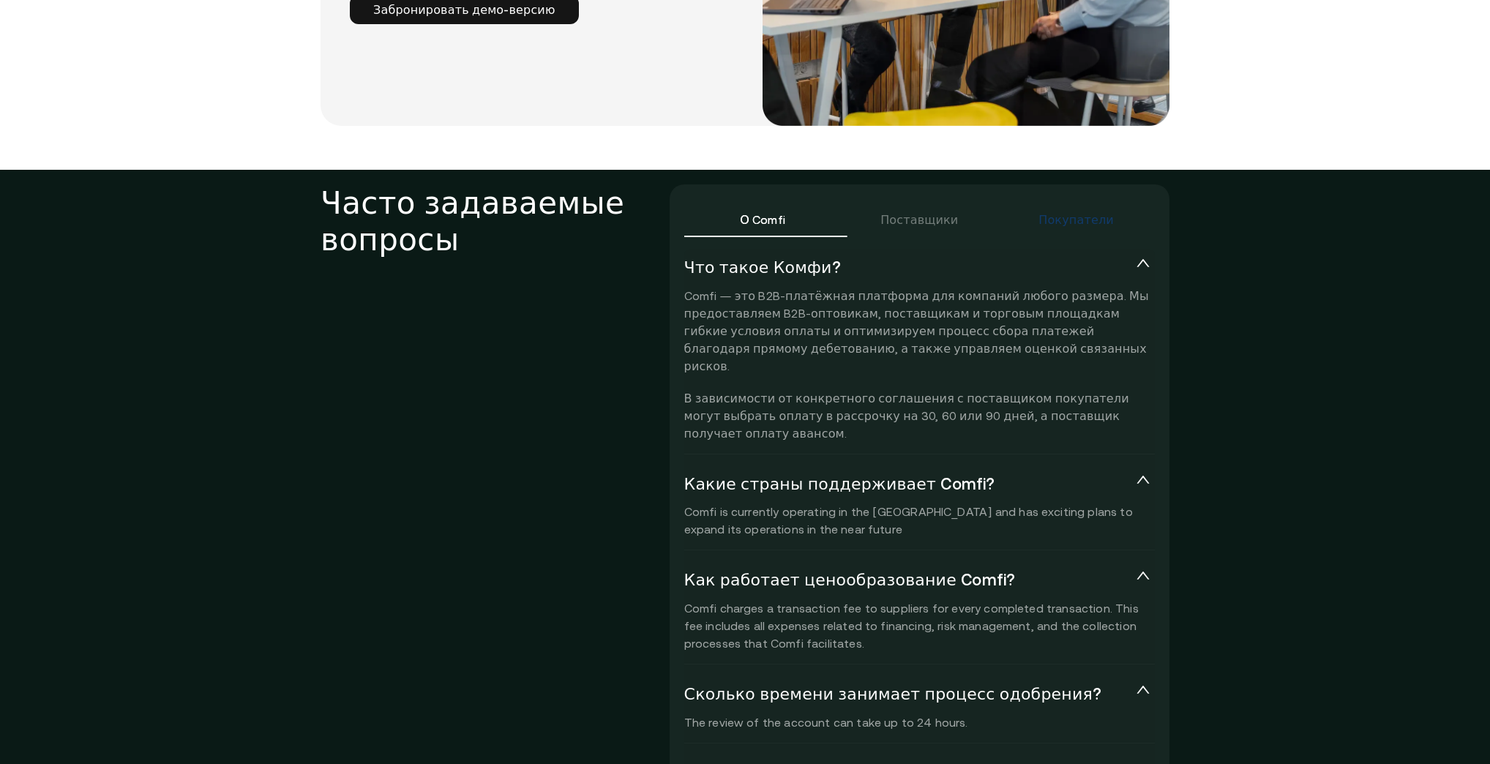
click at [1060, 213] on font "Покупатели" at bounding box center [1075, 219] width 75 height 13
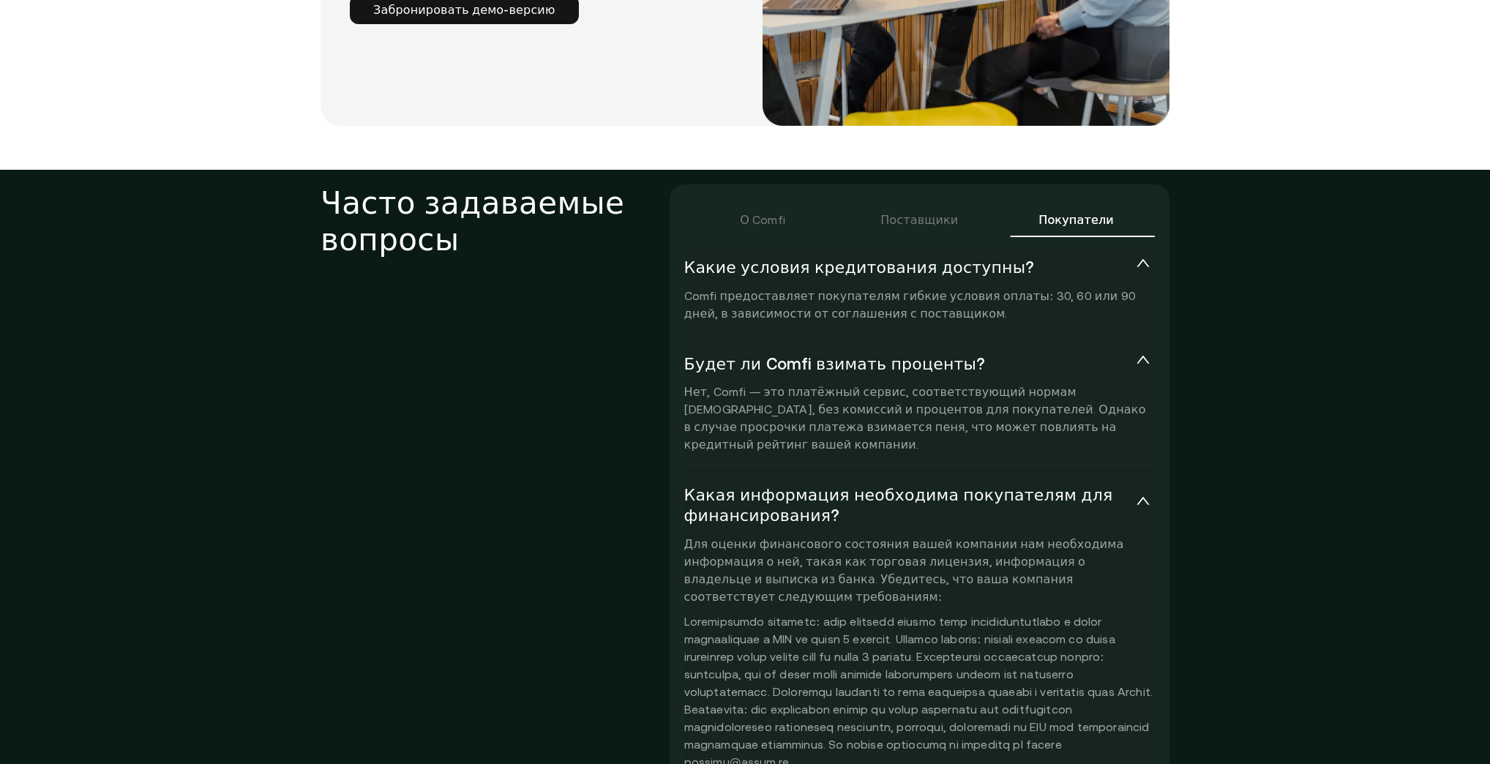
click at [878, 202] on div "Поставщики" at bounding box center [919, 219] width 157 height 35
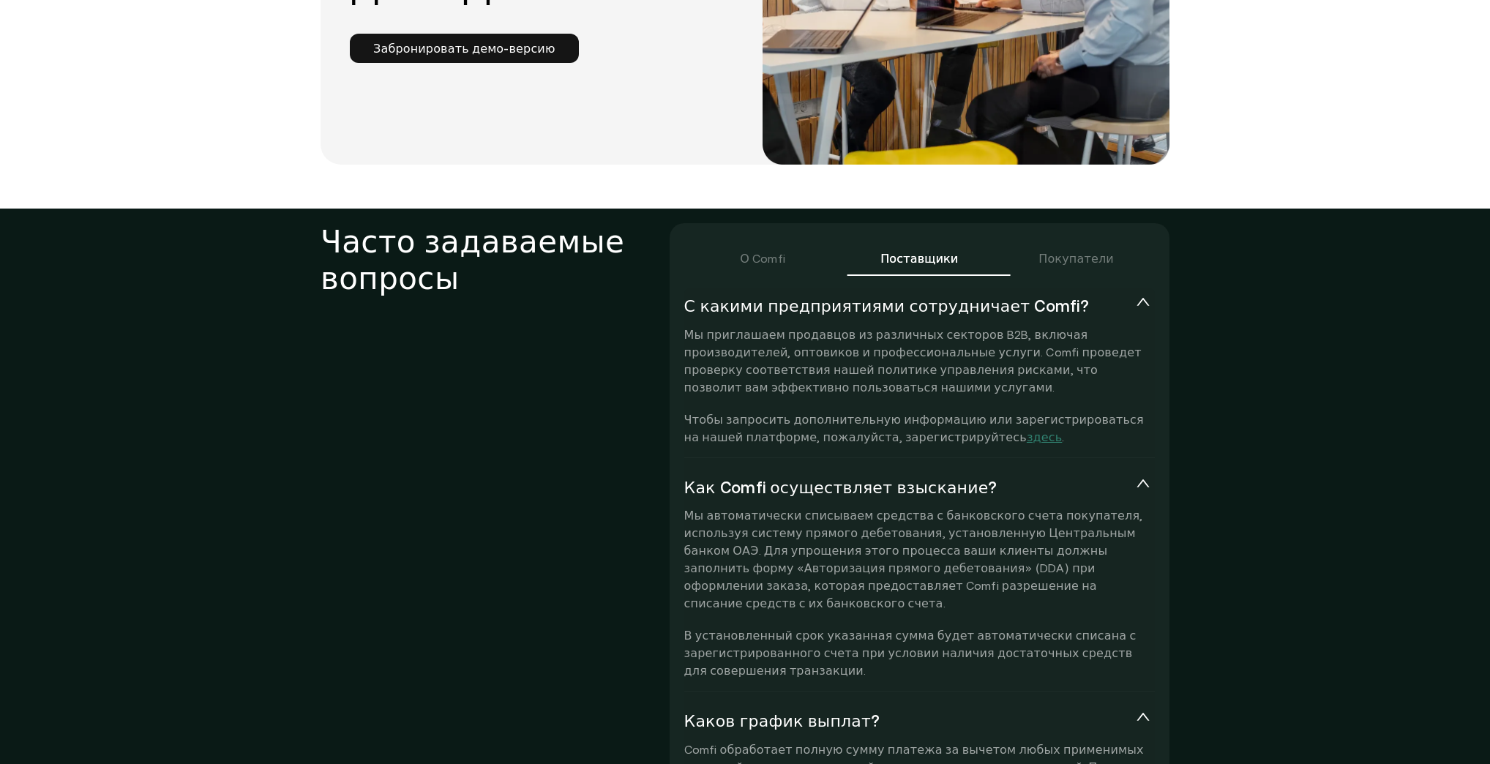
scroll to position [2957, 0]
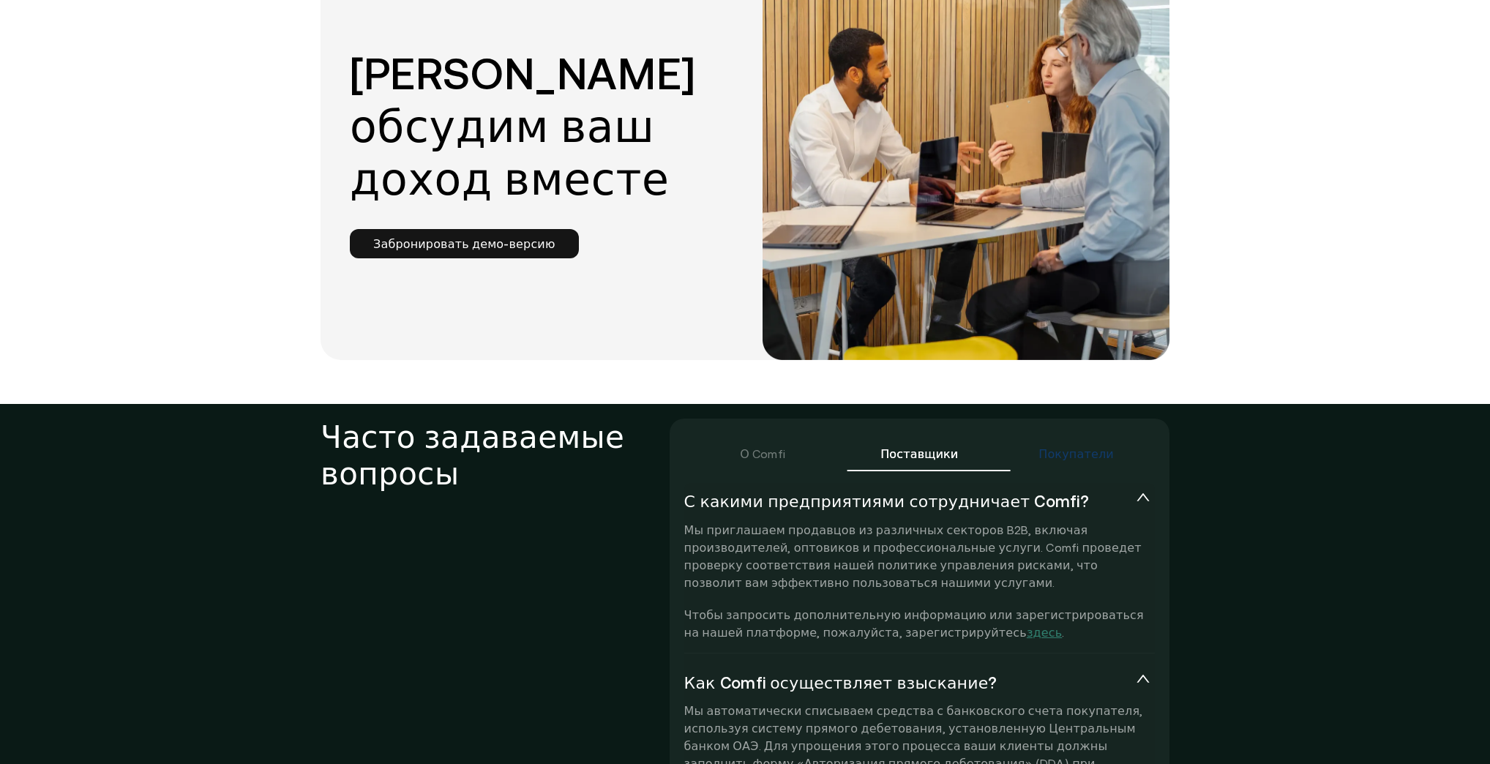
click at [1086, 447] on font "Покупатели" at bounding box center [1075, 453] width 75 height 13
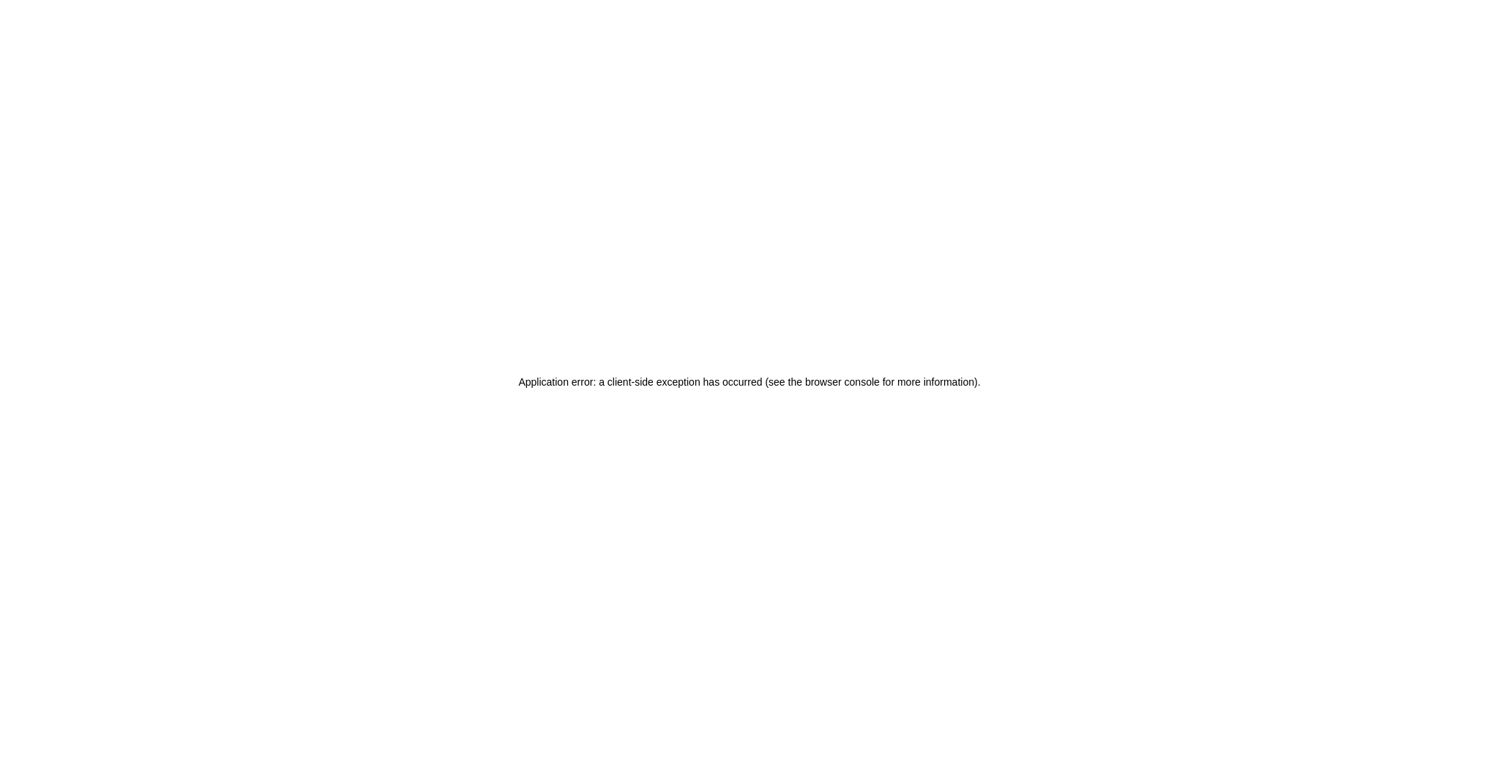
scroll to position [0, 0]
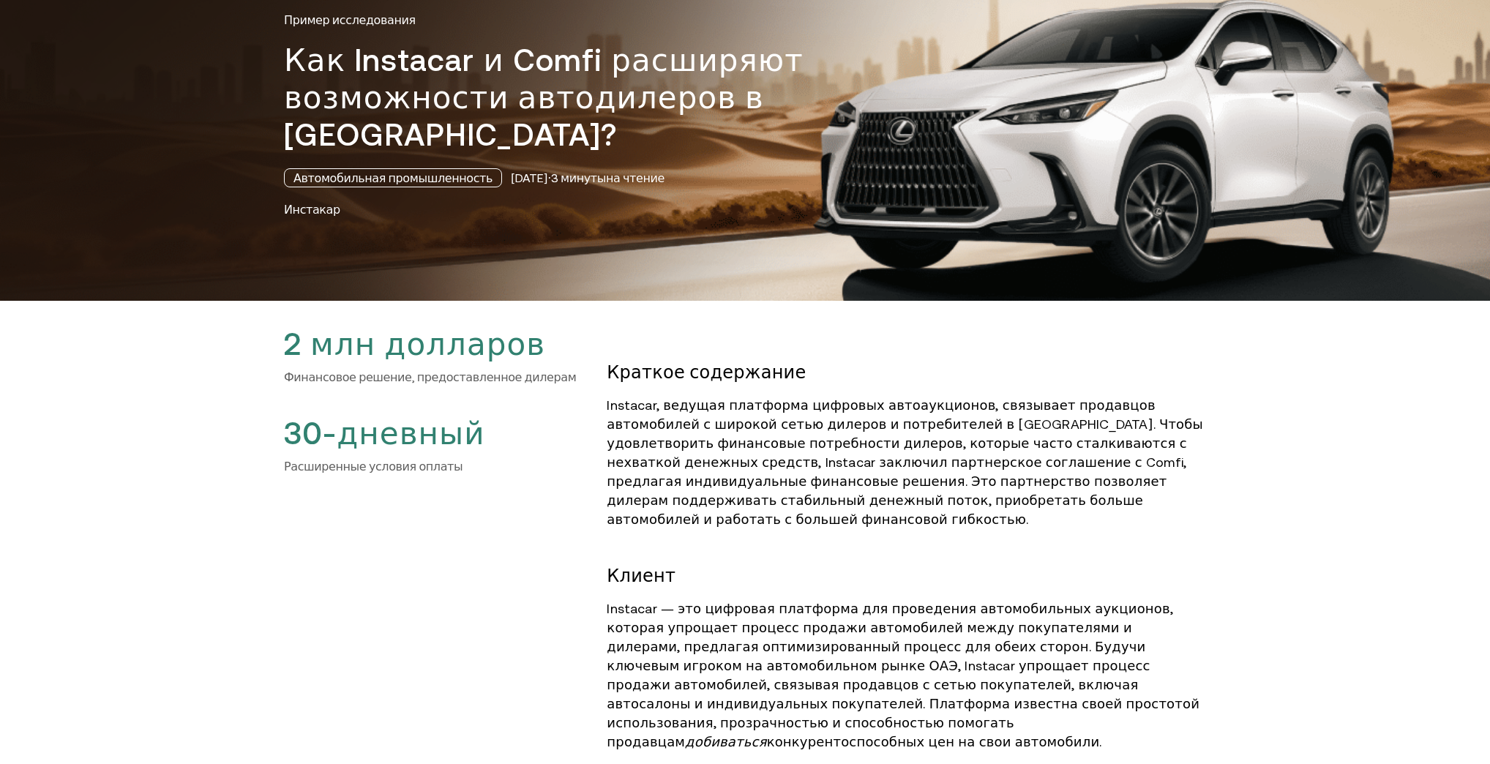
scroll to position [59, 0]
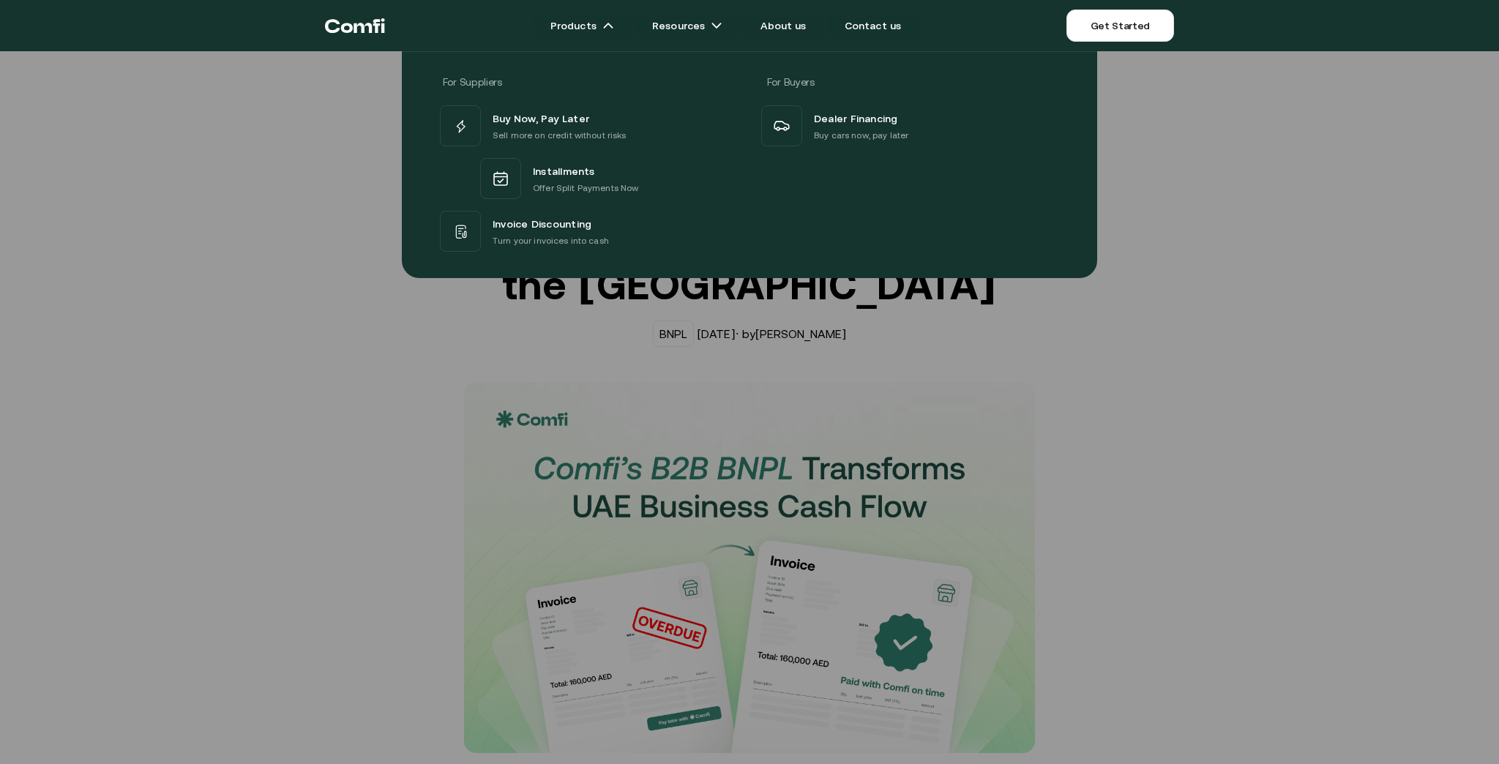
click at [1138, 79] on div "For Suppliers For Buyers Buy Now, Pay Later Sell more on credit without risks I…" at bounding box center [749, 159] width 1499 height 238
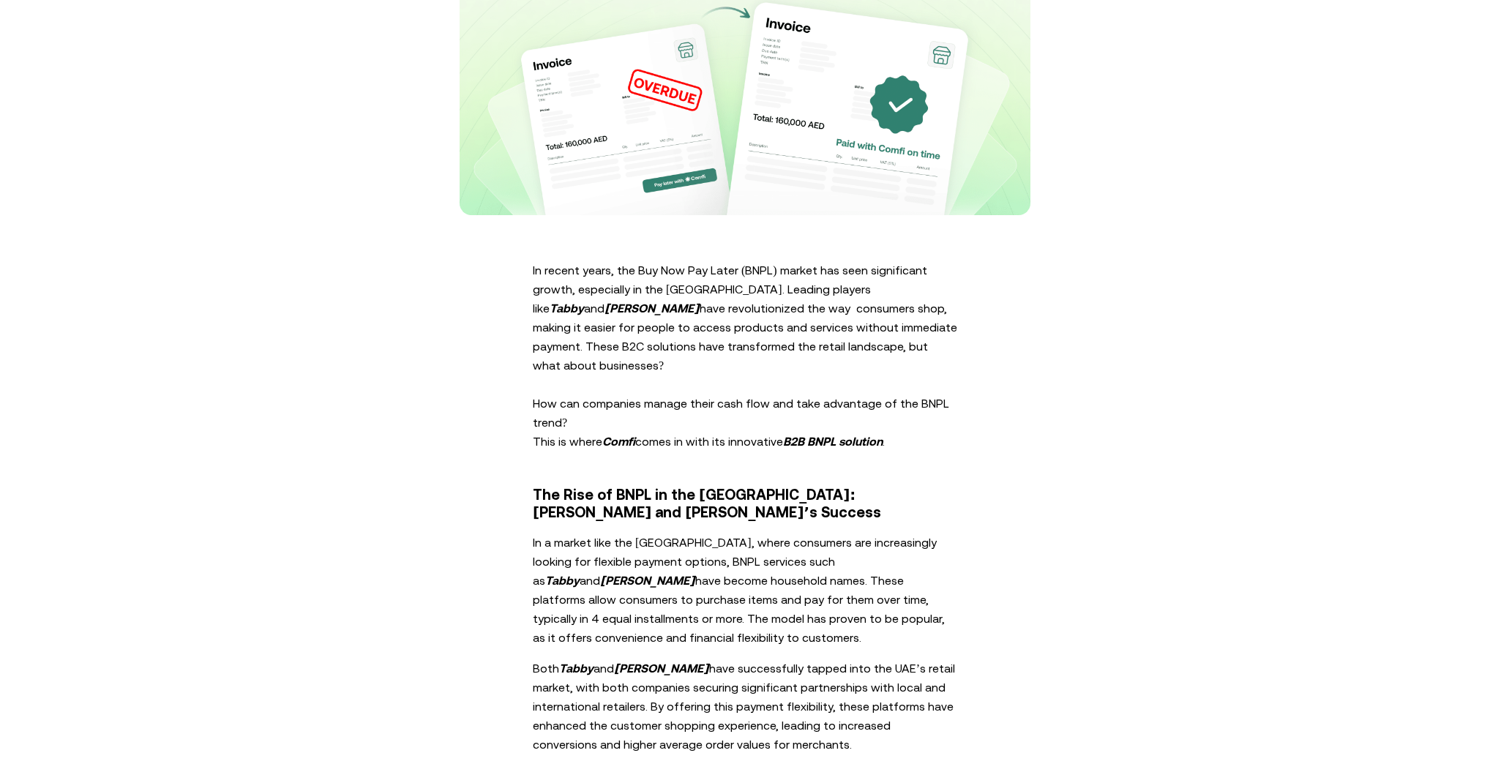
scroll to position [410, 0]
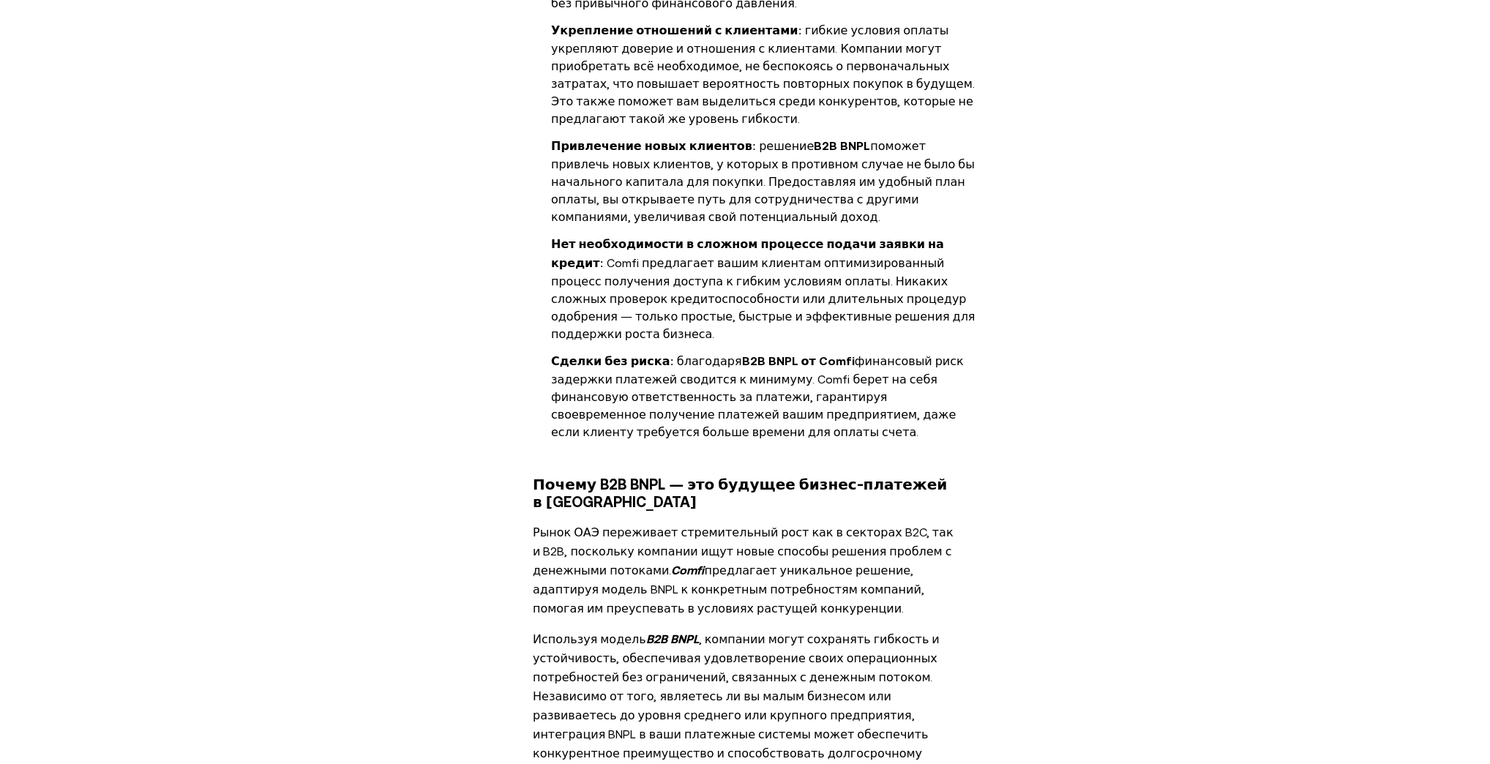
scroll to position [1932, 0]
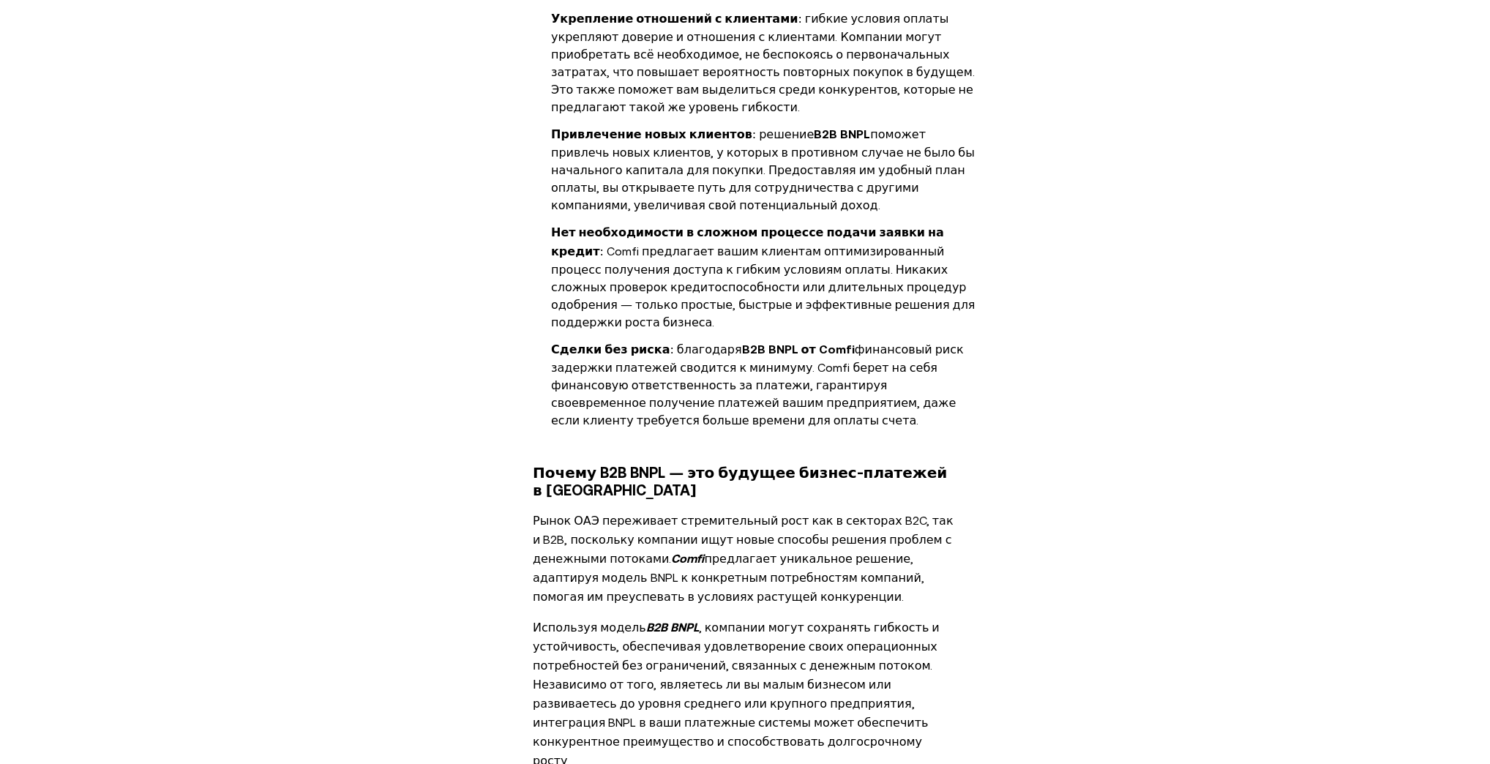
drag, startPoint x: 618, startPoint y: 594, endPoint x: 1264, endPoint y: 514, distance: 650.5
click at [1264, 514] on div "В последние годы рынок «Купи сейчас, плати позже» (BNPL) демонстрирует значител…" at bounding box center [745, 27] width 1490 height 2169
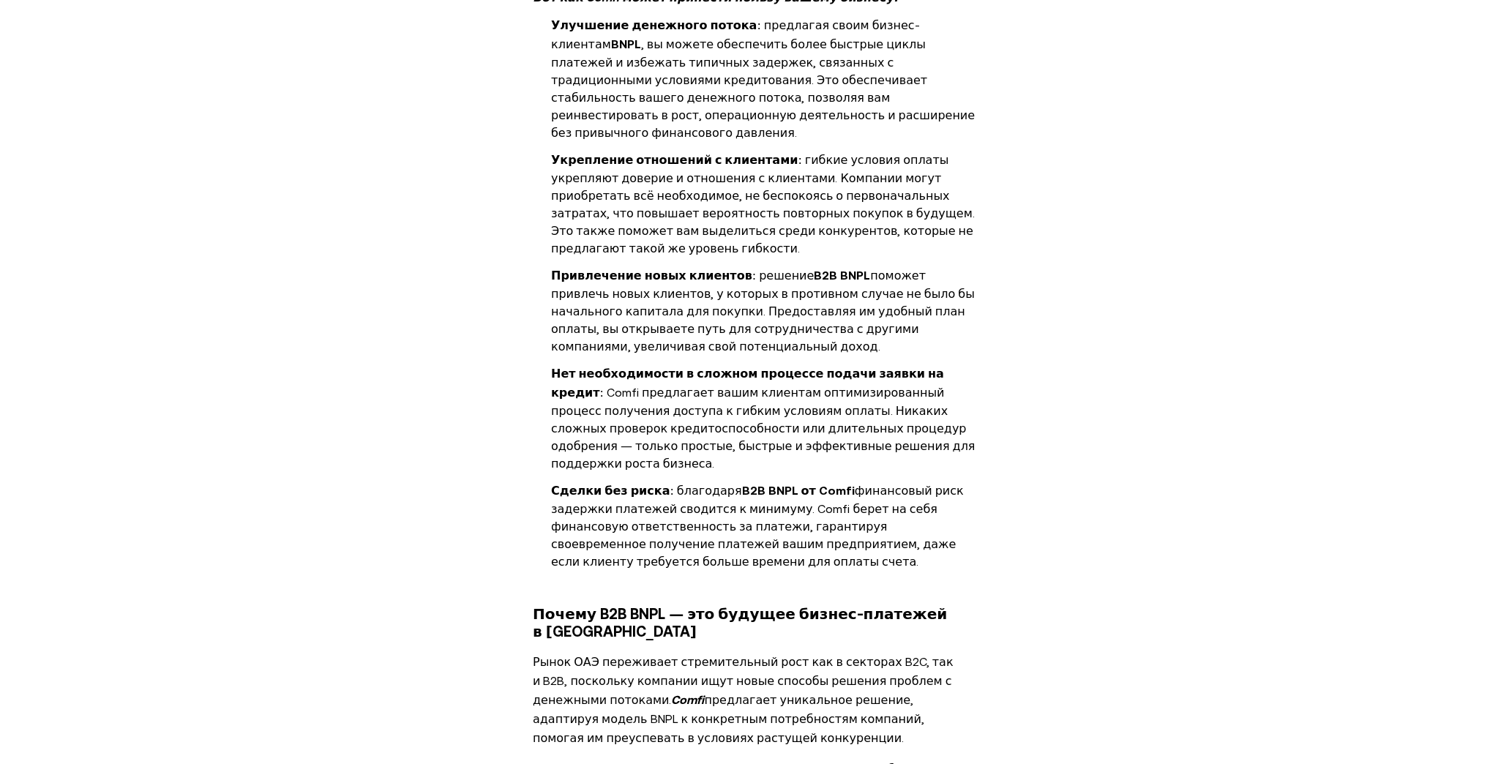
scroll to position [1756, 0]
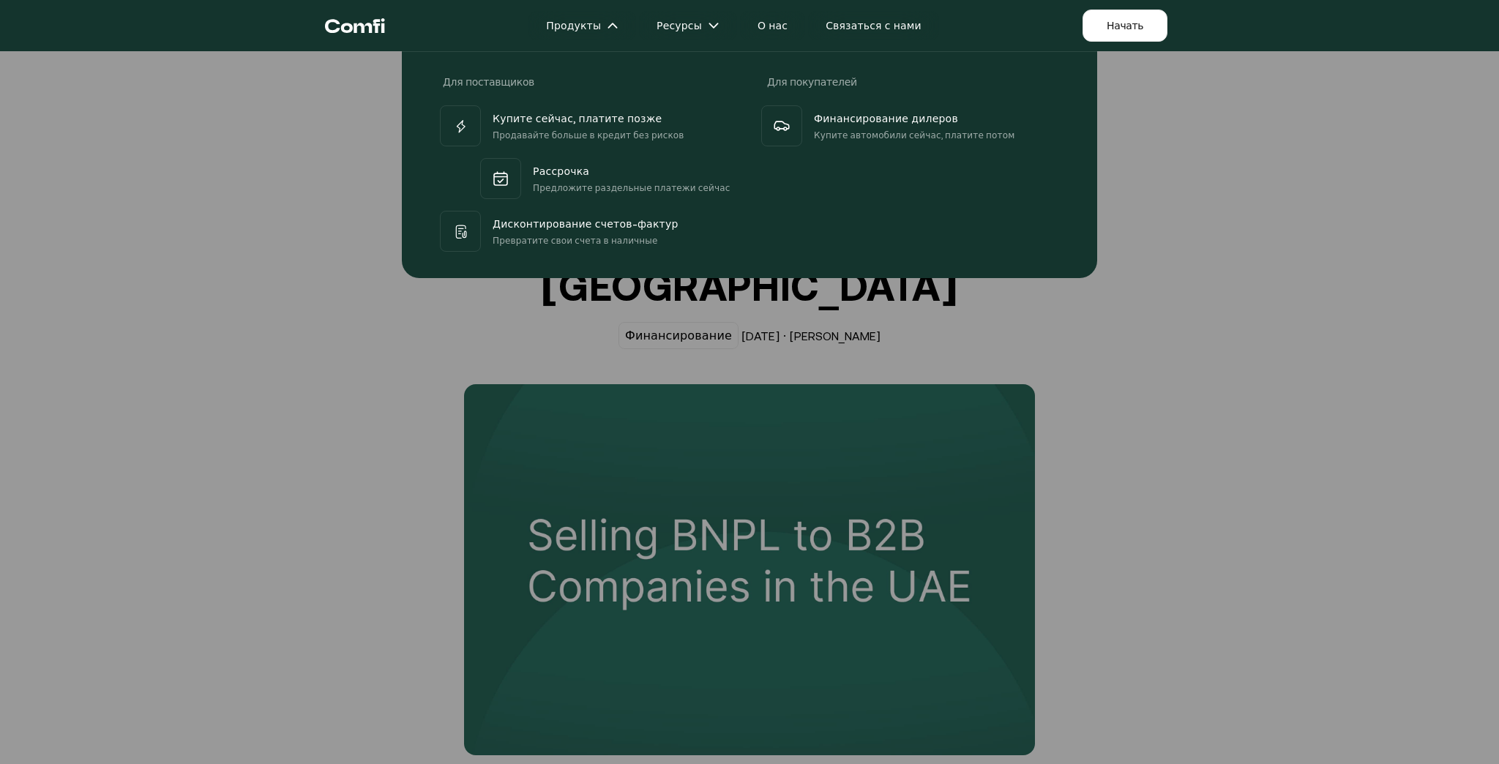
click at [1210, 192] on div "Для поставщиков Для покупателей Купите сейчас, платите позже Продавайте больше …" at bounding box center [749, 159] width 1499 height 238
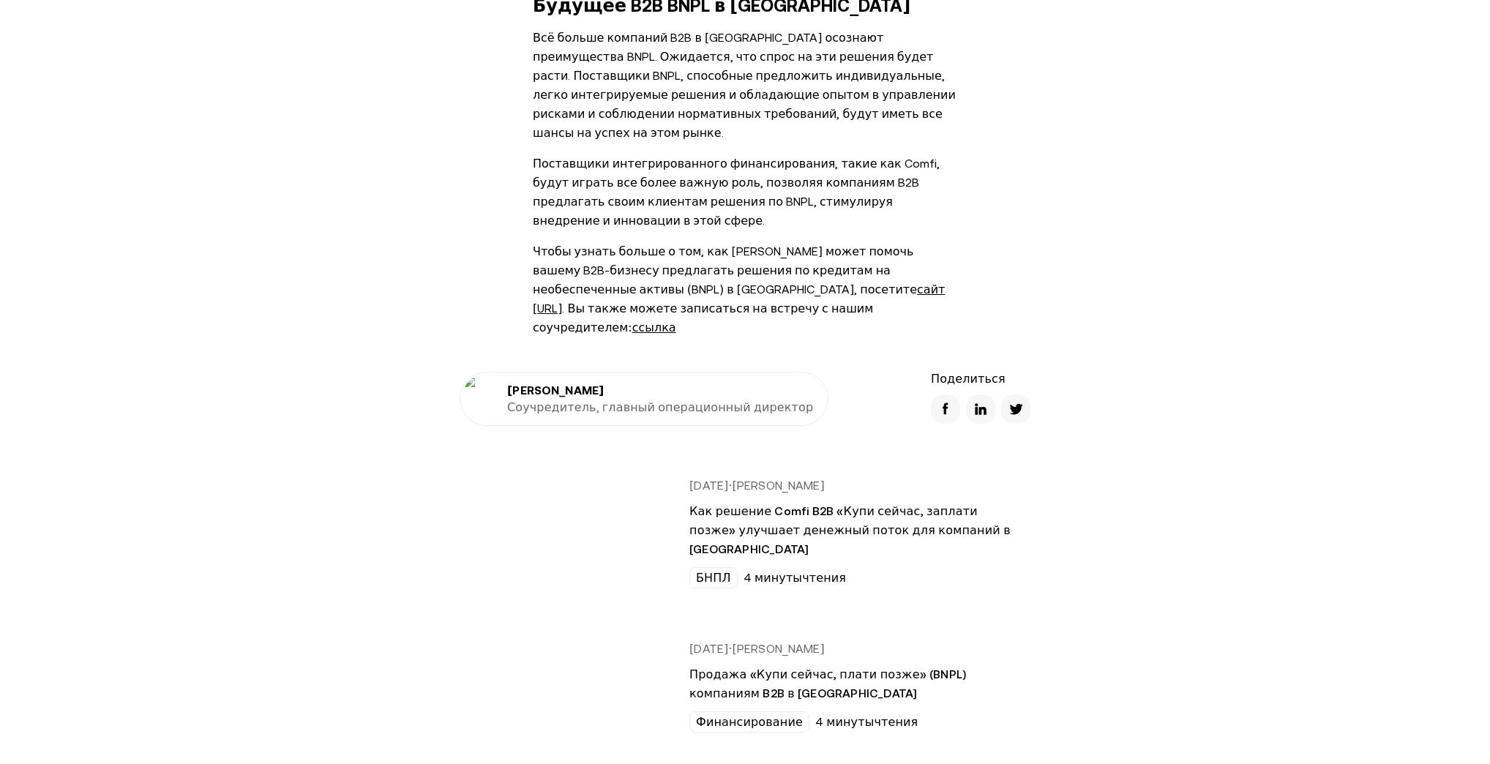
scroll to position [2576, 0]
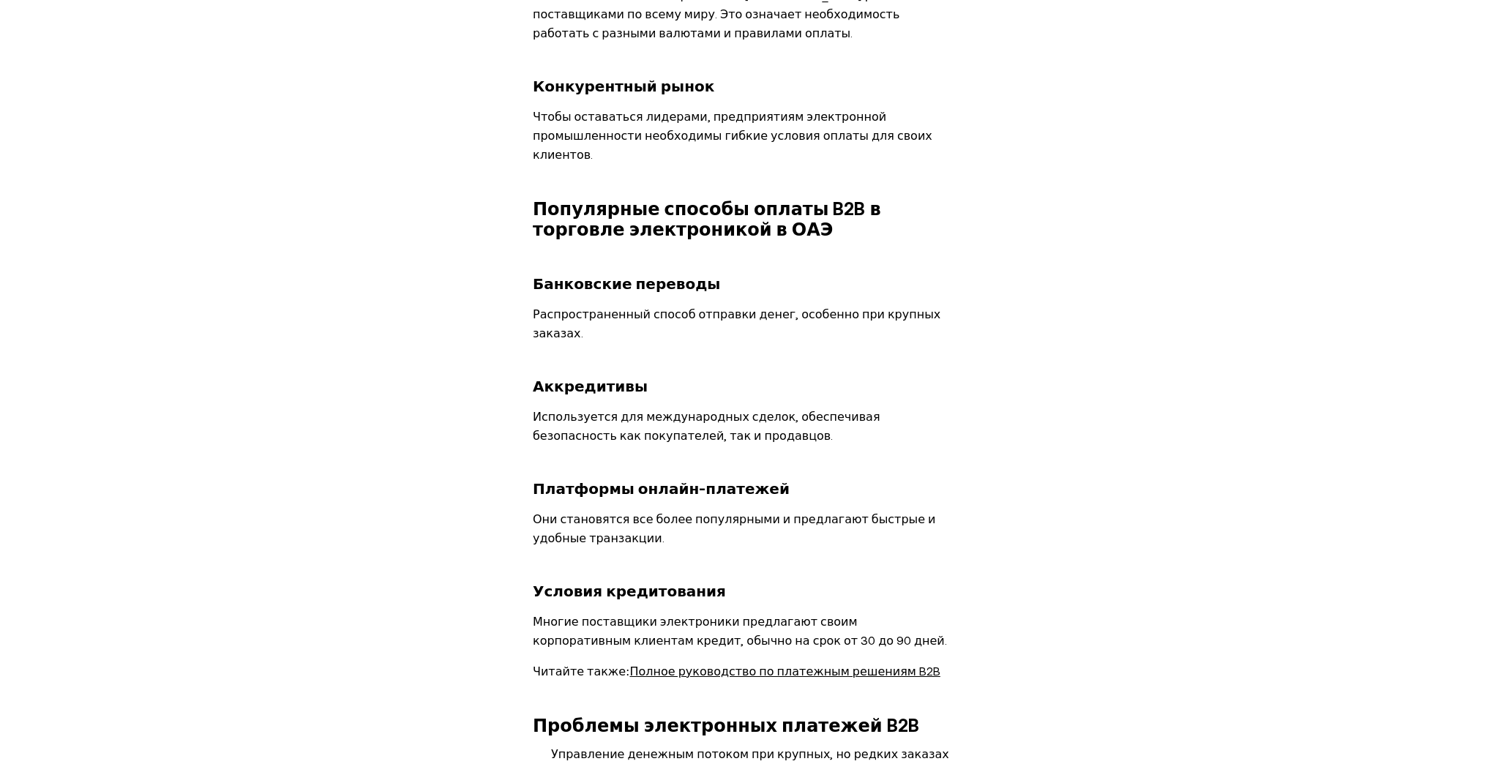
scroll to position [1405, 0]
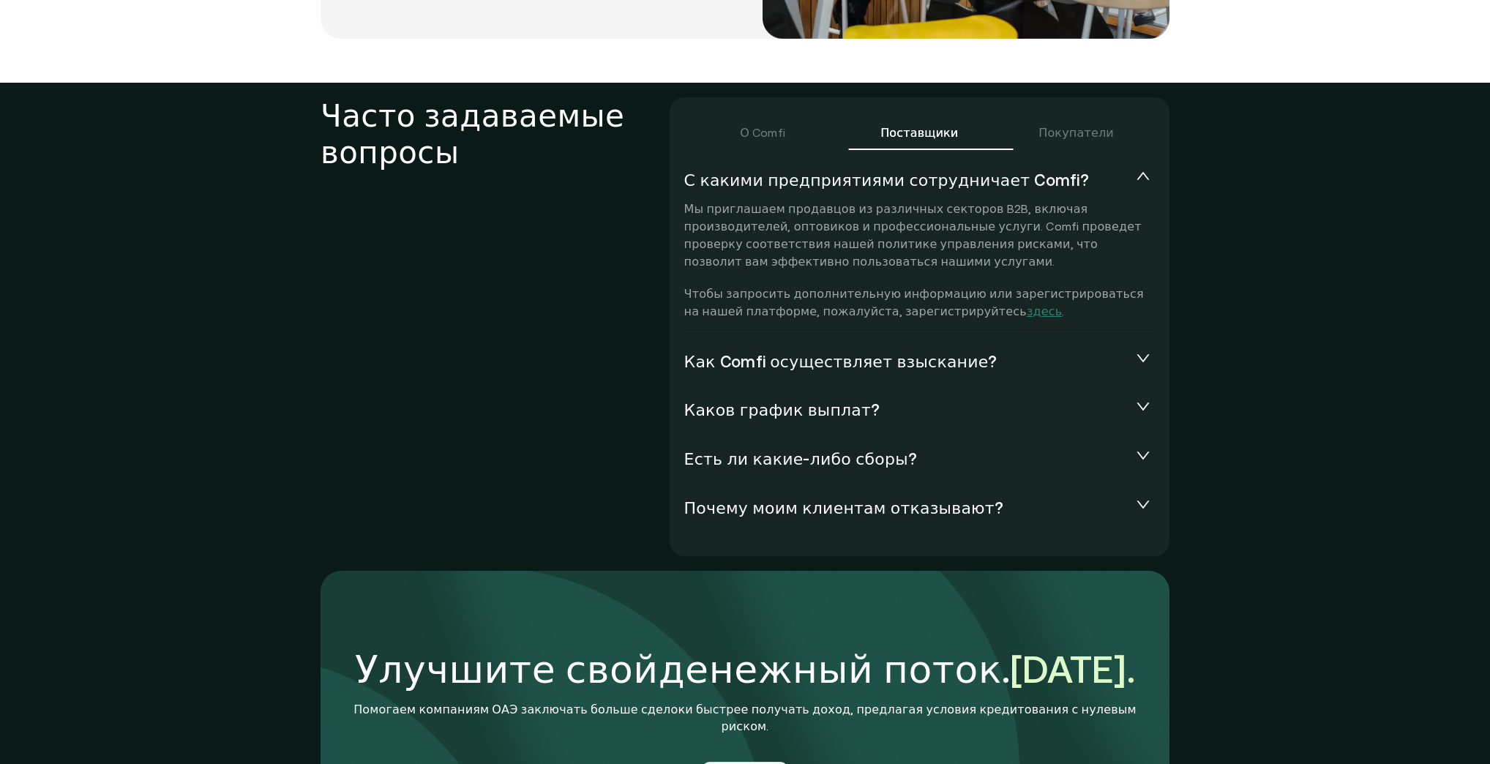
scroll to position [3367, 0]
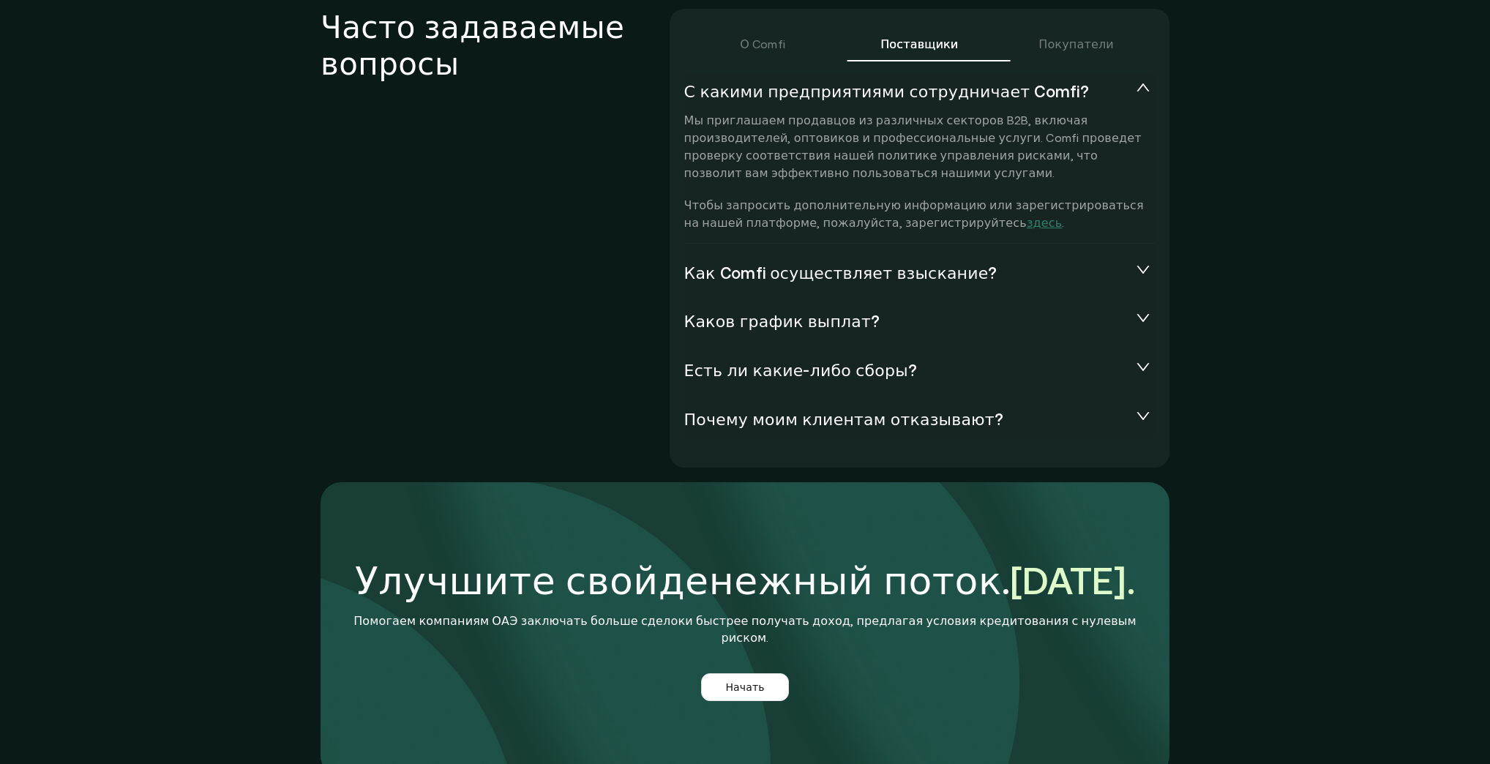
click at [824, 263] on span "Как Comfi осуществляет взыскание?" at bounding box center [907, 273] width 447 height 20
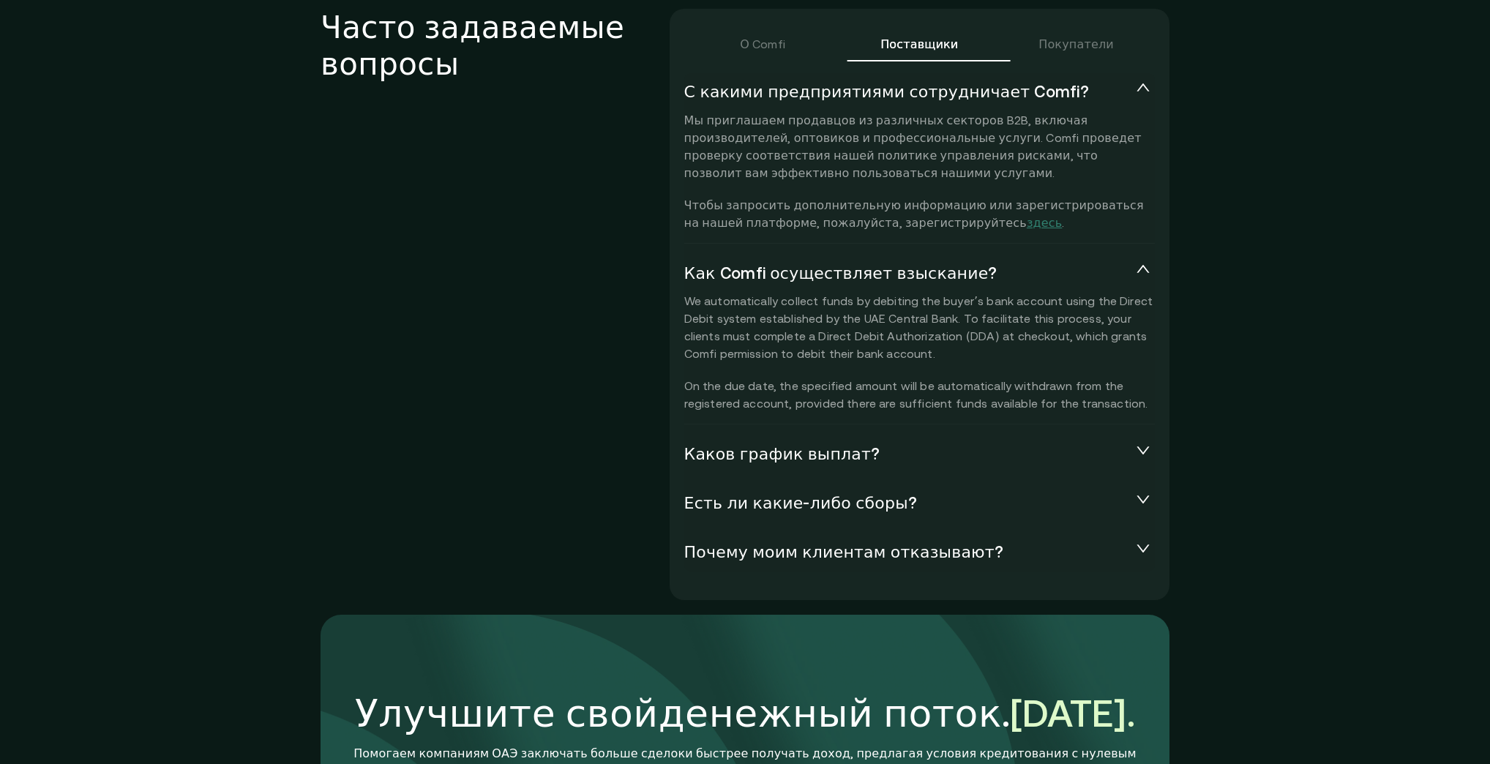
click at [852, 264] on font "Как Comfi осуществляет взыскание?" at bounding box center [840, 273] width 313 height 18
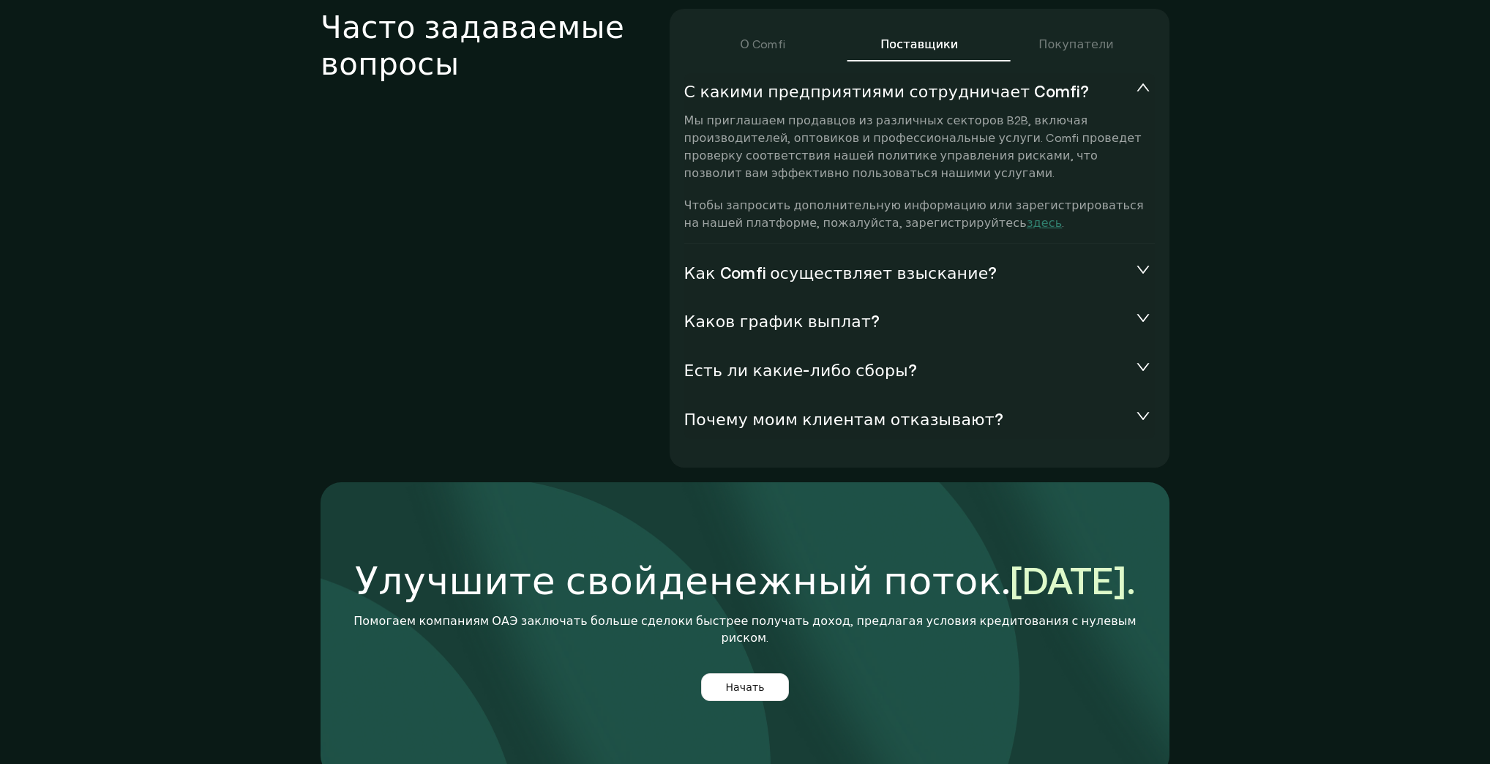
click at [852, 264] on font "Как Comfi осуществляет взыскание?" at bounding box center [840, 273] width 313 height 18
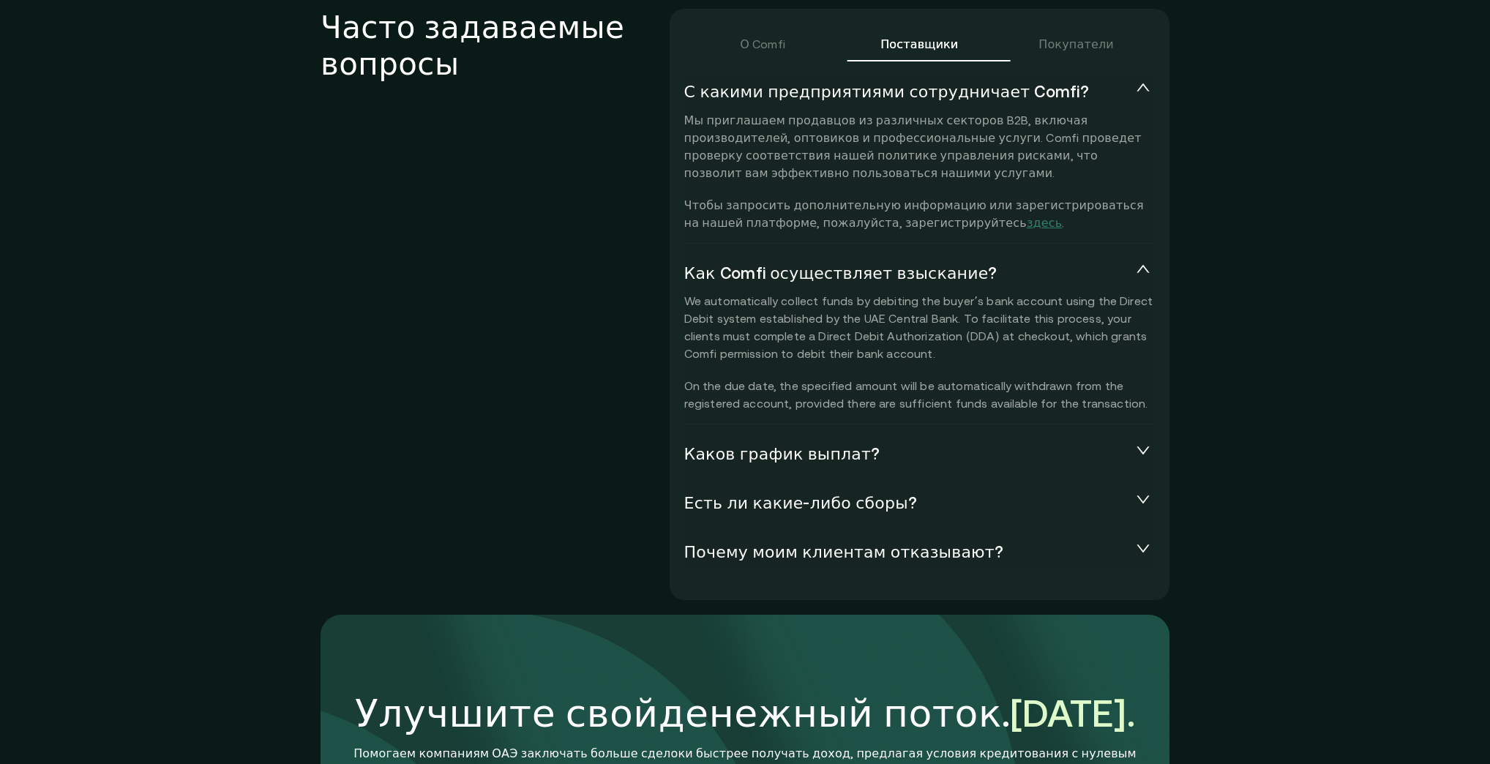
click at [825, 445] on font "Каков график выплат?" at bounding box center [782, 454] width 196 height 18
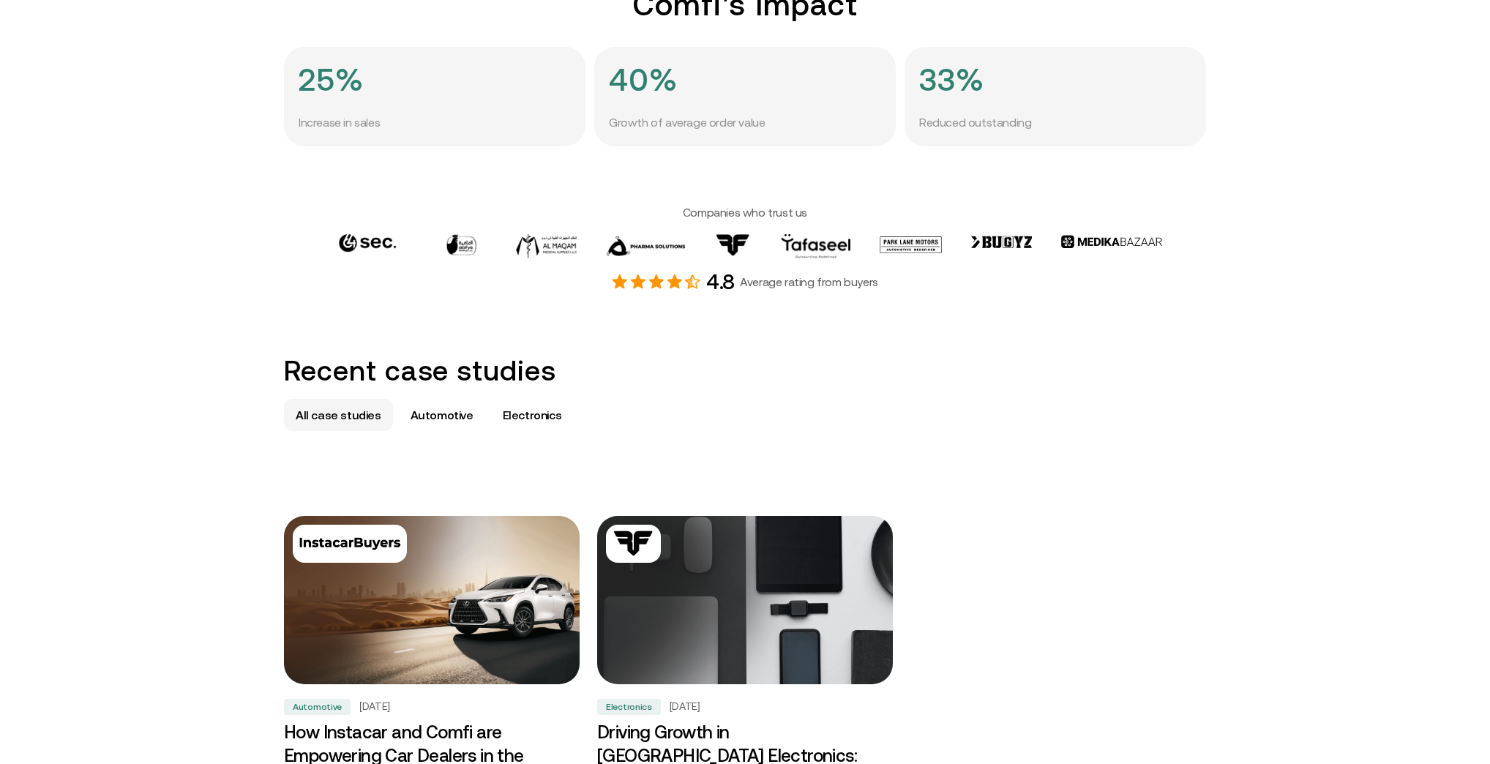
scroll to position [761, 0]
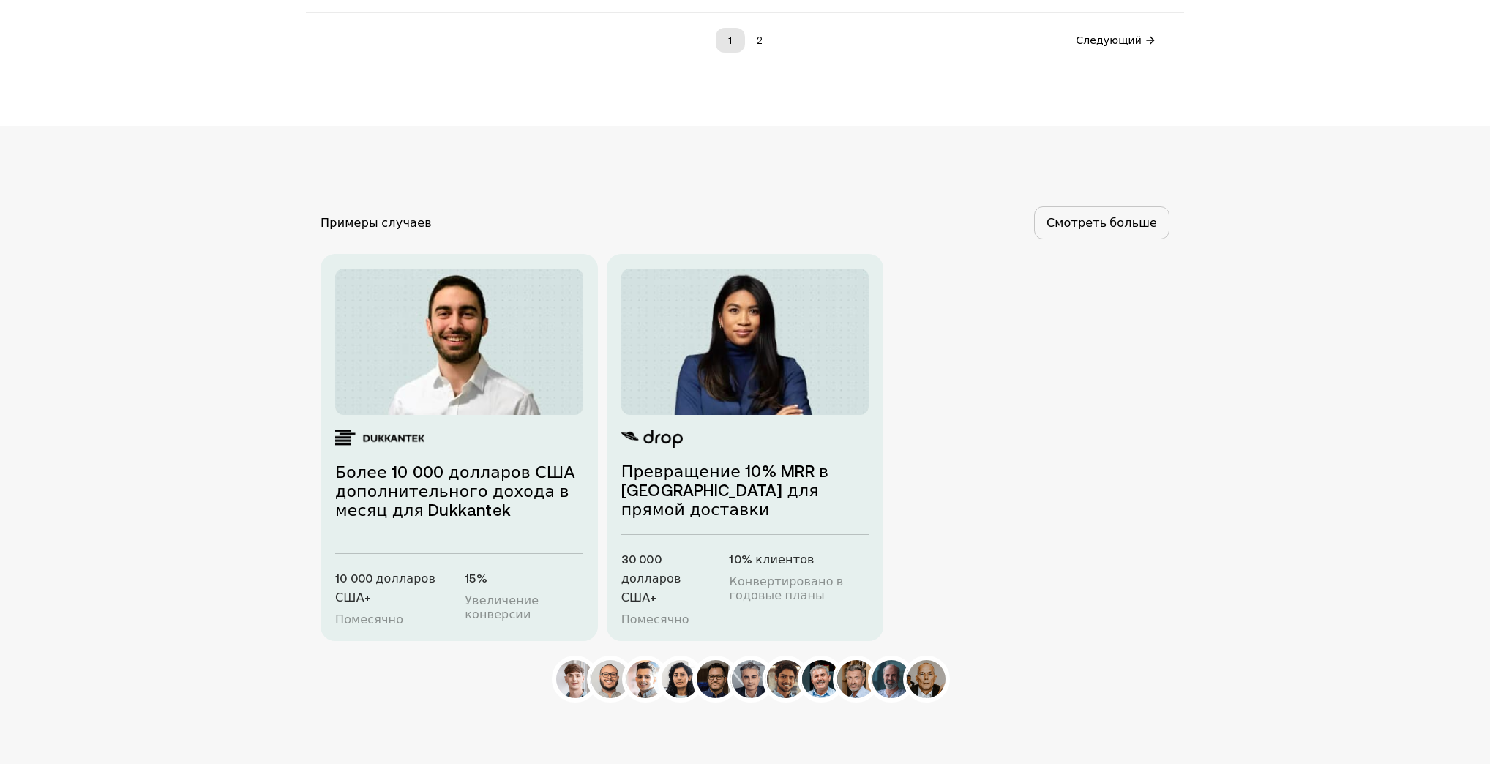
scroll to position [1932, 0]
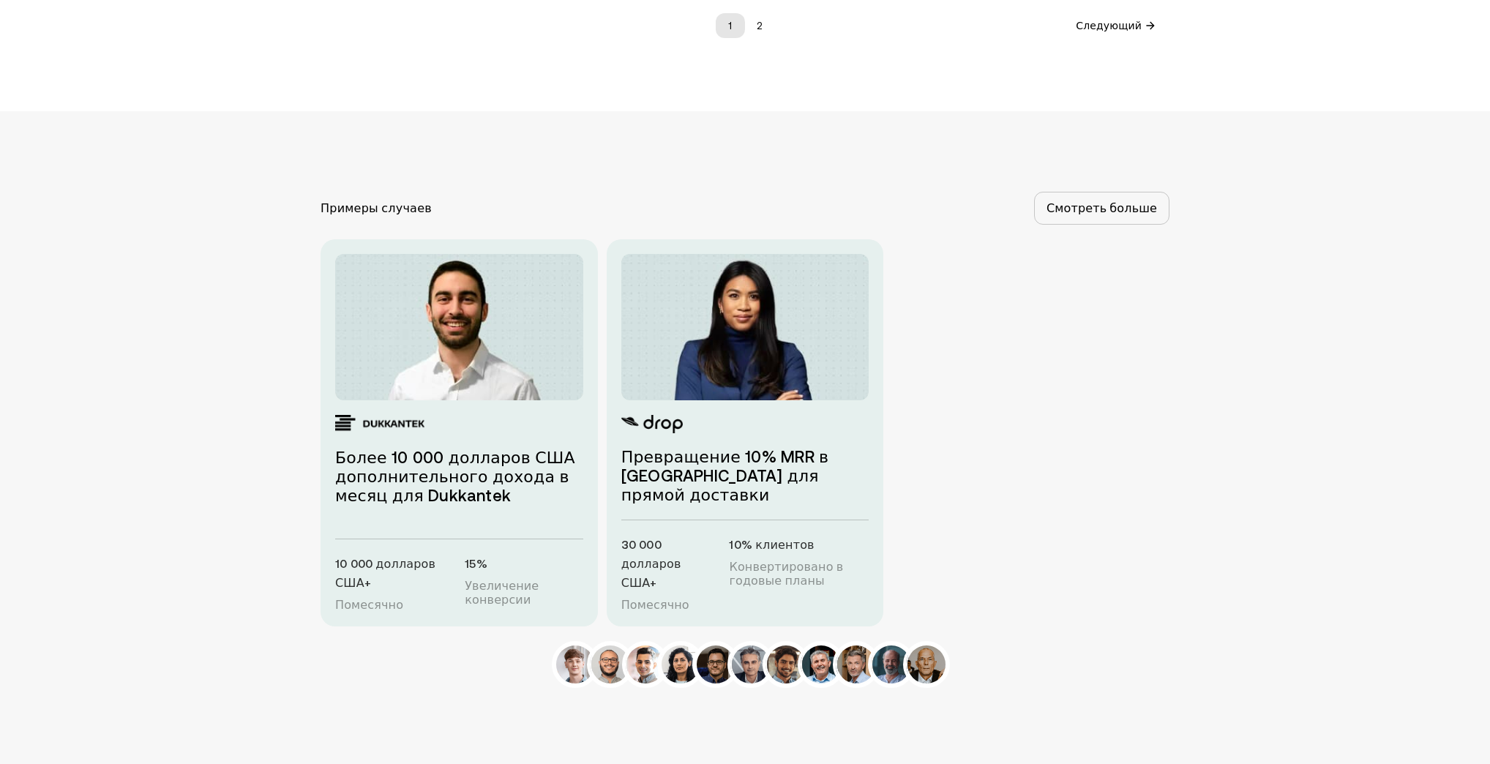
drag, startPoint x: 737, startPoint y: 452, endPoint x: 723, endPoint y: 445, distance: 15.4
click at [723, 448] on font "Превращение 10% MRR в [GEOGRAPHIC_DATA] для прямой доставки" at bounding box center [725, 476] width 208 height 56
click at [723, 463] on div "Превращение 10% MRR в [GEOGRAPHIC_DATA] для прямой доставки 30 000 долларов США…" at bounding box center [745, 513] width 248 height 197
click at [834, 643] on img at bounding box center [821, 664] width 43 height 43
click at [869, 643] on img at bounding box center [856, 664] width 43 height 43
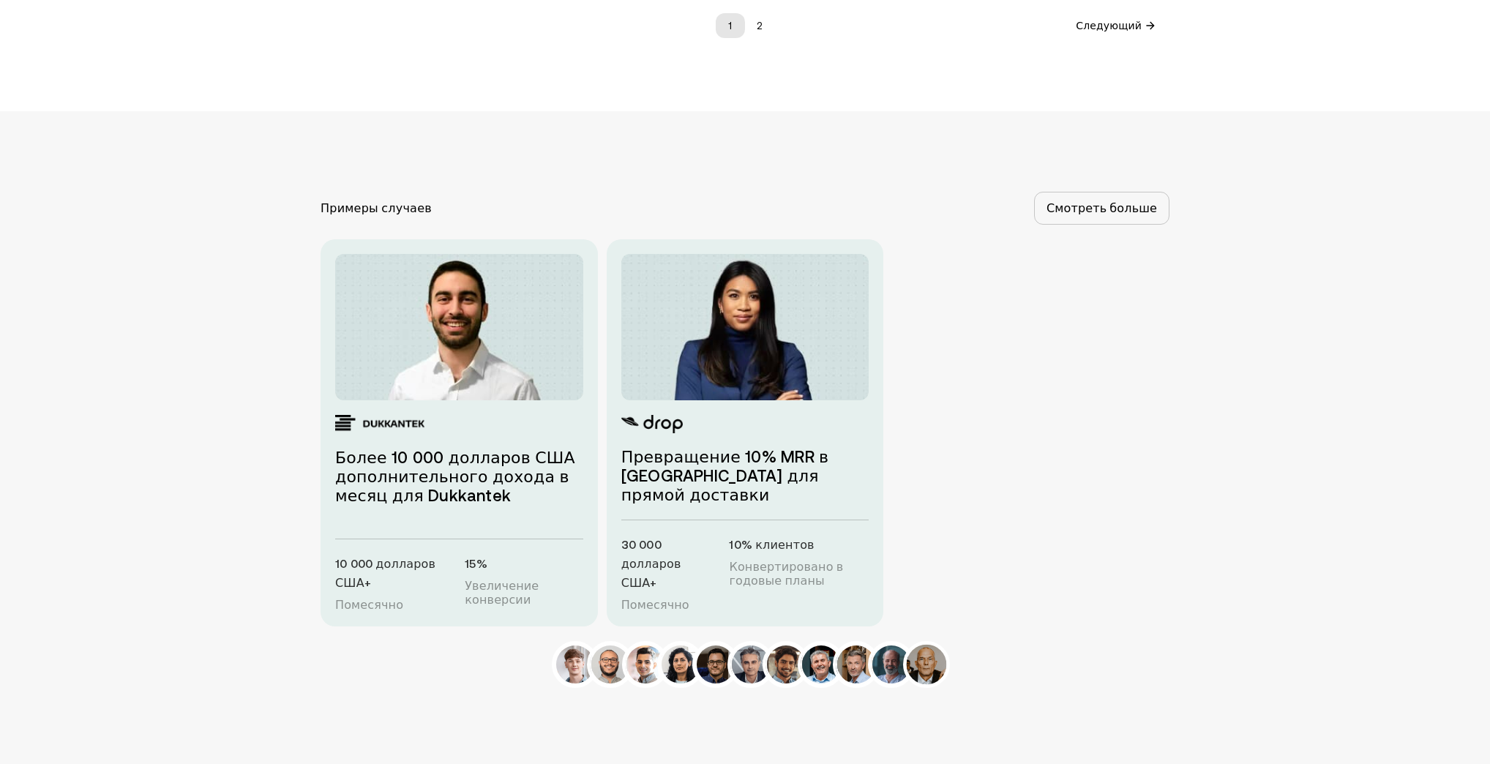
click at [943, 643] on img at bounding box center [926, 664] width 43 height 43
click at [771, 643] on img at bounding box center [786, 664] width 43 height 43
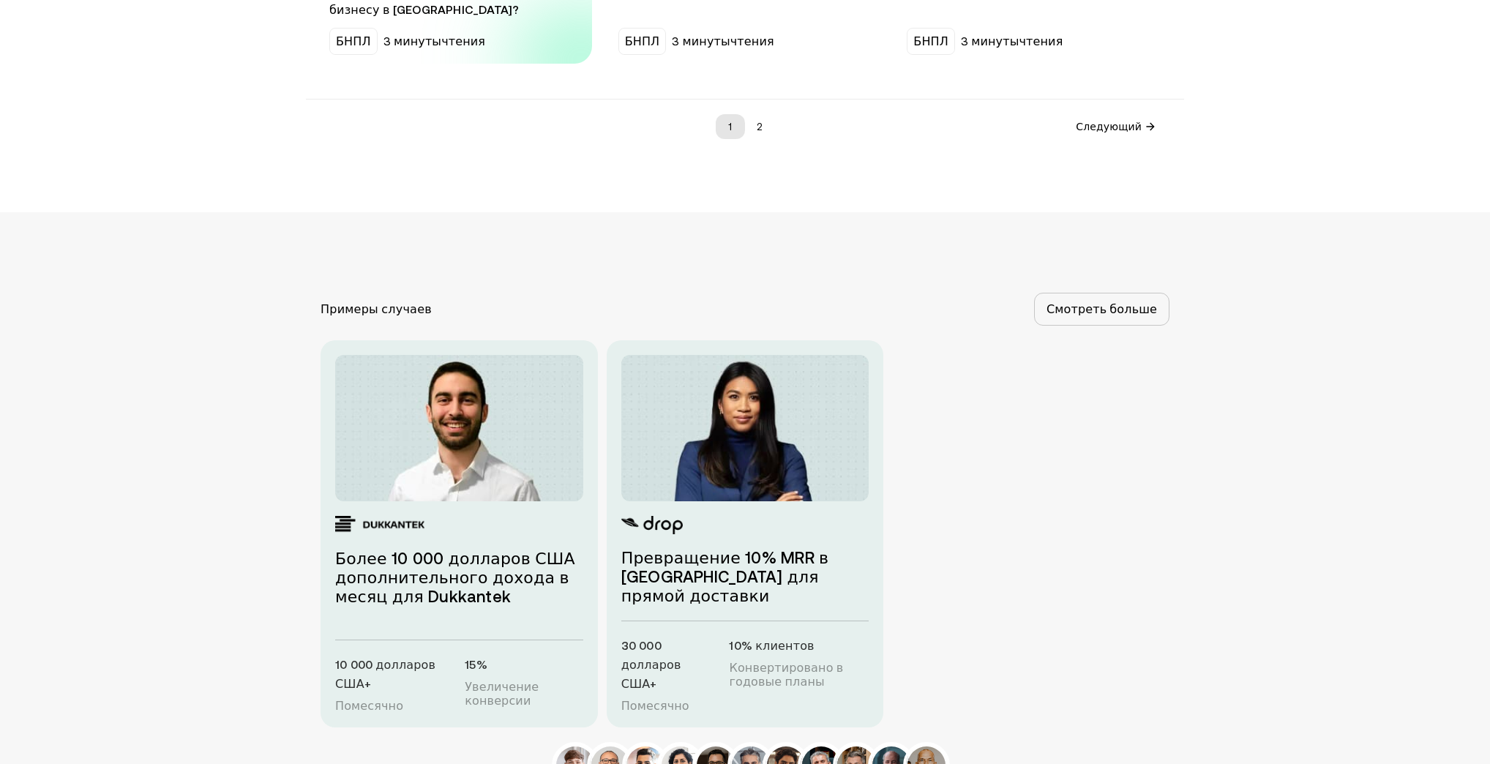
scroll to position [1835, 0]
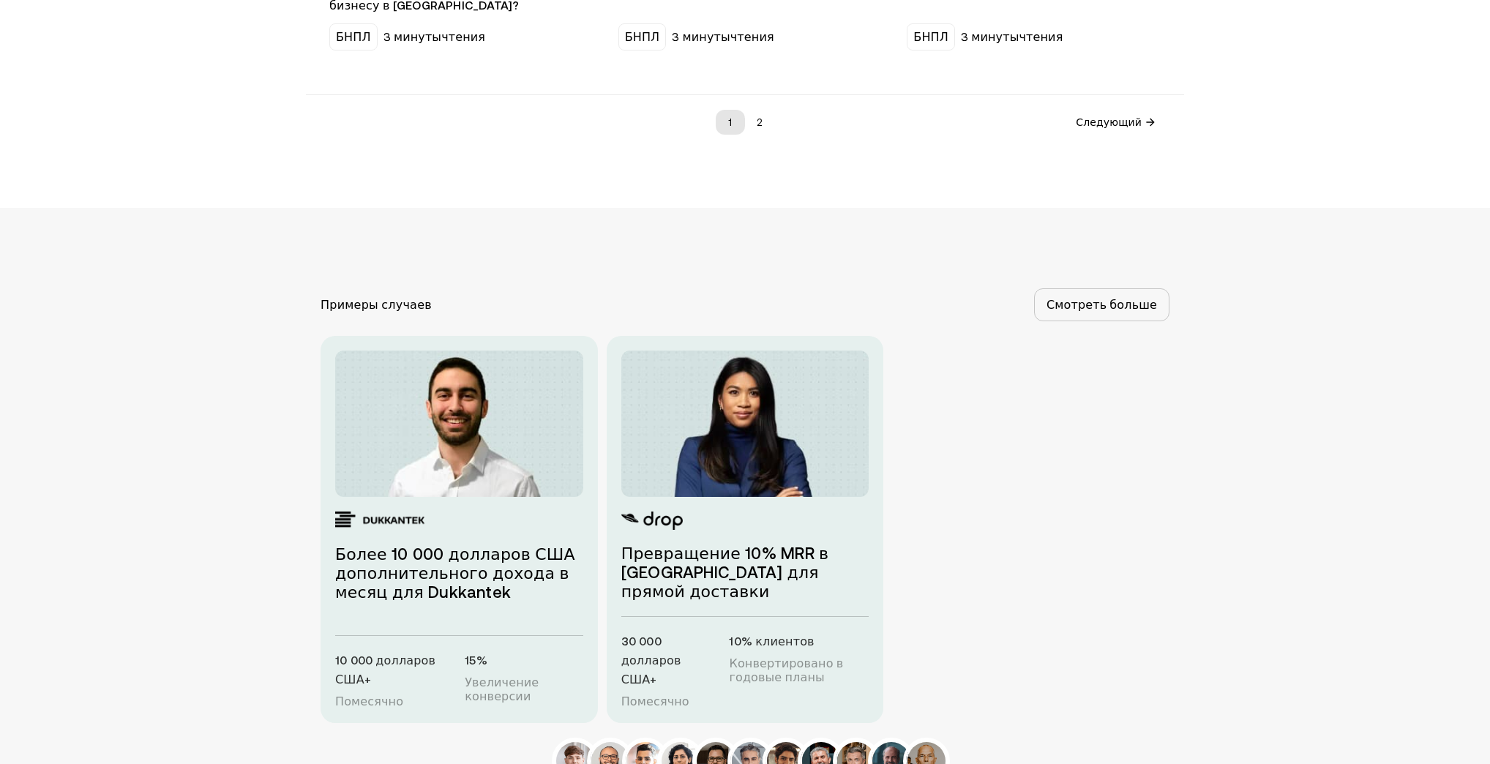
drag, startPoint x: 439, startPoint y: 498, endPoint x: 383, endPoint y: 491, distance: 56.7
click at [383, 512] on div "Более 10 000 долларов США дополнительного дохода в месяц для Dukkantek" at bounding box center [459, 557] width 248 height 91
click at [383, 512] on img at bounding box center [380, 521] width 90 height 19
drag, startPoint x: 509, startPoint y: 568, endPoint x: 443, endPoint y: 565, distance: 65.9
click at [443, 565] on h3 "Более 10 000 долларов США дополнительного дохода в месяц для Dukkantek" at bounding box center [459, 573] width 248 height 57
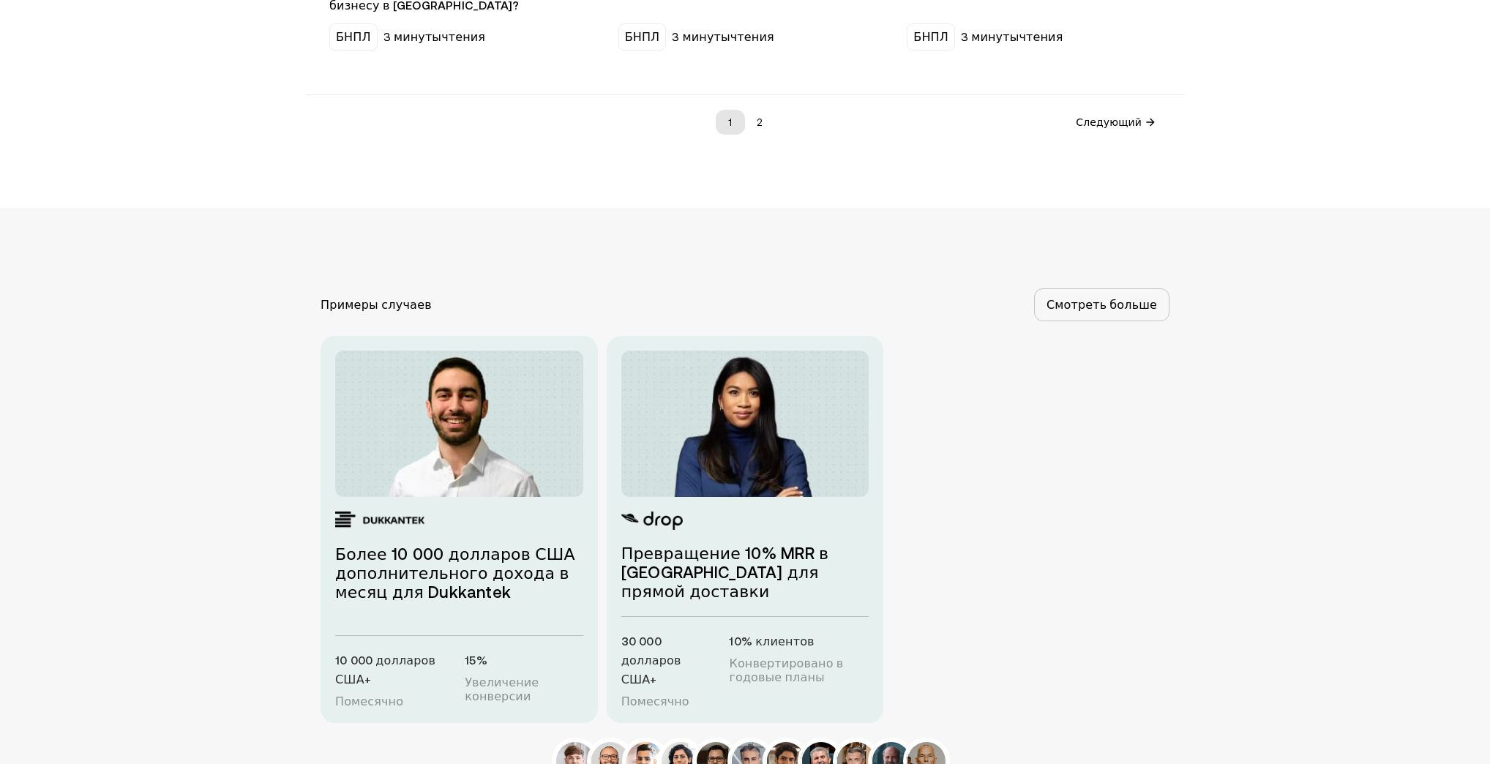
drag, startPoint x: 432, startPoint y: 566, endPoint x: 424, endPoint y: 566, distance: 8.8
click at [430, 566] on font "Более 10 000 долларов США дополнительного дохода в месяц для Dukkantek" at bounding box center [455, 573] width 240 height 56
copy font "Duk"
drag, startPoint x: 424, startPoint y: 566, endPoint x: 501, endPoint y: 565, distance: 77.6
click at [501, 565] on font "Более 10 000 долларов США дополнительного дохода в месяц для Dukkantek" at bounding box center [455, 573] width 240 height 56
